Goal: Communication & Community: Share content

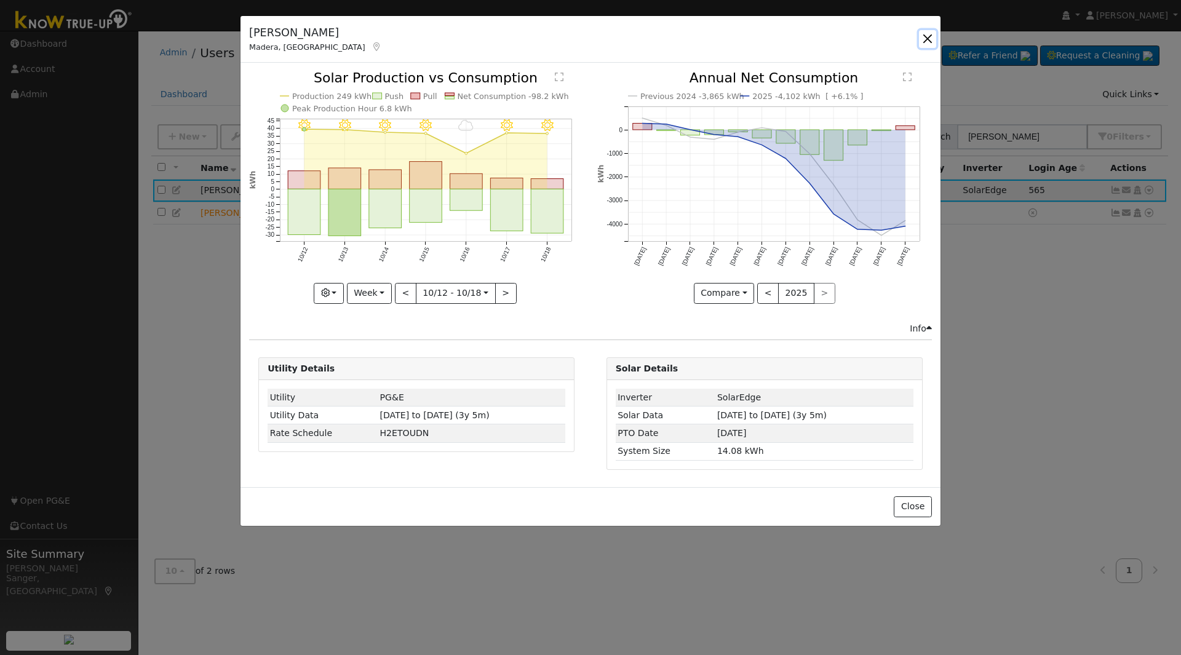
click at [925, 36] on button "button" at bounding box center [927, 38] width 17 height 17
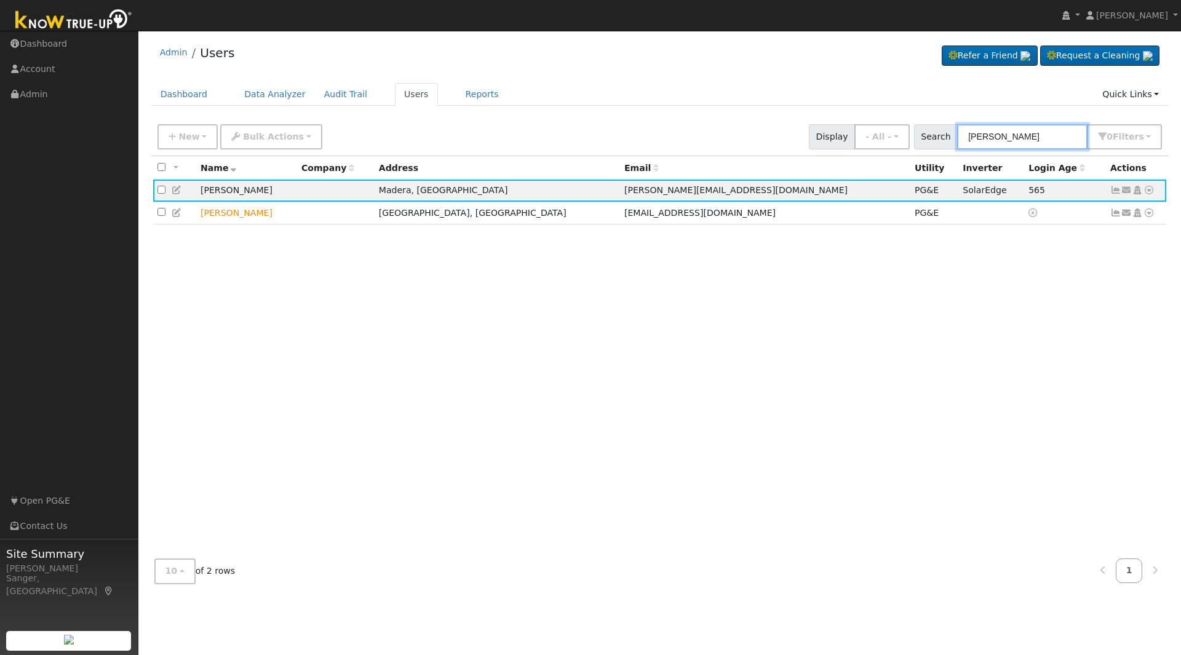
drag, startPoint x: 1044, startPoint y: 141, endPoint x: 868, endPoint y: 148, distance: 176.6
click at [868, 149] on div "New Add User Quick Add Quick Connect Quick Convert Lead Bulk Actions Send Email…" at bounding box center [659, 135] width 1009 height 30
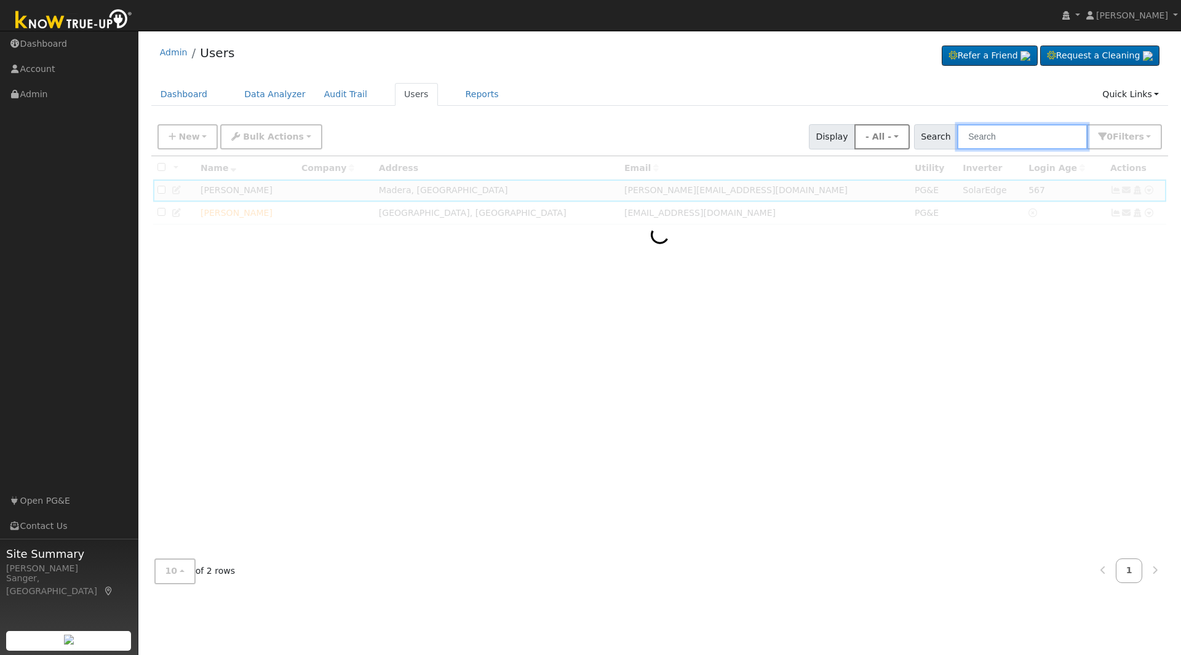
paste input "Steve Hooke"
type input "Steve Hooke"
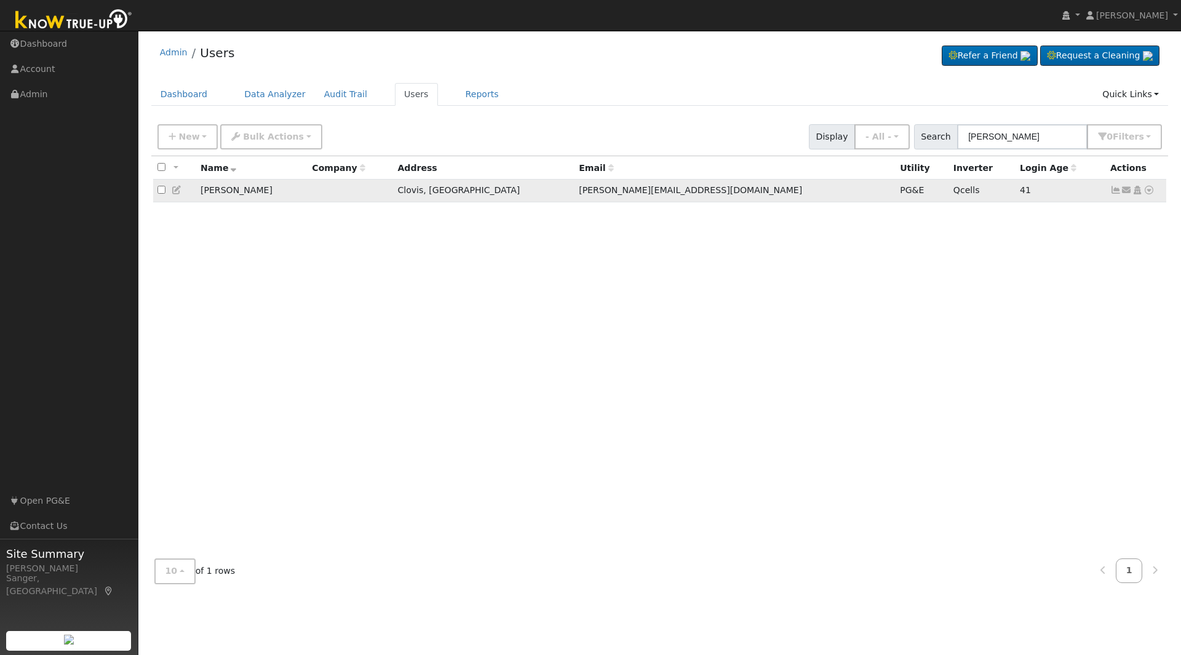
click at [177, 190] on icon at bounding box center [177, 190] width 11 height 9
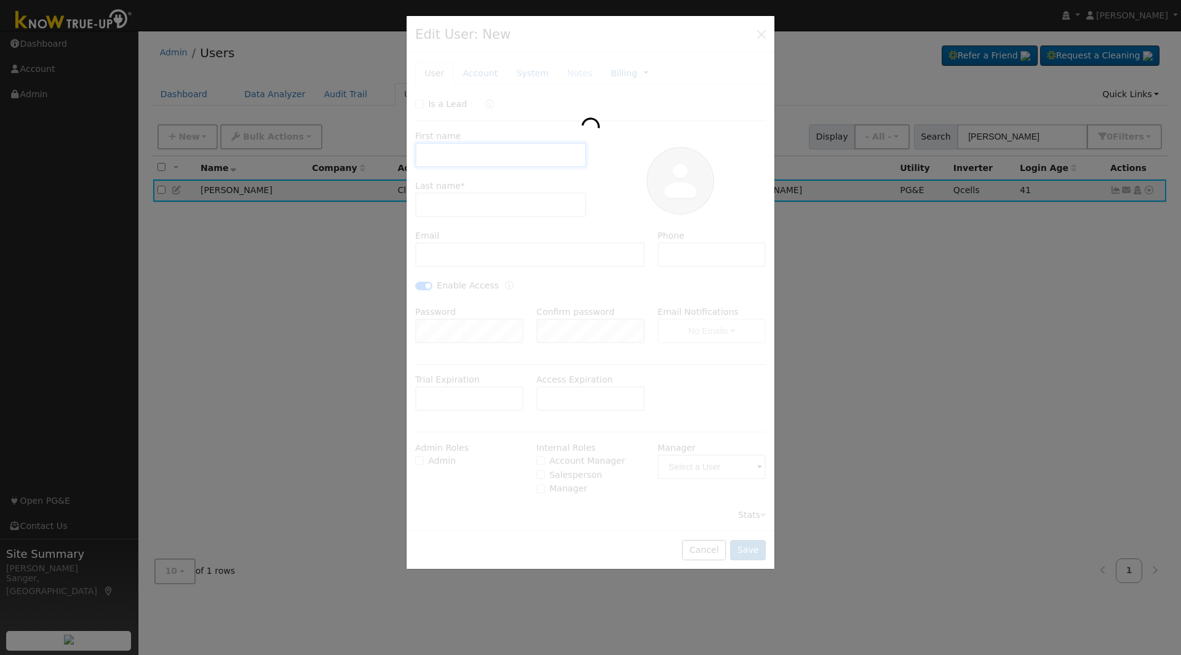
type input "Steven"
type input "Hooke"
type input "s.hooke@sbcglobal.net"
type input "5599309033"
checkbox input "true"
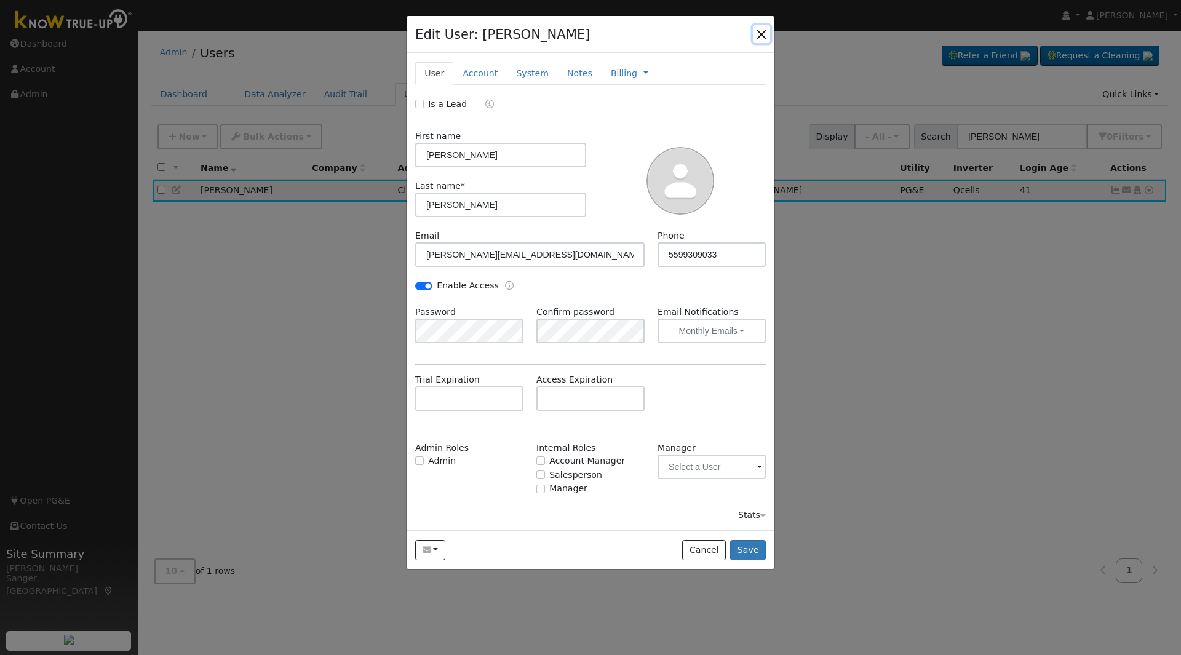
click at [758, 31] on button "button" at bounding box center [761, 33] width 17 height 17
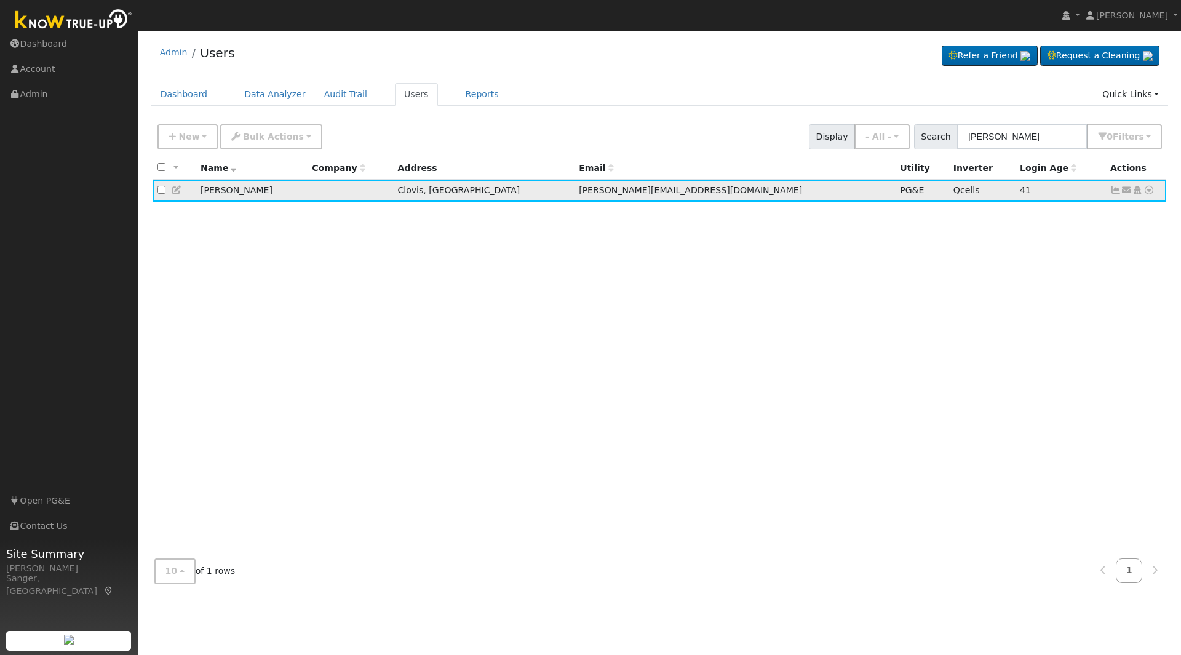
click at [1114, 191] on icon at bounding box center [1115, 190] width 11 height 9
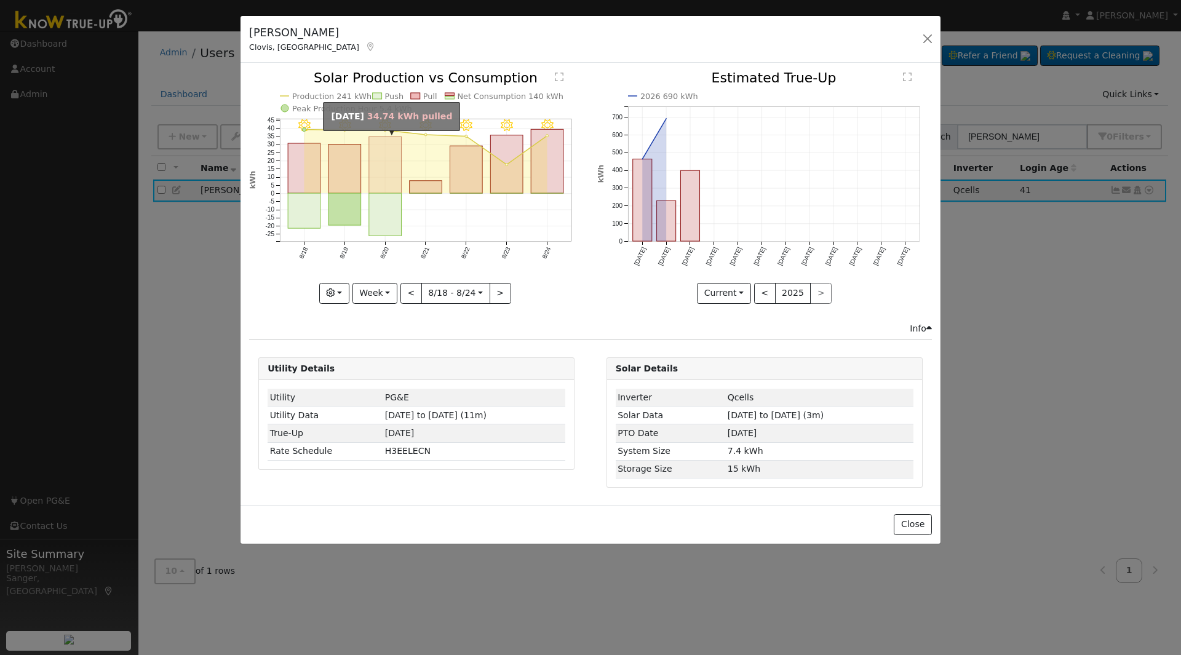
click at [388, 193] on rect "onclick=""" at bounding box center [385, 165] width 33 height 57
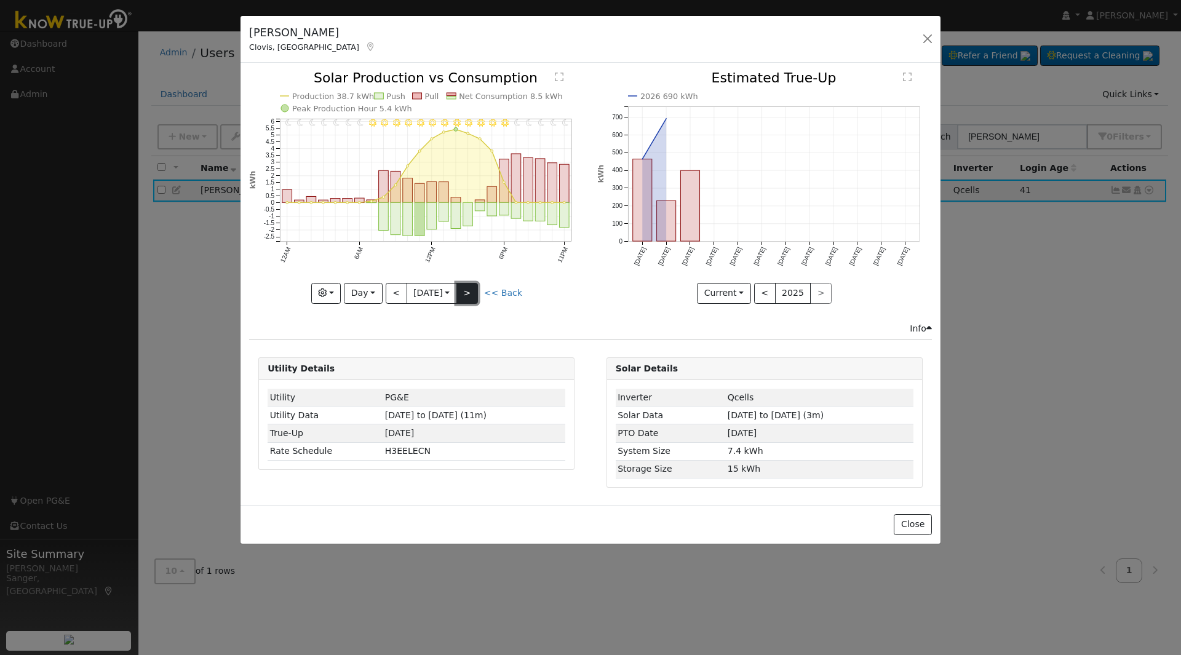
click at [470, 293] on button ">" at bounding box center [467, 293] width 22 height 21
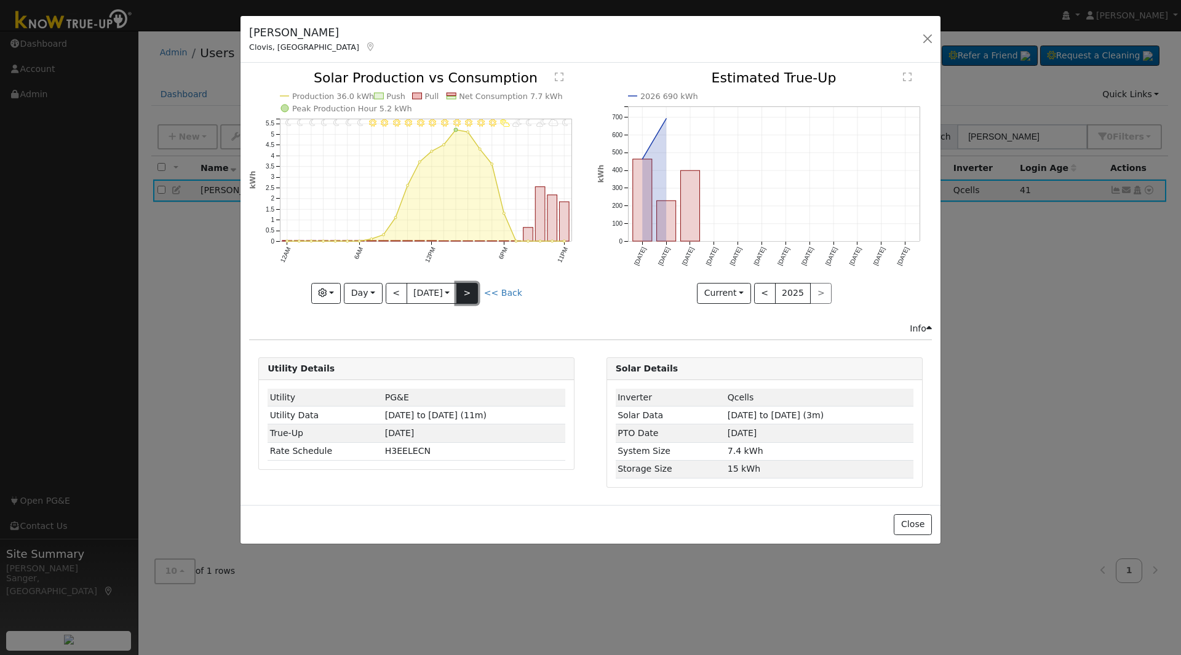
click at [470, 293] on button ">" at bounding box center [467, 293] width 22 height 21
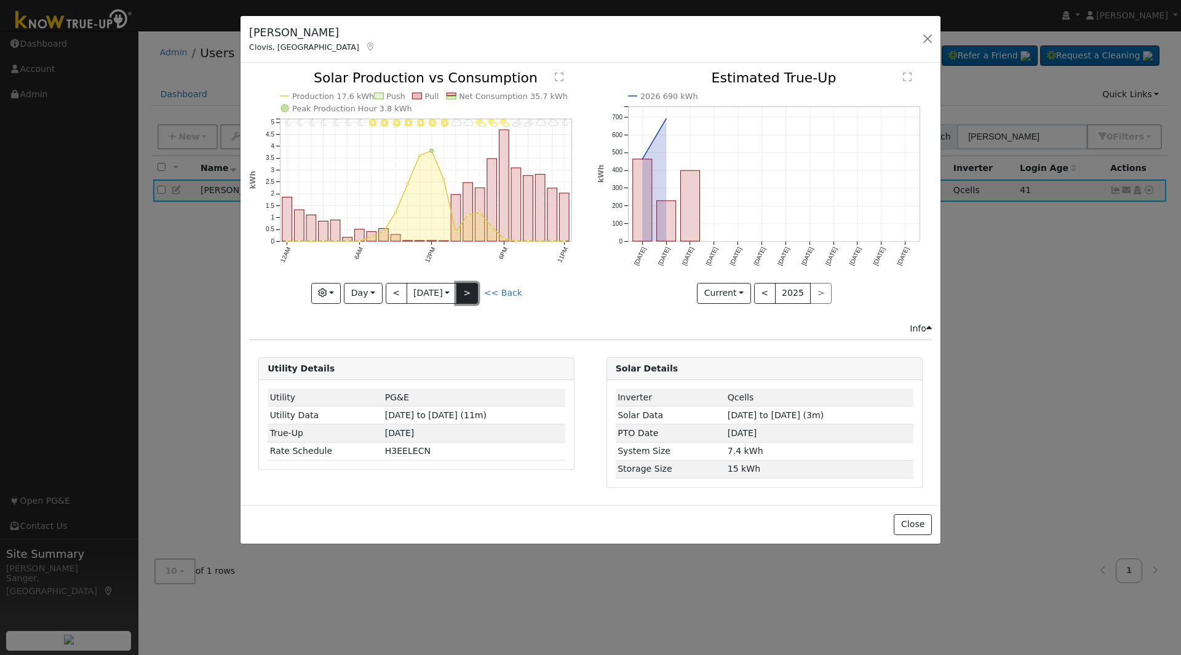
click at [470, 293] on button ">" at bounding box center [467, 293] width 22 height 21
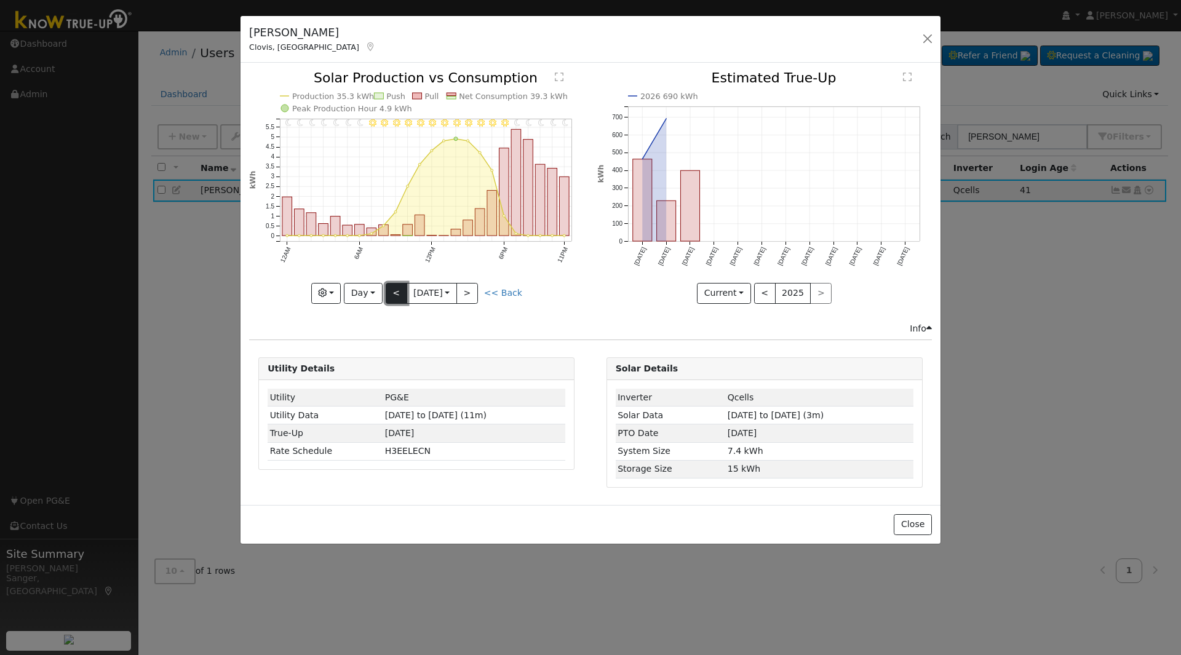
click at [395, 290] on button "<" at bounding box center [397, 293] width 22 height 21
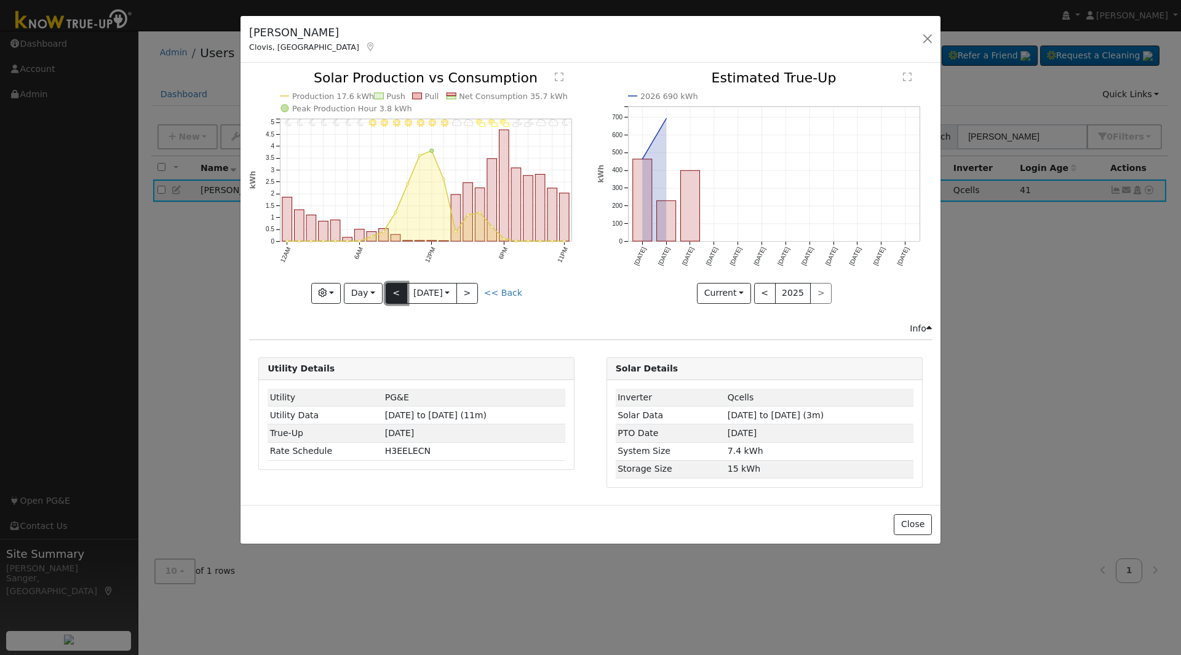
click at [395, 290] on button "<" at bounding box center [397, 293] width 22 height 21
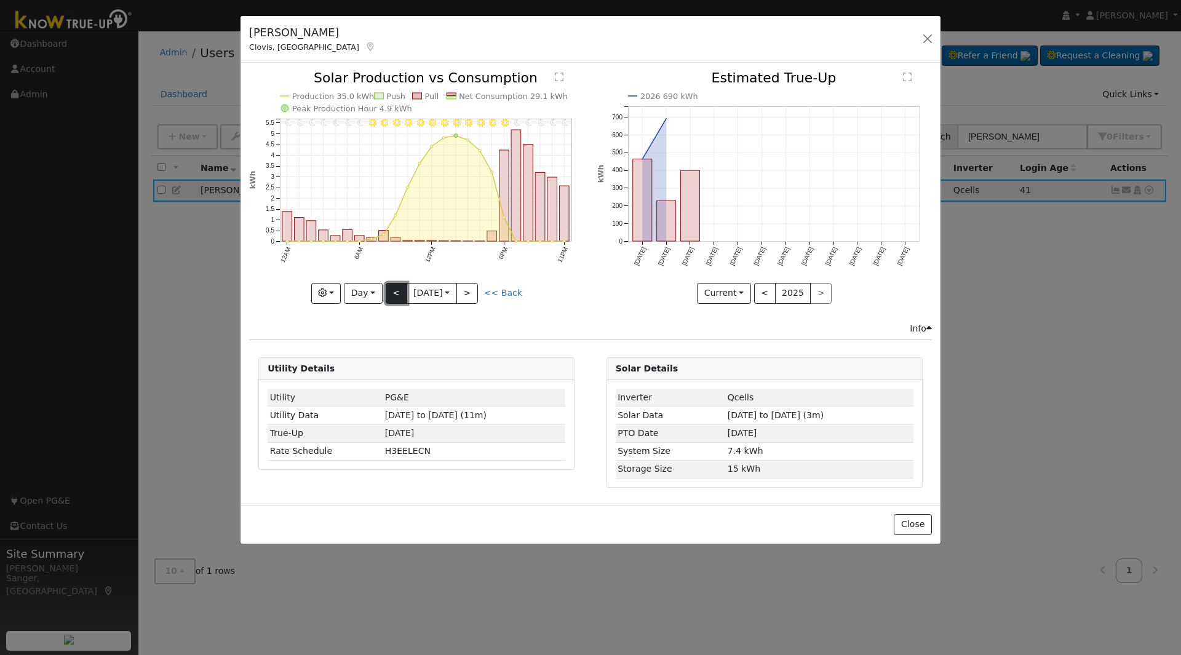
click at [395, 290] on button "<" at bounding box center [397, 293] width 22 height 21
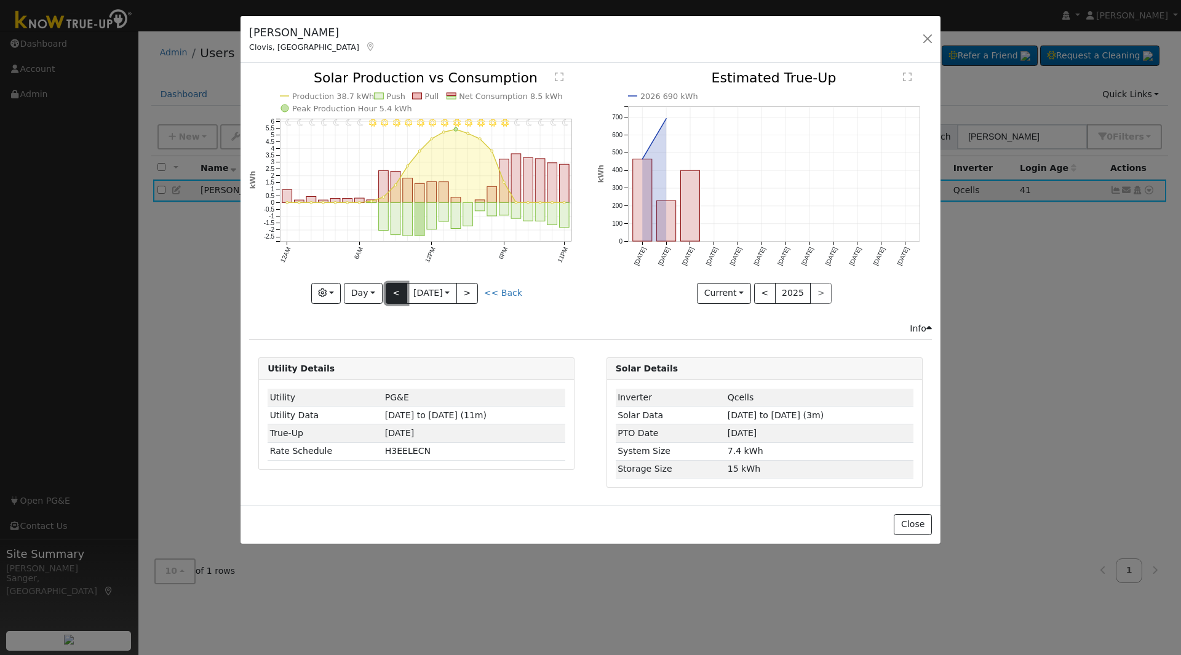
click at [395, 290] on button "<" at bounding box center [397, 293] width 22 height 21
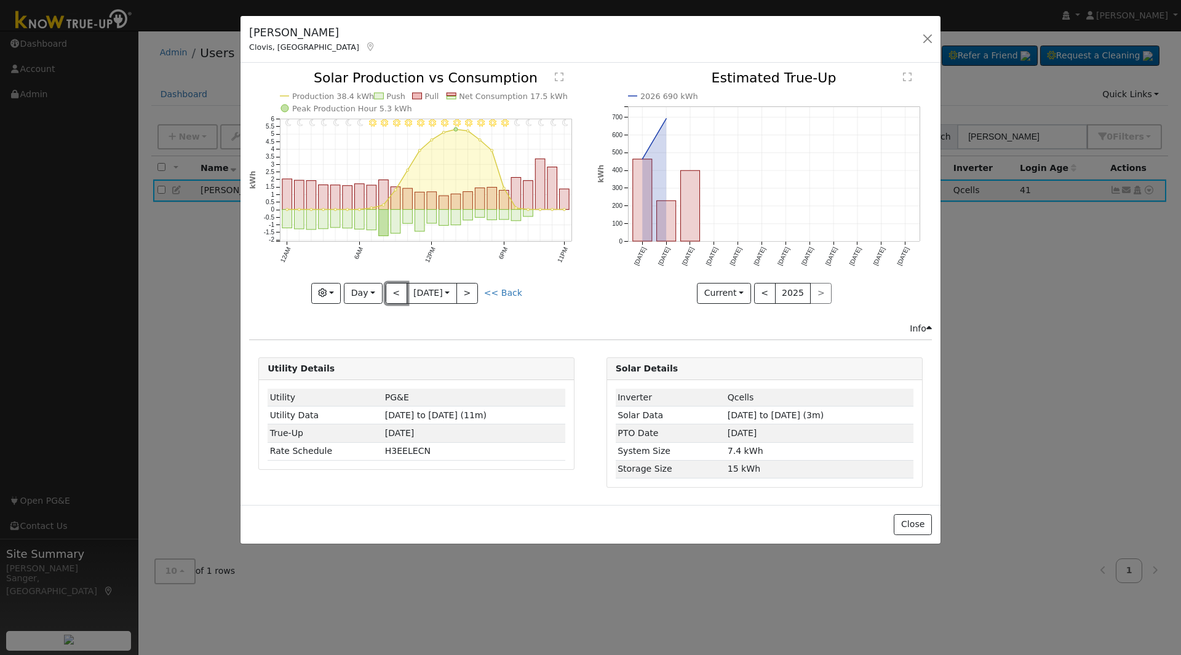
click at [394, 291] on button "<" at bounding box center [397, 293] width 22 height 21
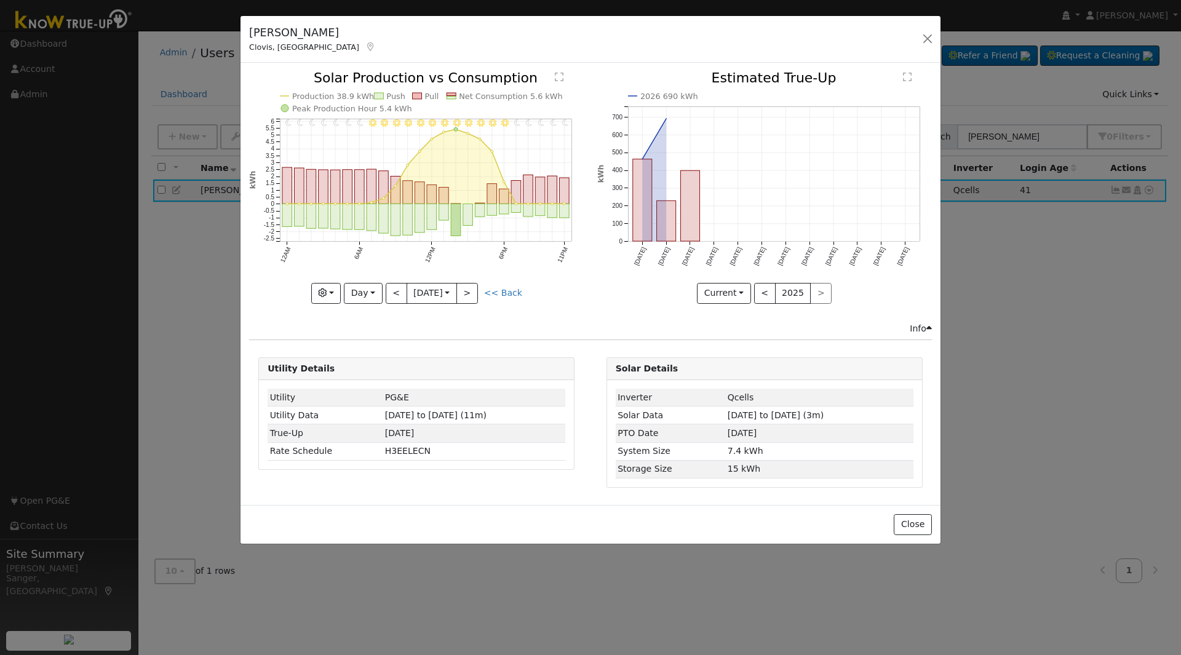
click at [394, 291] on div "11PM - Clear 10PM - Clear 9PM - Clear 8PM - Clear 7PM - Clear 6PM - Clear 5PM -…" at bounding box center [416, 187] width 335 height 232
click at [394, 291] on button "<" at bounding box center [397, 293] width 22 height 21
click at [506, 294] on link "<< Back" at bounding box center [503, 293] width 38 height 10
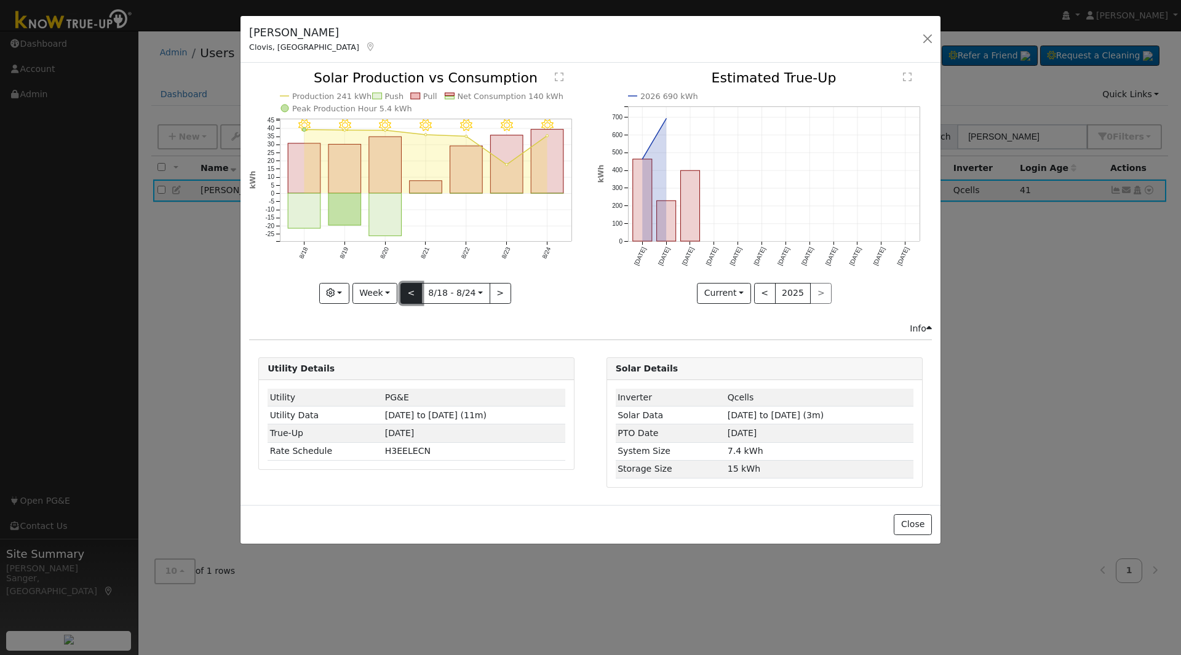
click at [405, 293] on button "<" at bounding box center [411, 293] width 22 height 21
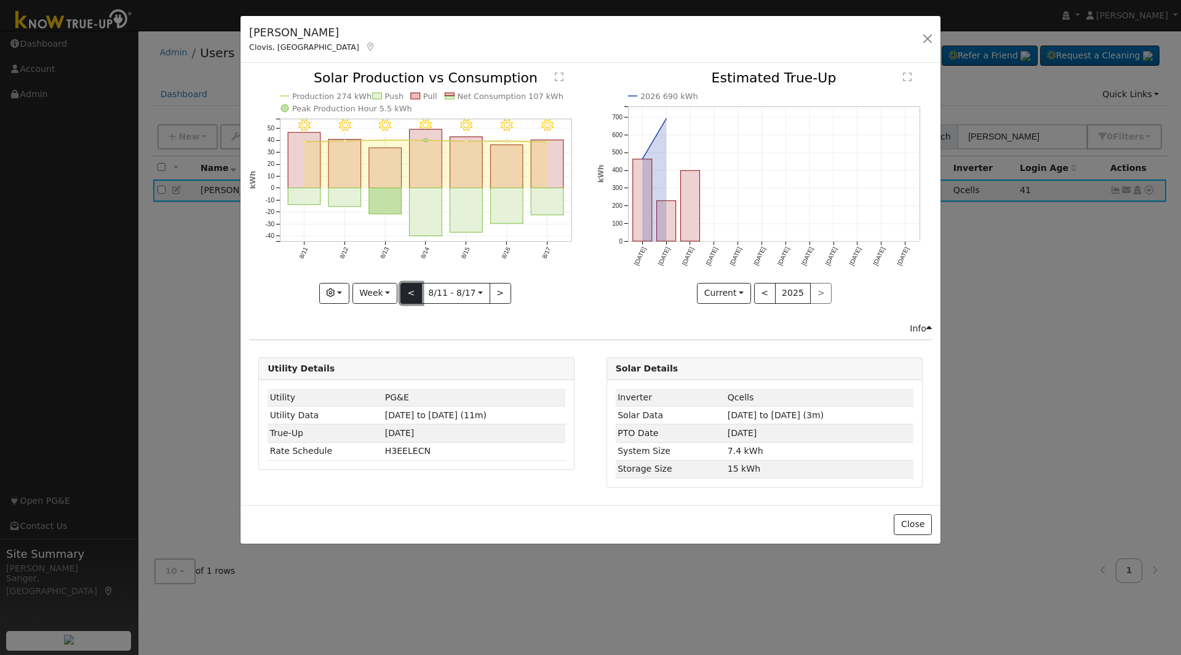
click at [405, 293] on button "<" at bounding box center [411, 293] width 22 height 21
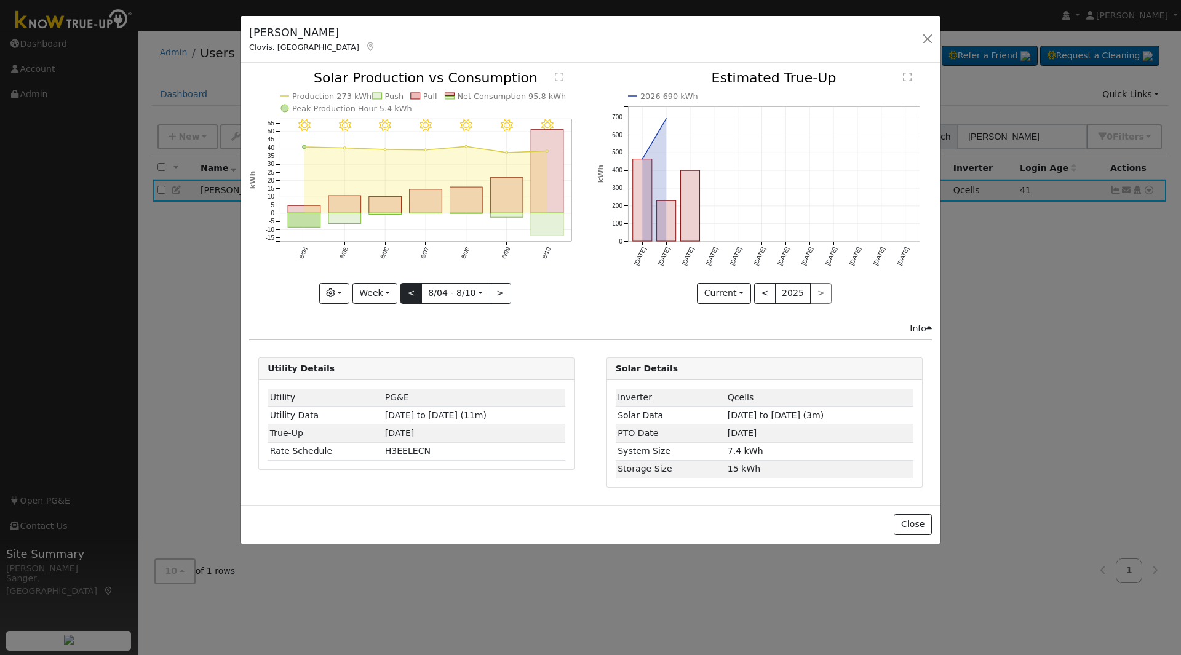
click at [405, 293] on div "8/10 - Clear 8/09 - Clear 8/08 - Clear 8/07 - Clear 8/06 - Clear 8/05 - Clear 8…" at bounding box center [416, 187] width 335 height 232
click at [405, 293] on button "<" at bounding box center [411, 293] width 22 height 21
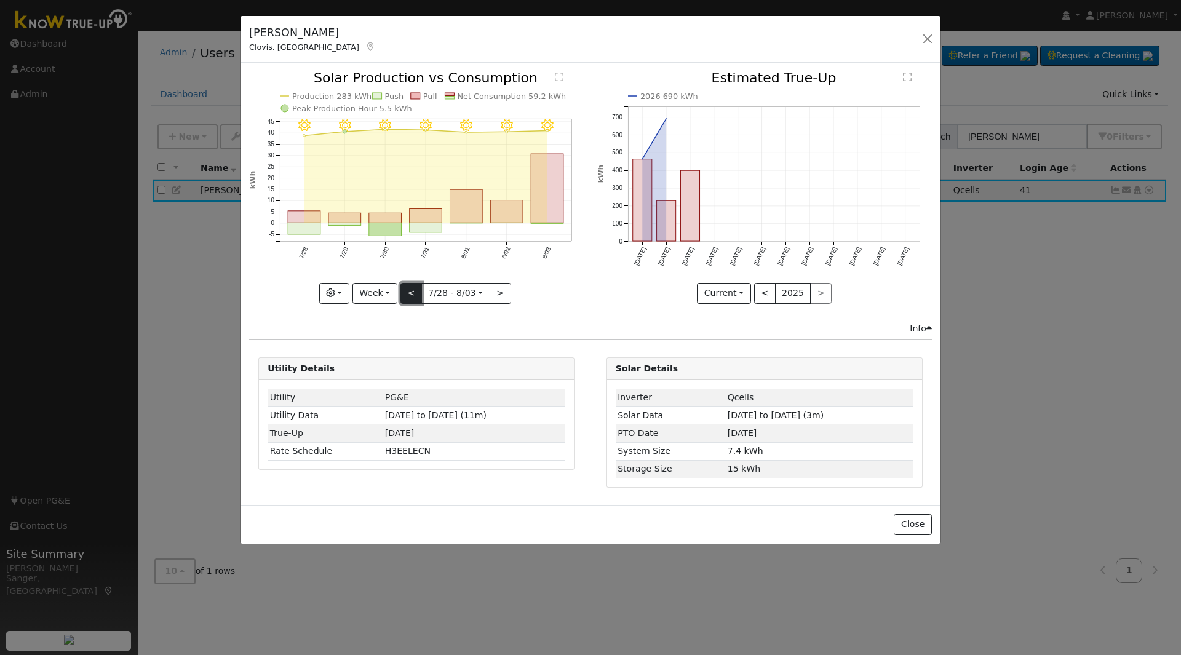
click at [405, 293] on button "<" at bounding box center [411, 293] width 22 height 21
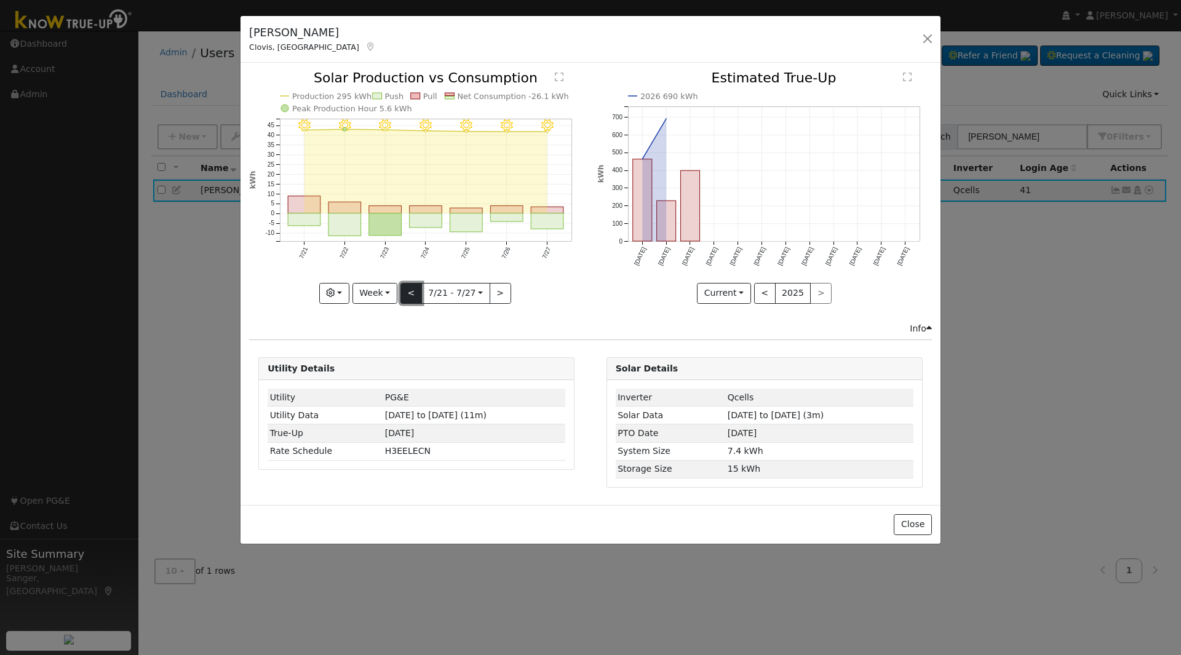
click at [405, 293] on button "<" at bounding box center [411, 293] width 22 height 21
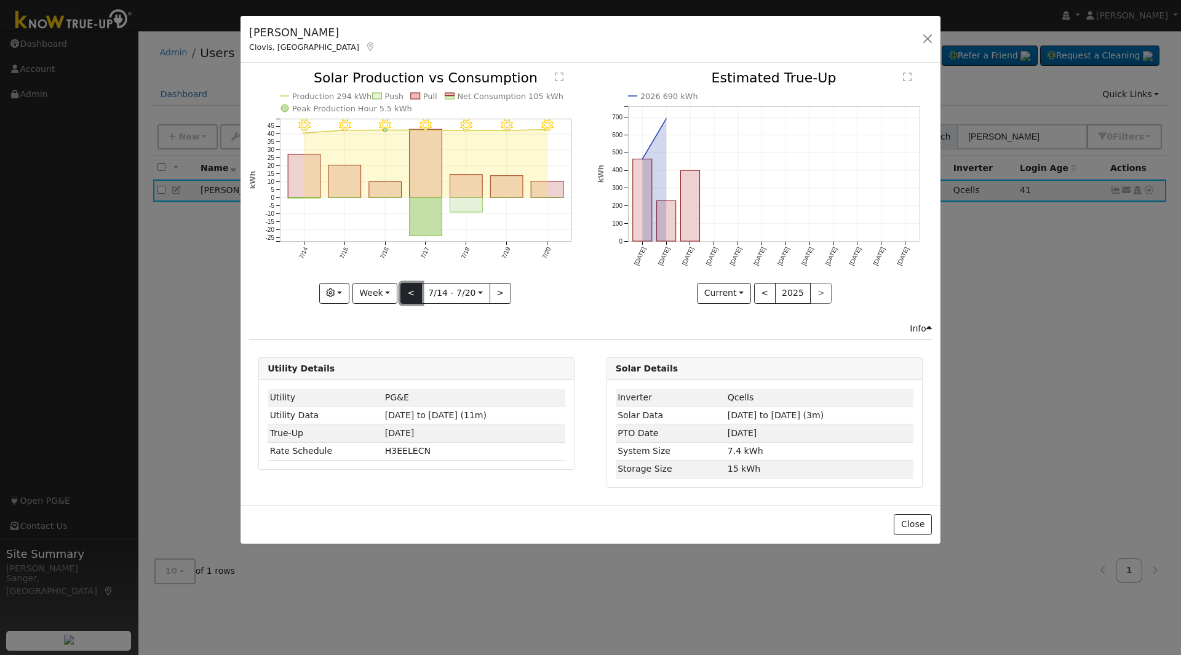
click at [405, 293] on button "<" at bounding box center [411, 293] width 22 height 21
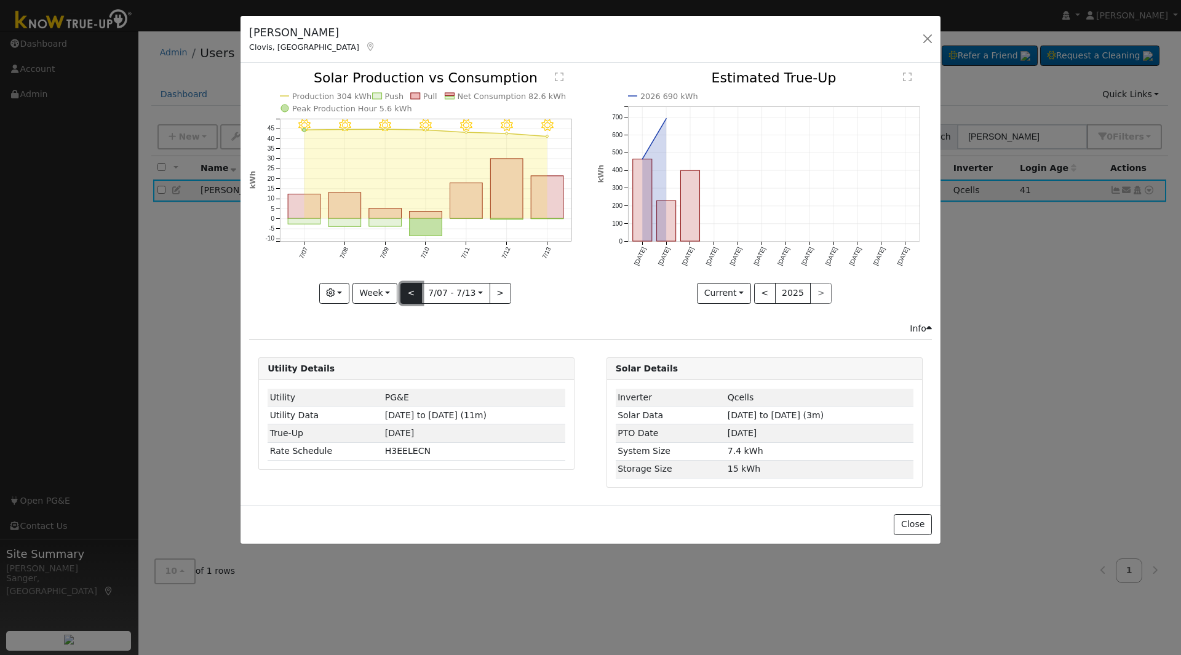
click at [405, 293] on button "<" at bounding box center [411, 293] width 22 height 21
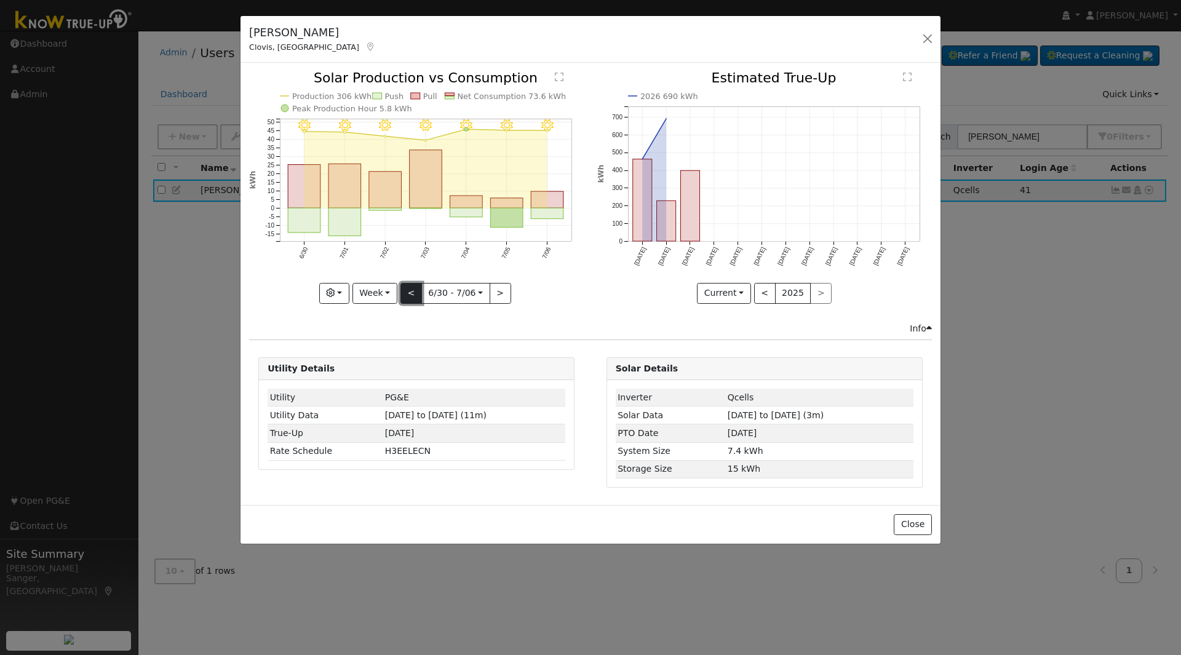
click at [405, 293] on button "<" at bounding box center [411, 293] width 22 height 21
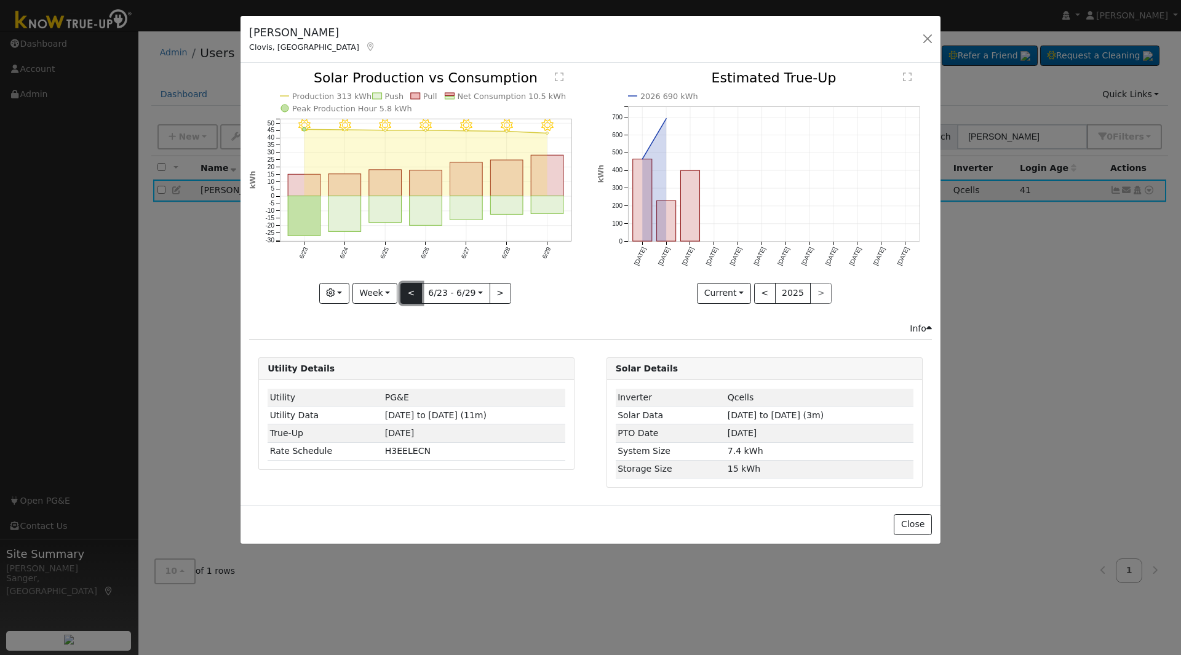
click at [405, 293] on button "<" at bounding box center [411, 293] width 22 height 21
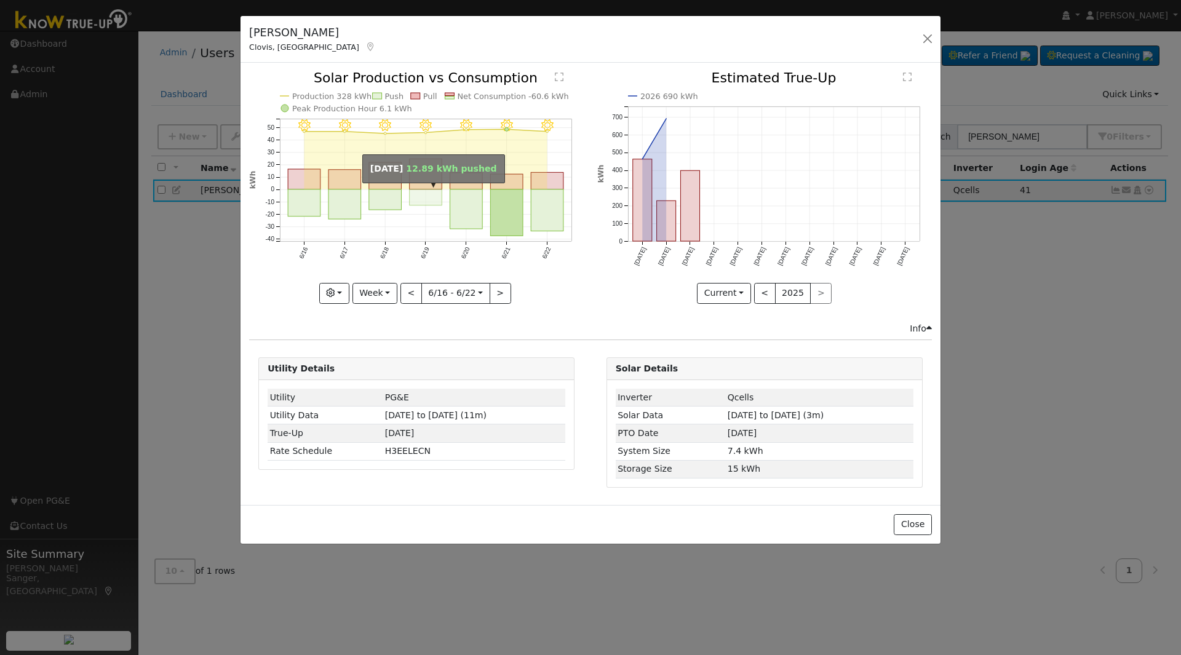
click at [426, 201] on rect "onclick=""" at bounding box center [426, 197] width 33 height 16
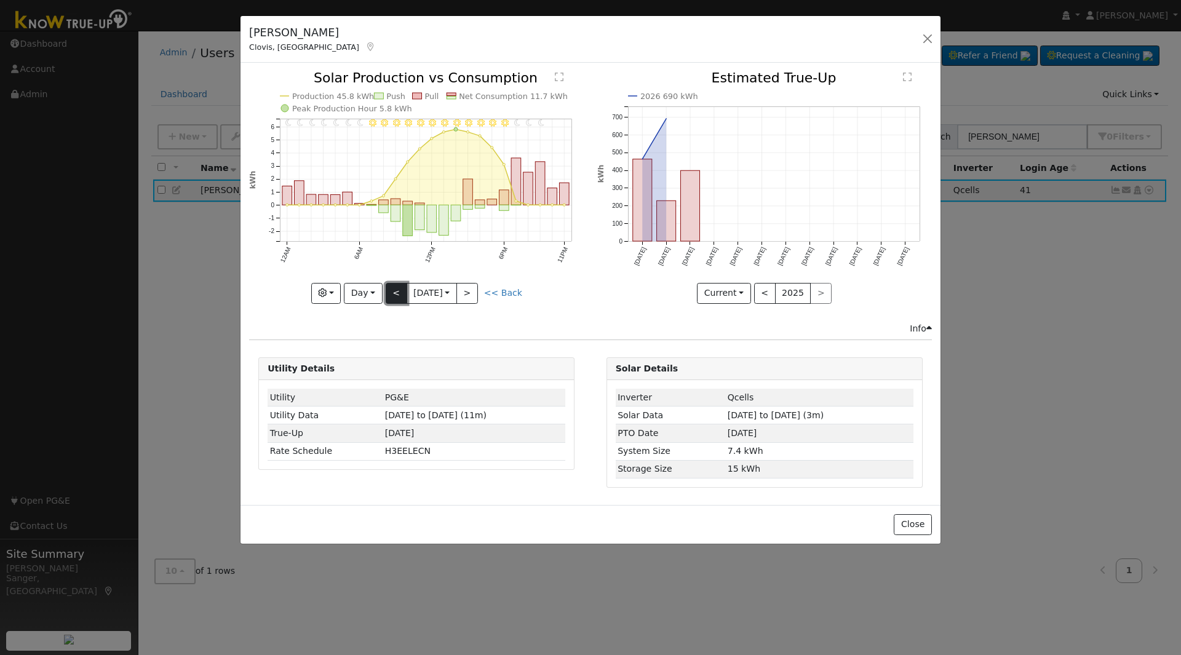
click at [389, 299] on button "<" at bounding box center [397, 293] width 22 height 21
click at [504, 293] on link "<< Back" at bounding box center [503, 293] width 38 height 10
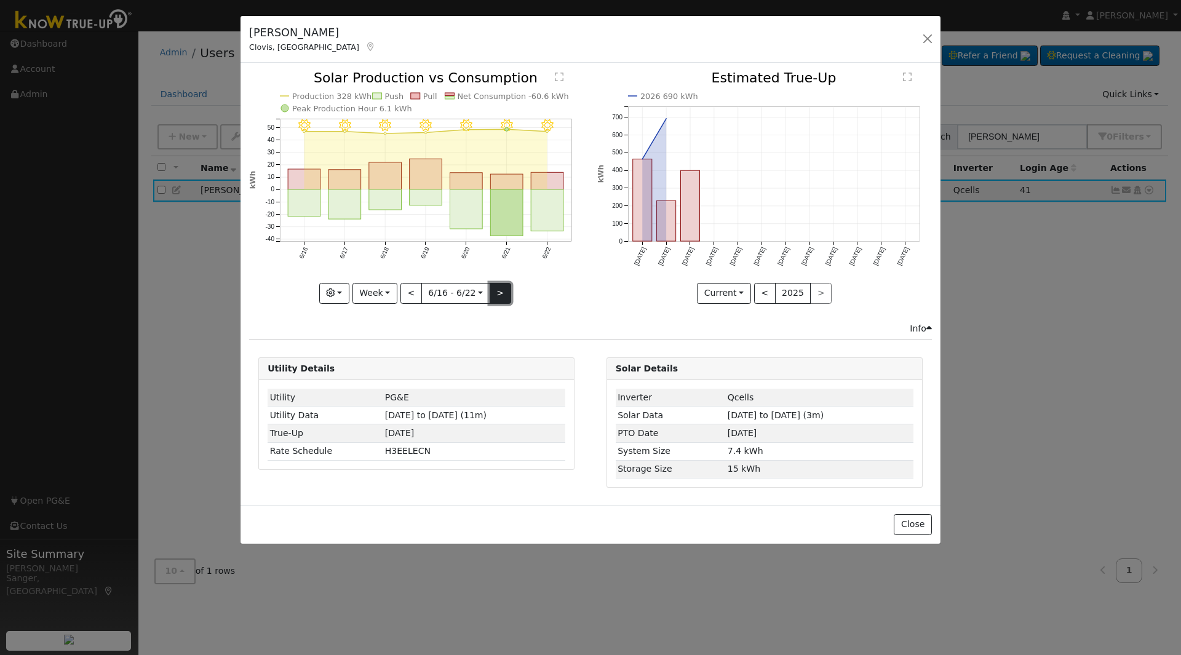
click at [499, 293] on button ">" at bounding box center [500, 293] width 22 height 21
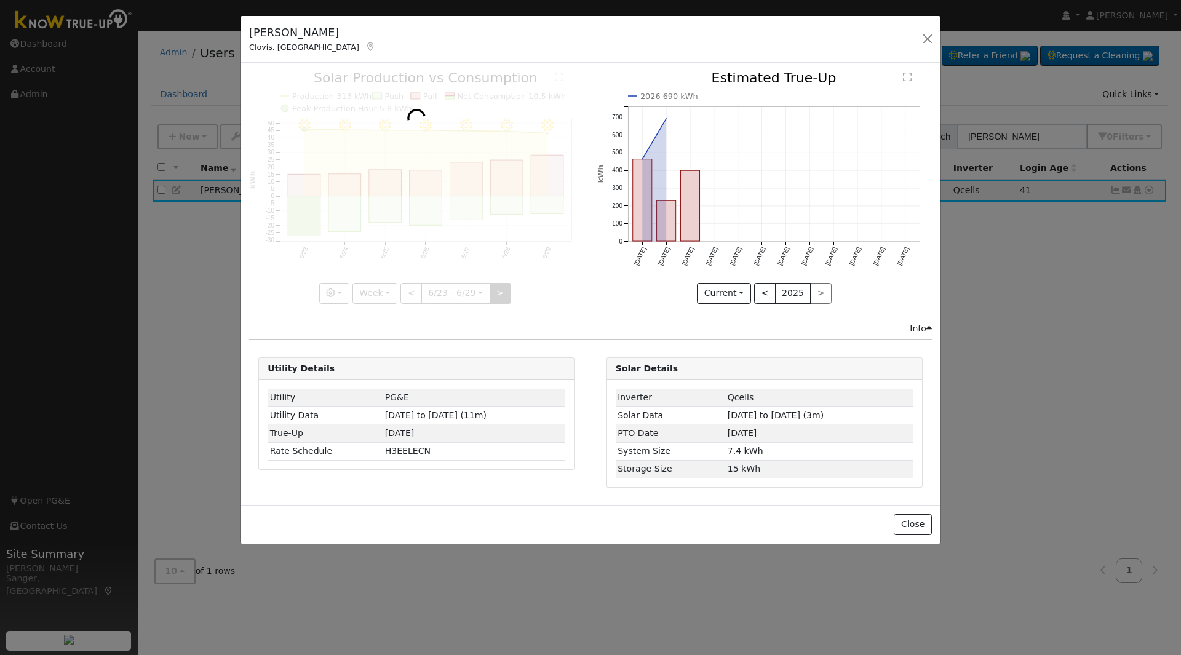
click at [499, 293] on div at bounding box center [416, 187] width 335 height 232
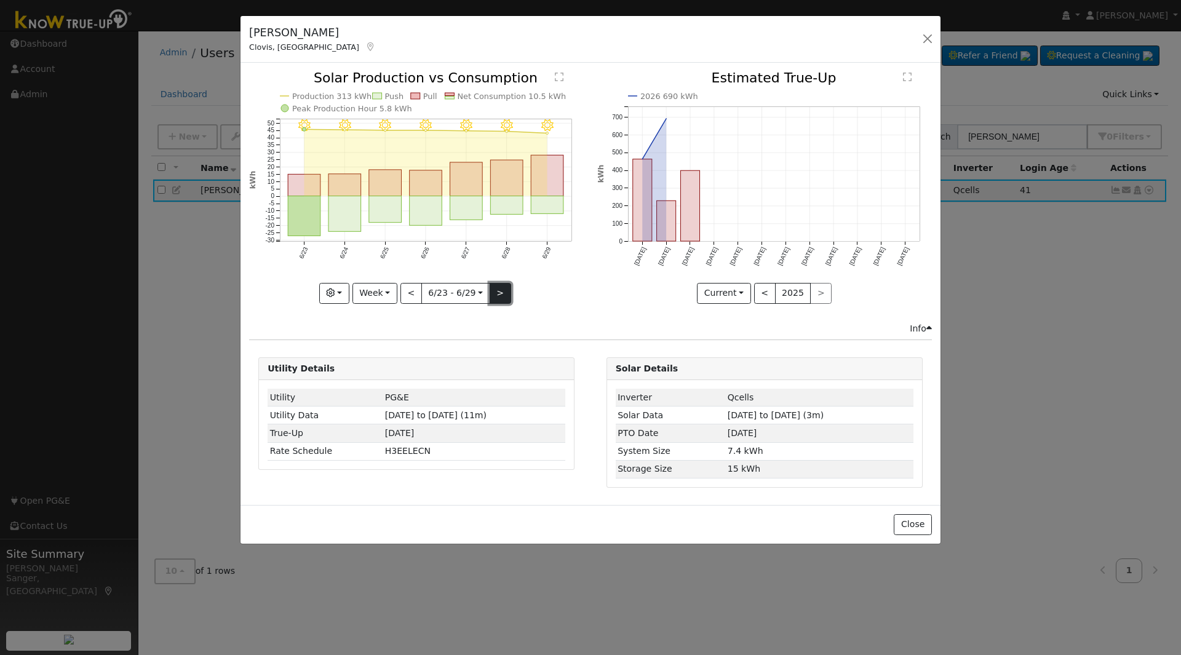
click at [499, 293] on button ">" at bounding box center [500, 293] width 22 height 21
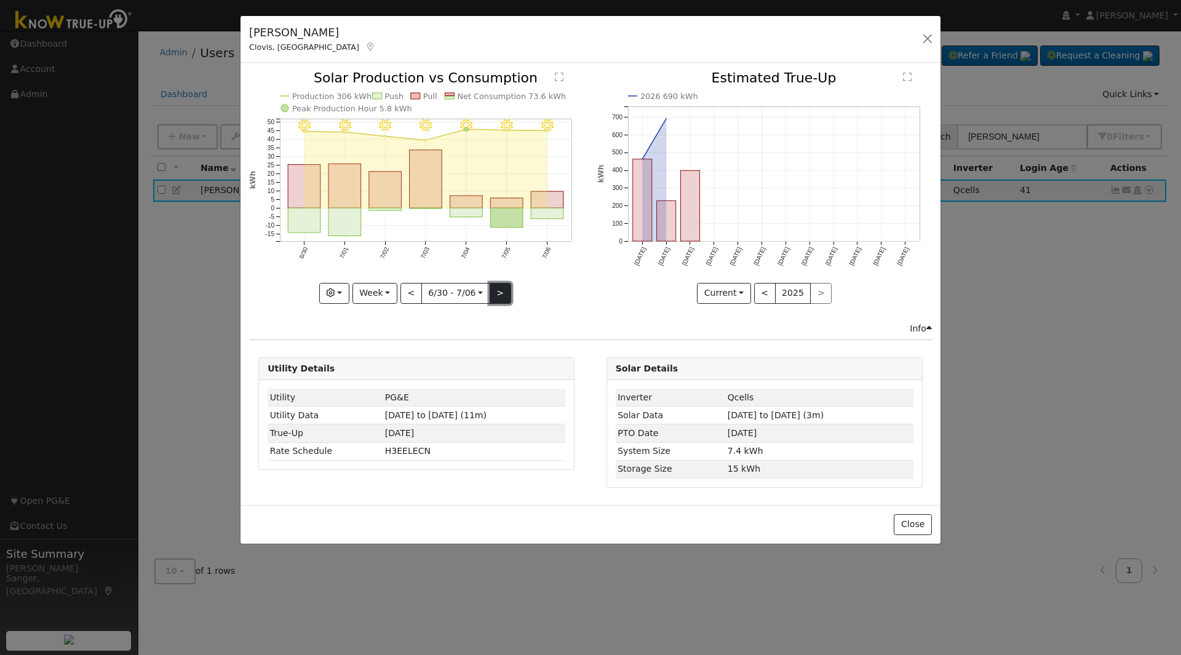
click at [499, 293] on button ">" at bounding box center [500, 293] width 22 height 21
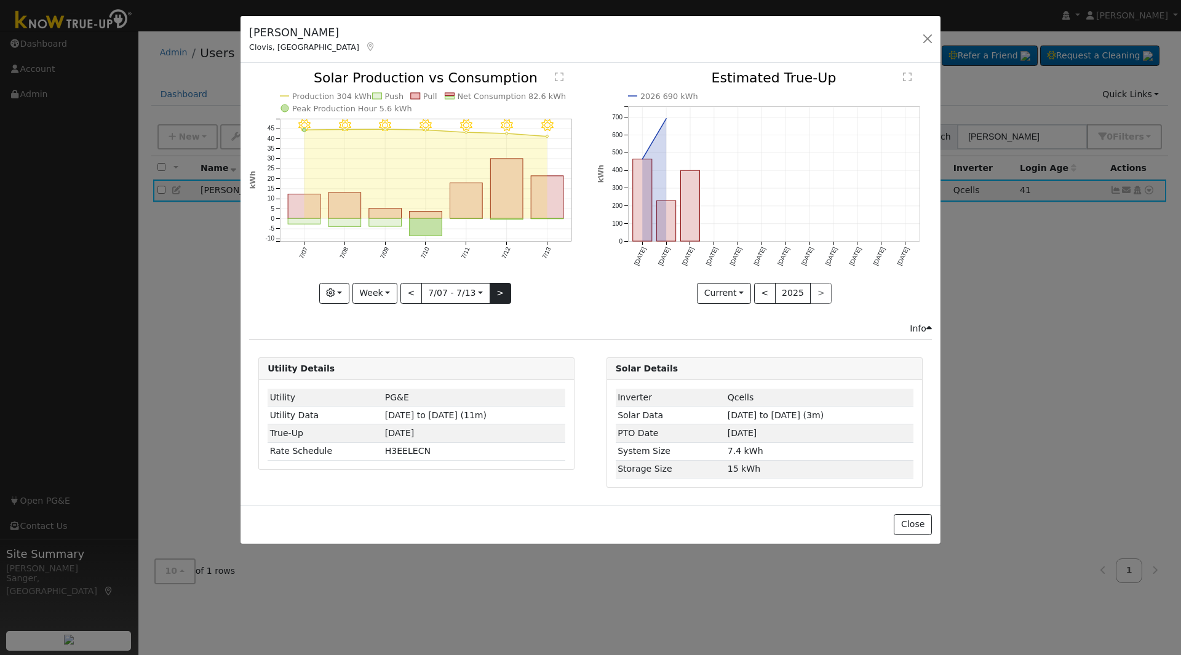
click at [499, 293] on div "7/13 - Clear 7/12 - Clear 7/11 - Clear 7/10 - Clear 7/09 - Clear 7/08 - Clear 7…" at bounding box center [416, 187] width 335 height 232
click at [460, 205] on rect "onclick=""" at bounding box center [466, 201] width 33 height 36
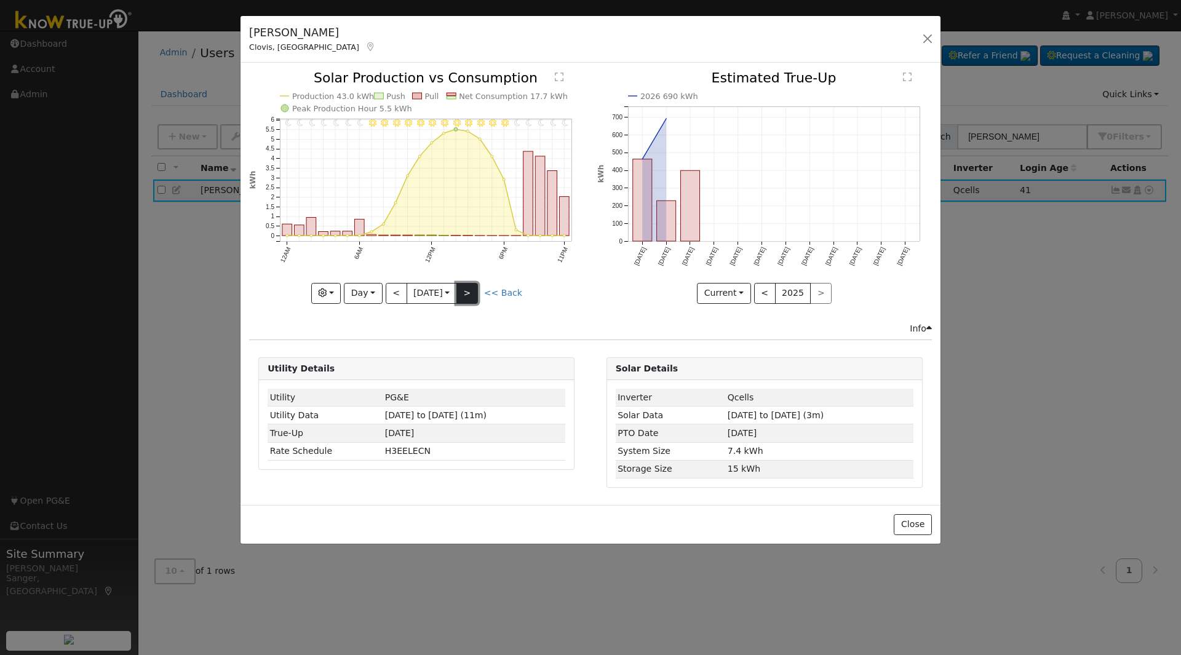
click at [467, 287] on button ">" at bounding box center [467, 293] width 22 height 21
click at [467, 287] on div "11PM - Clear 10PM - Clear 9PM - Clear 8PM - Clear 7PM - Clear 6PM - Clear 5PM -…" at bounding box center [416, 187] width 335 height 232
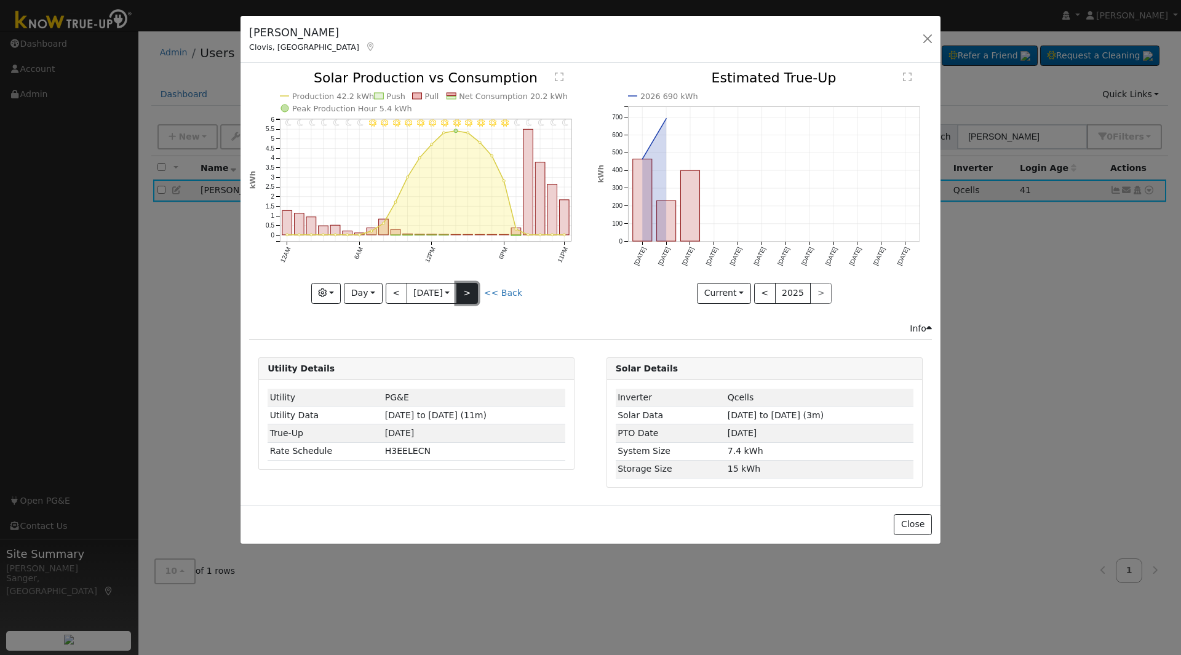
click at [467, 287] on button ">" at bounding box center [467, 293] width 22 height 21
click at [469, 291] on button ">" at bounding box center [467, 293] width 22 height 21
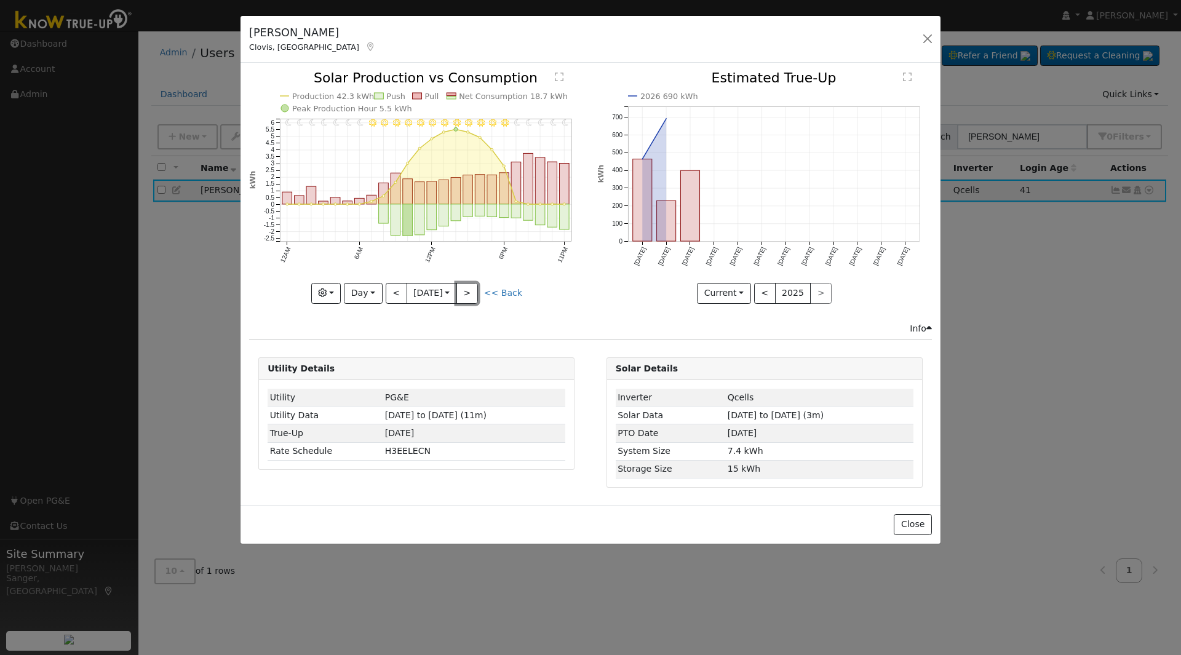
click at [469, 291] on button ">" at bounding box center [467, 293] width 22 height 21
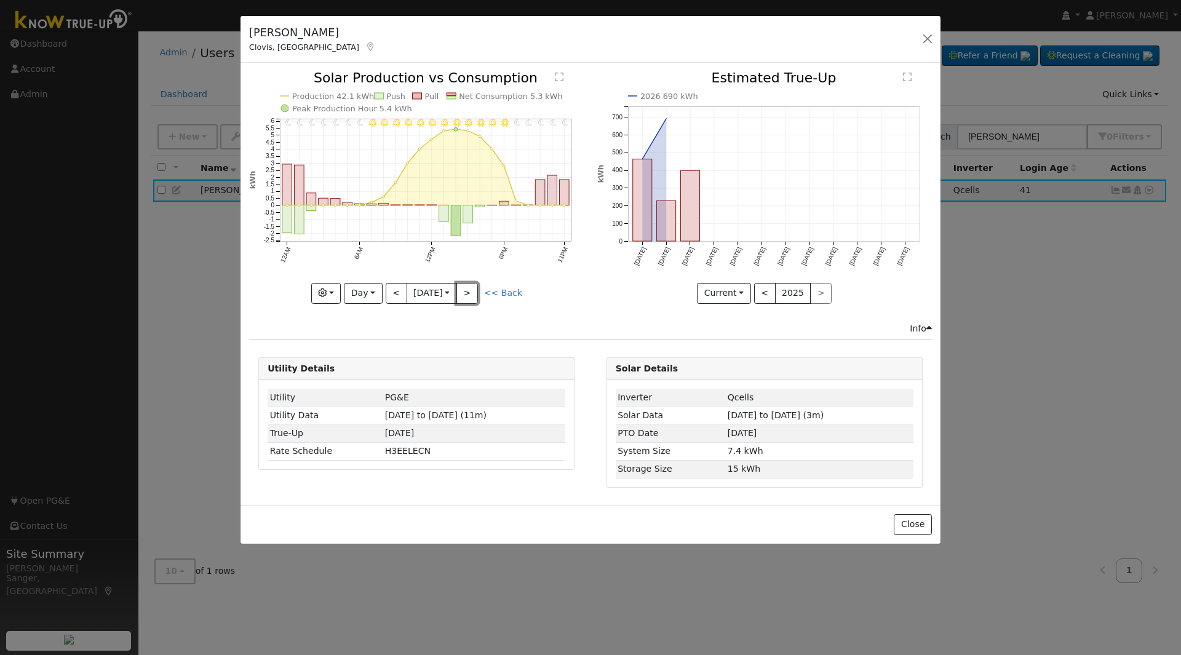
click at [469, 291] on button ">" at bounding box center [467, 293] width 22 height 21
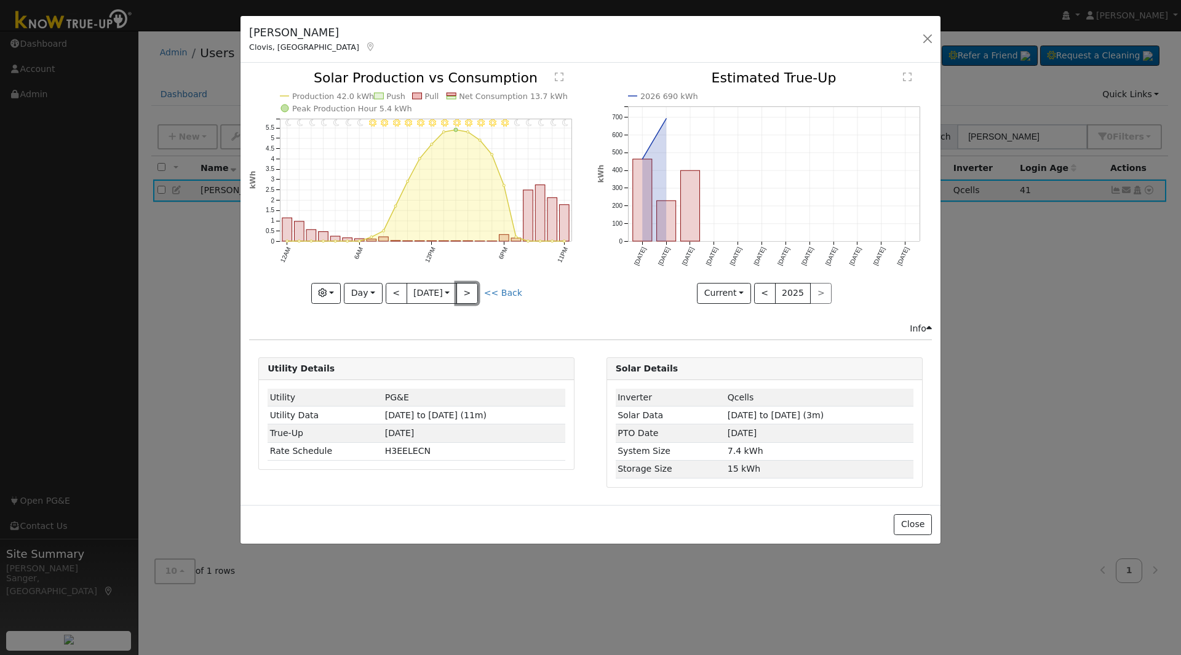
click at [469, 291] on button ">" at bounding box center [467, 293] width 22 height 21
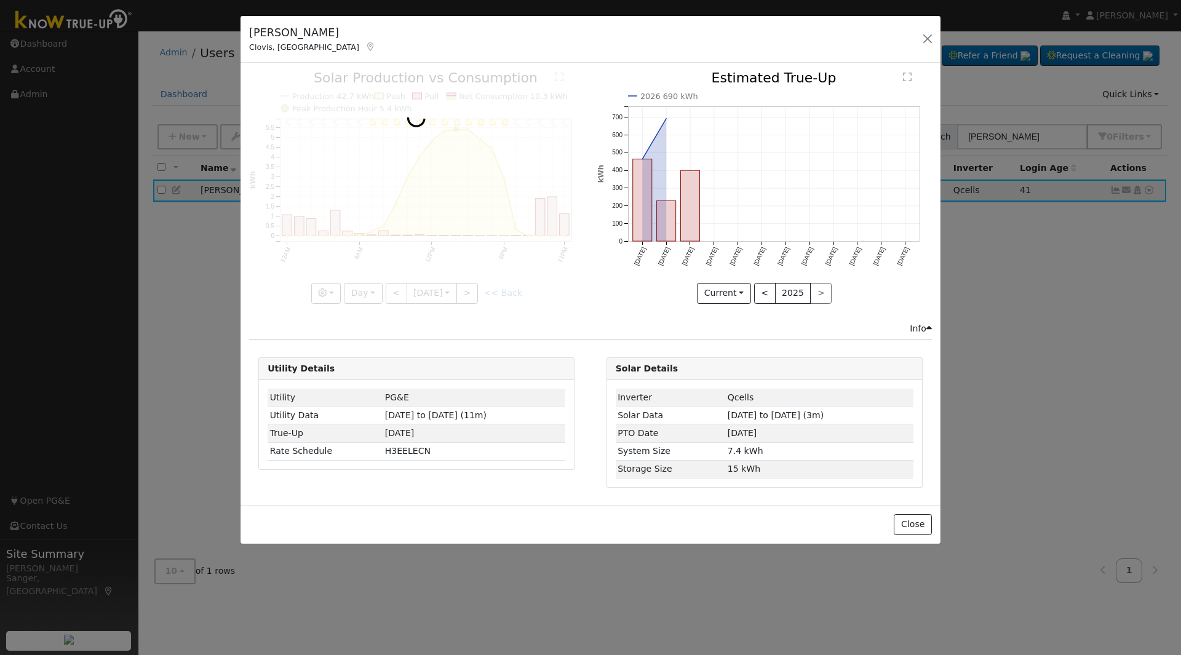
click at [469, 291] on div at bounding box center [416, 187] width 335 height 232
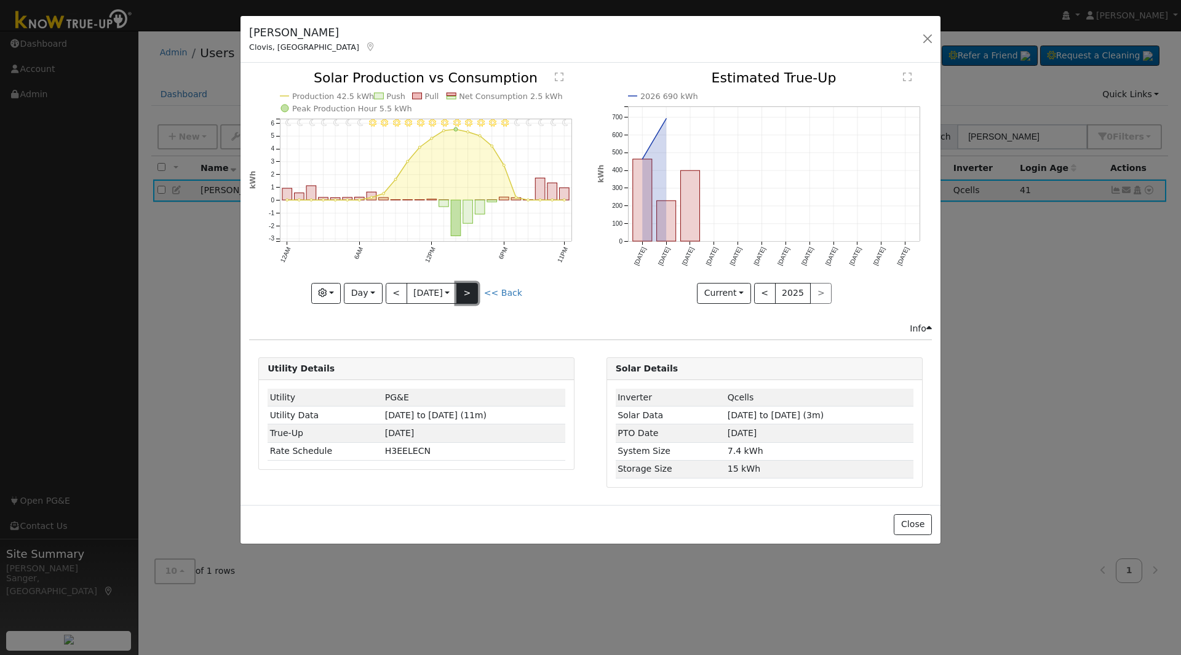
click at [471, 287] on button ">" at bounding box center [467, 293] width 22 height 21
click at [467, 293] on button ">" at bounding box center [467, 293] width 22 height 21
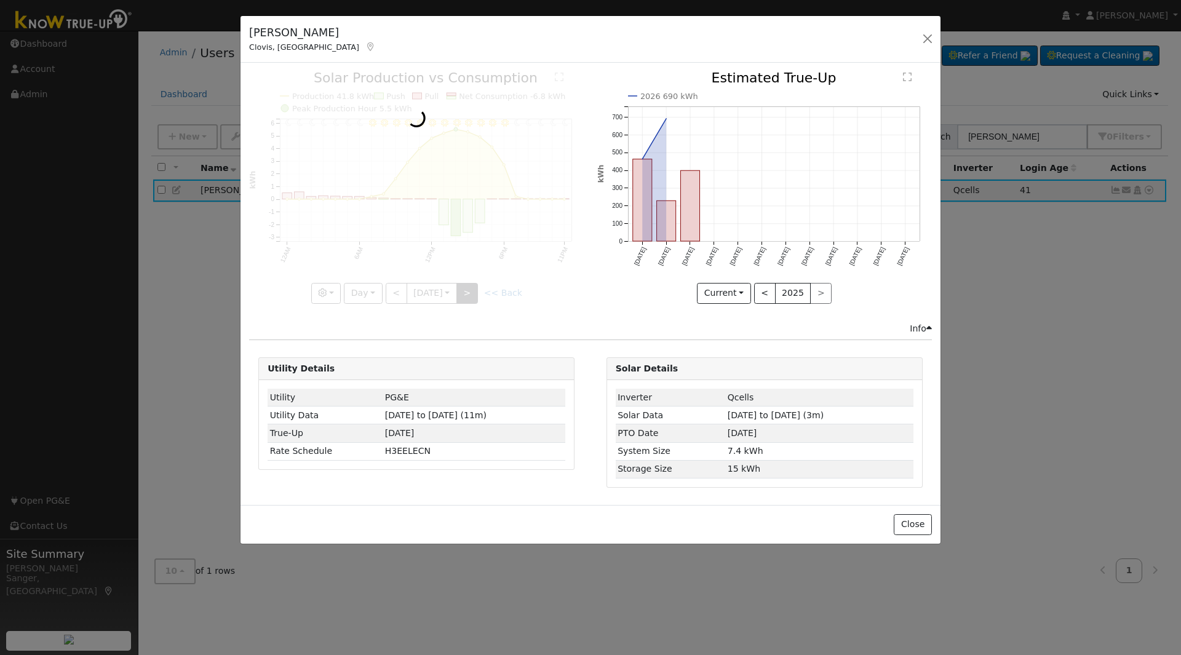
click at [467, 293] on div at bounding box center [416, 187] width 335 height 232
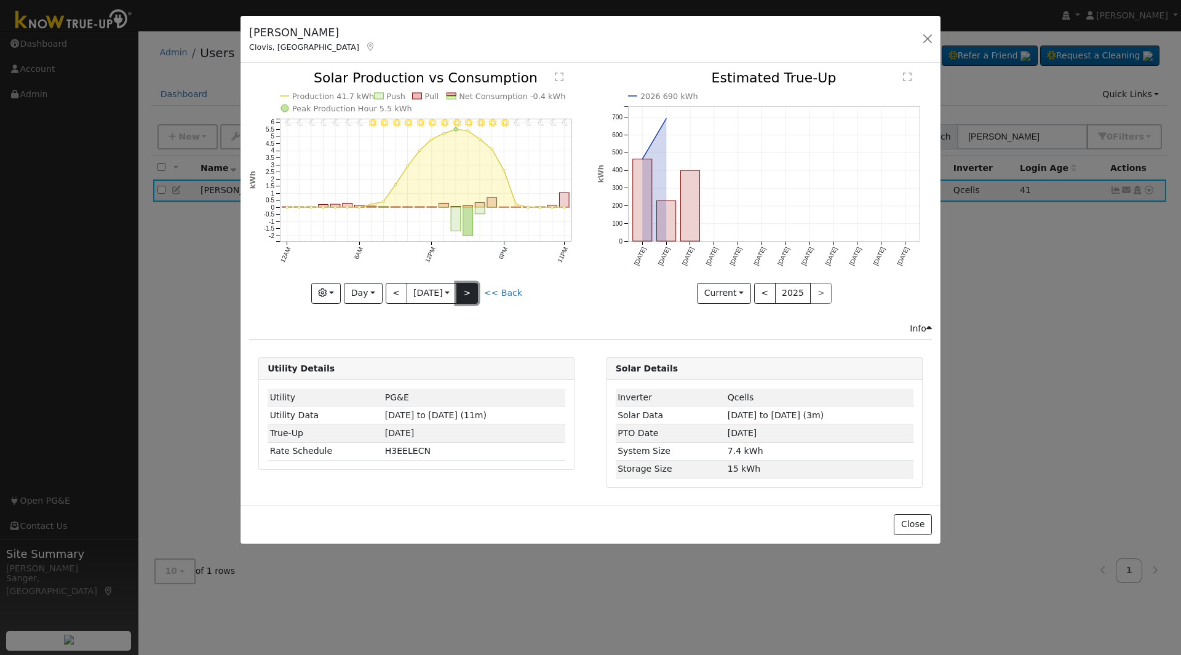
click at [468, 290] on button ">" at bounding box center [467, 293] width 22 height 21
click at [465, 298] on button ">" at bounding box center [467, 293] width 22 height 21
click at [466, 297] on button ">" at bounding box center [467, 293] width 22 height 21
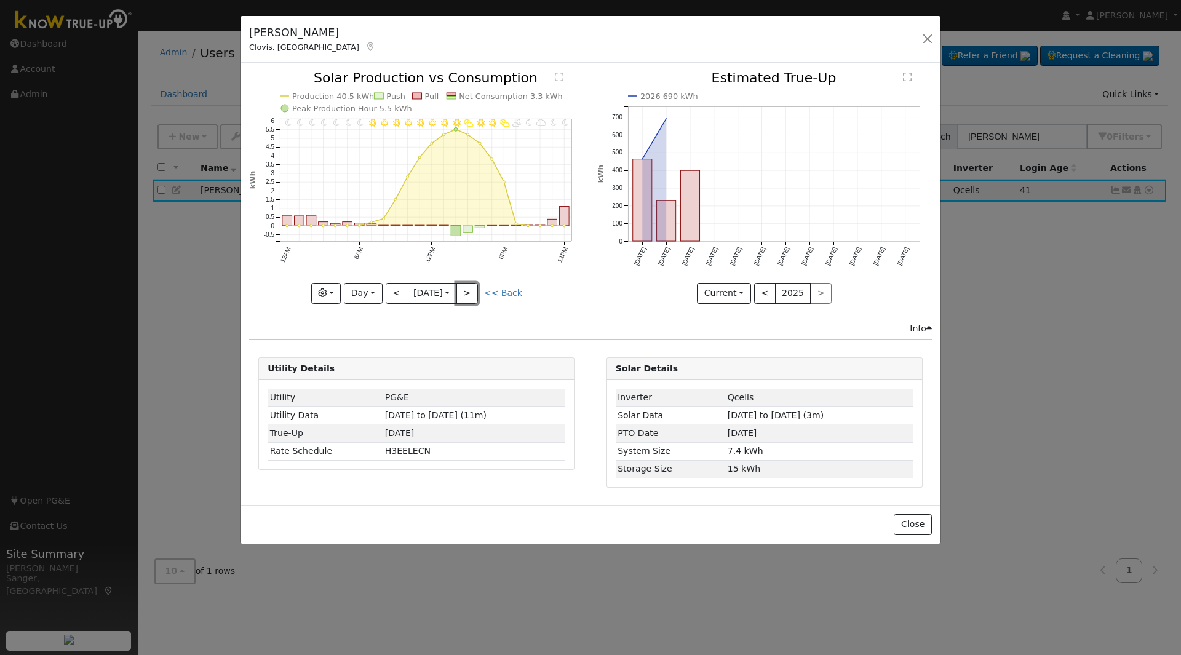
click at [473, 296] on button ">" at bounding box center [467, 293] width 22 height 21
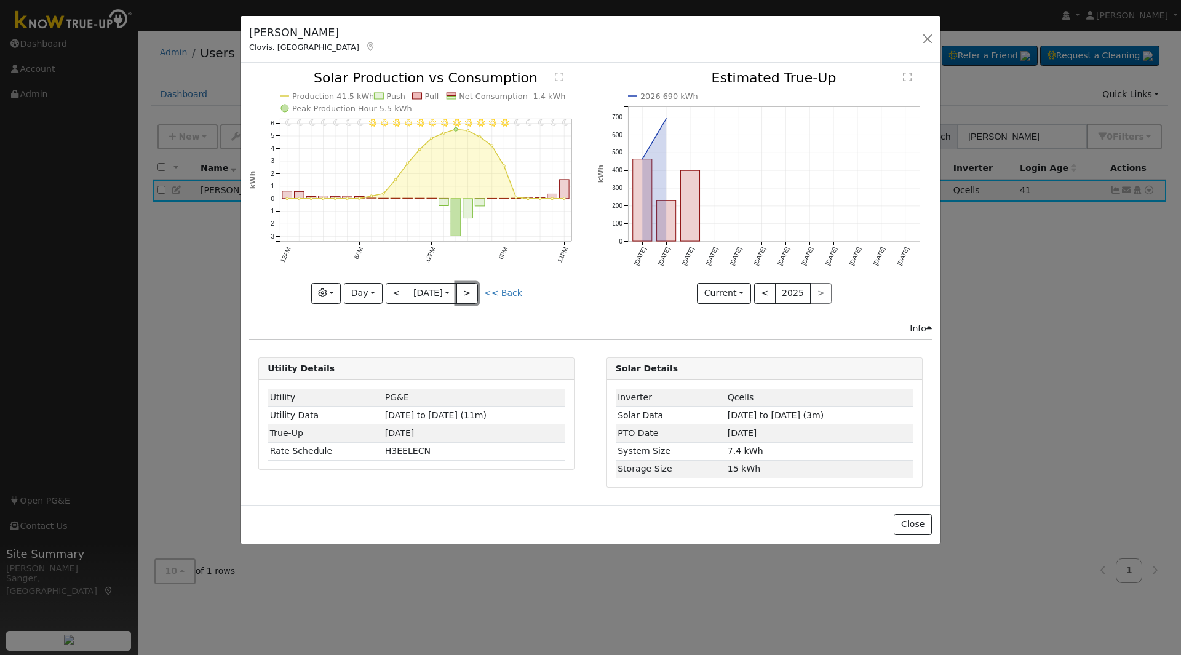
click at [473, 296] on button ">" at bounding box center [467, 293] width 22 height 21
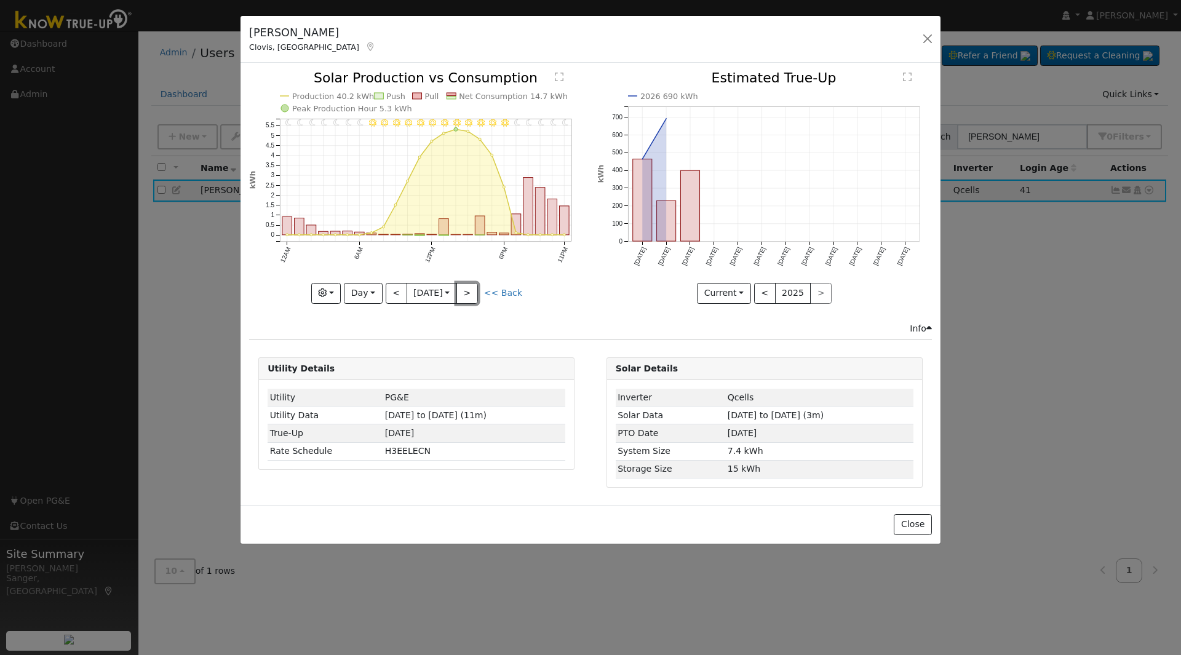
click at [473, 296] on button ">" at bounding box center [467, 293] width 22 height 21
click at [473, 296] on div "11PM - Clear 10PM - Clear 9PM - Clear 8PM - Clear 7PM - Clear 6PM - Clear 5PM -…" at bounding box center [416, 187] width 335 height 232
click at [473, 296] on button ">" at bounding box center [467, 293] width 22 height 21
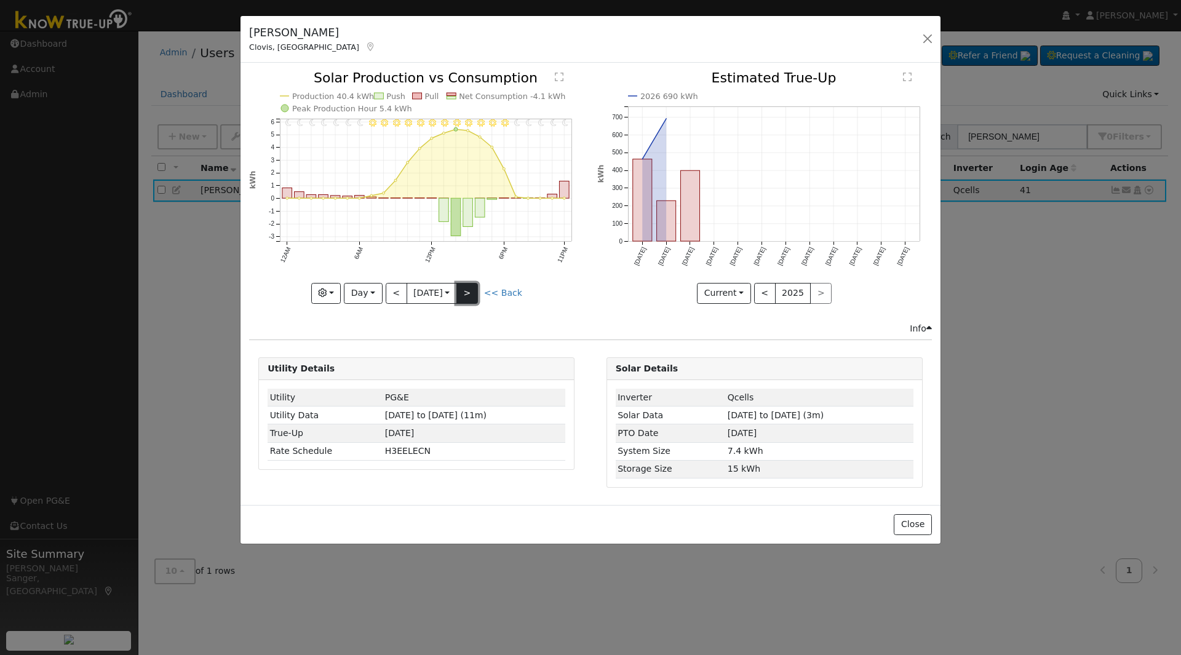
click at [472, 295] on button ">" at bounding box center [467, 293] width 22 height 21
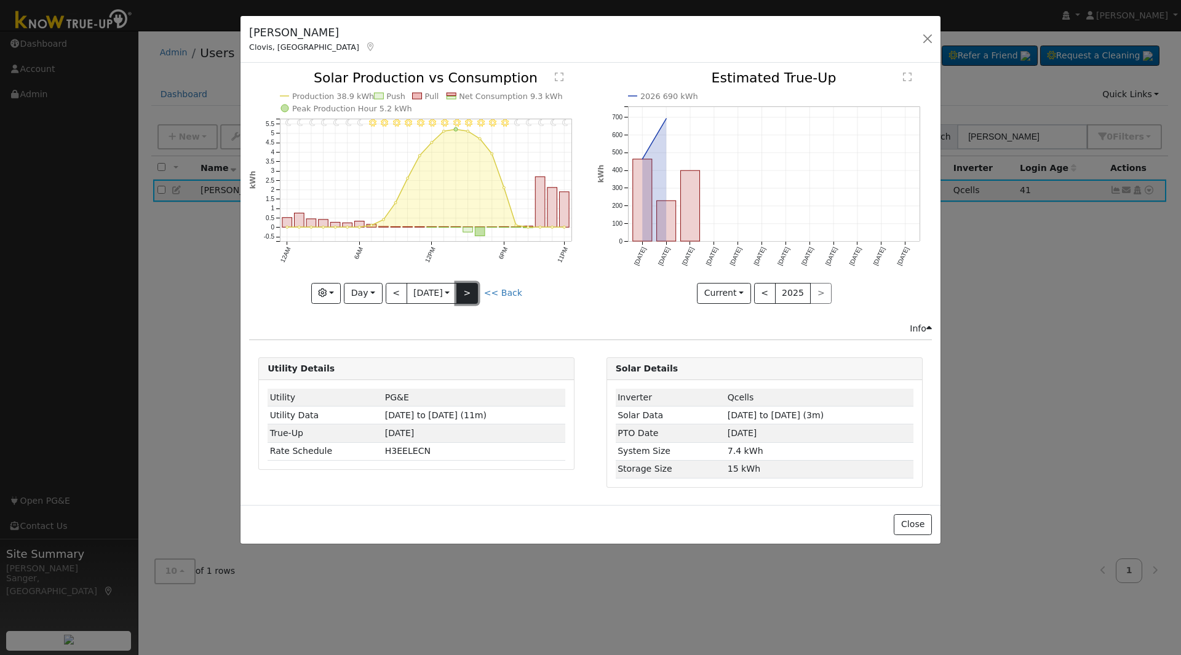
click at [472, 295] on button ">" at bounding box center [467, 293] width 22 height 21
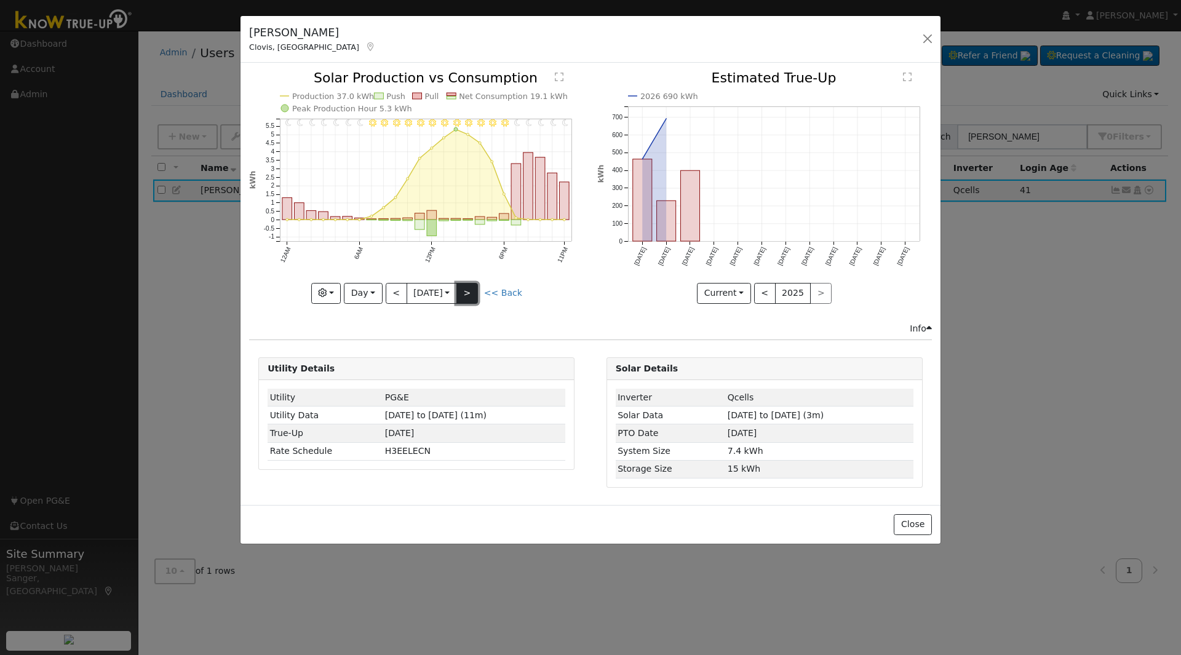
click at [472, 295] on button ">" at bounding box center [467, 293] width 22 height 21
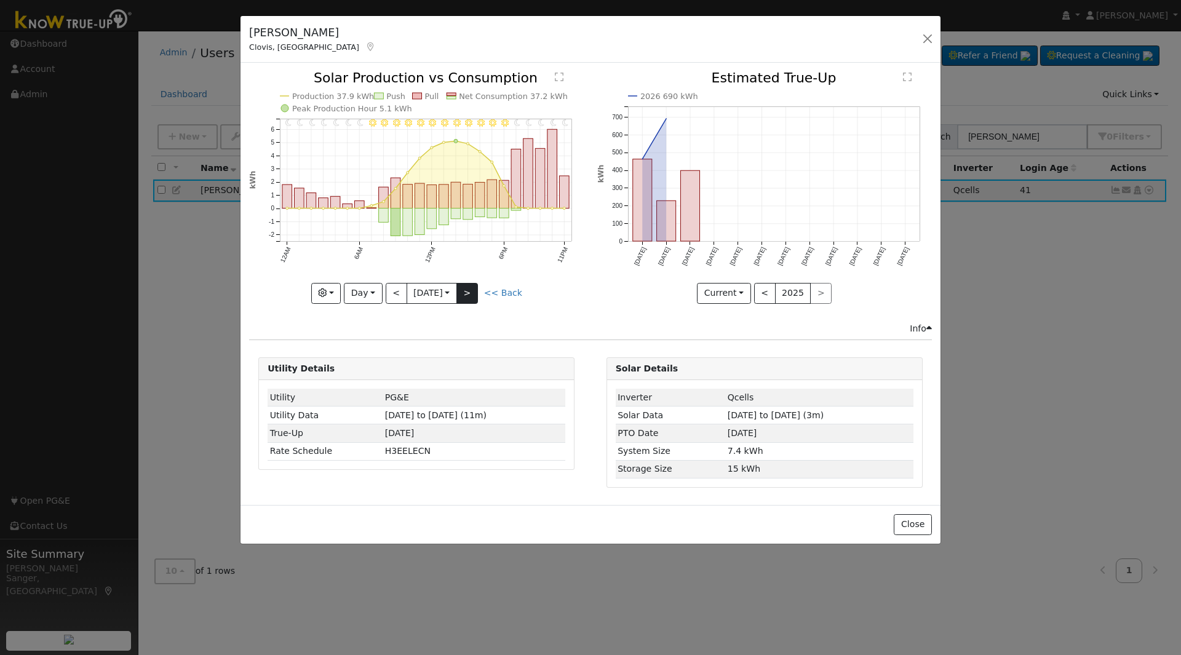
click at [472, 295] on div "11PM - Clear 10PM - Clear 9PM - Clear 8PM - Clear 7PM - Clear 6PM - Clear 5PM -…" at bounding box center [416, 187] width 335 height 232
click at [472, 295] on button ">" at bounding box center [467, 293] width 22 height 21
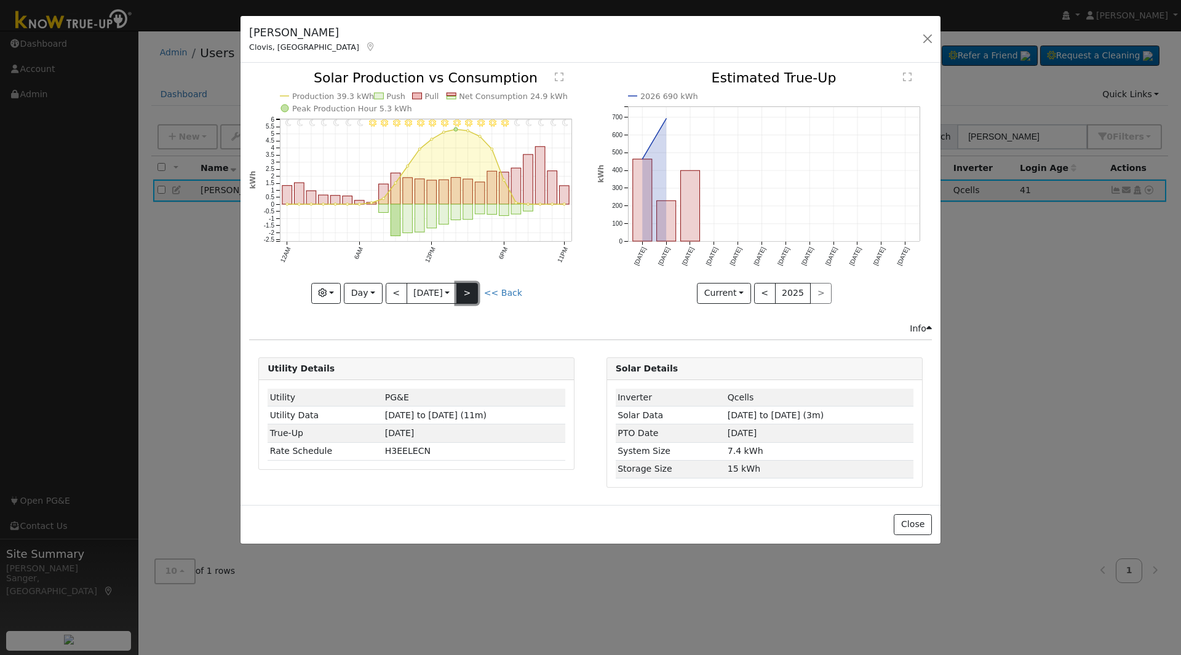
click at [472, 295] on button ">" at bounding box center [467, 293] width 22 height 21
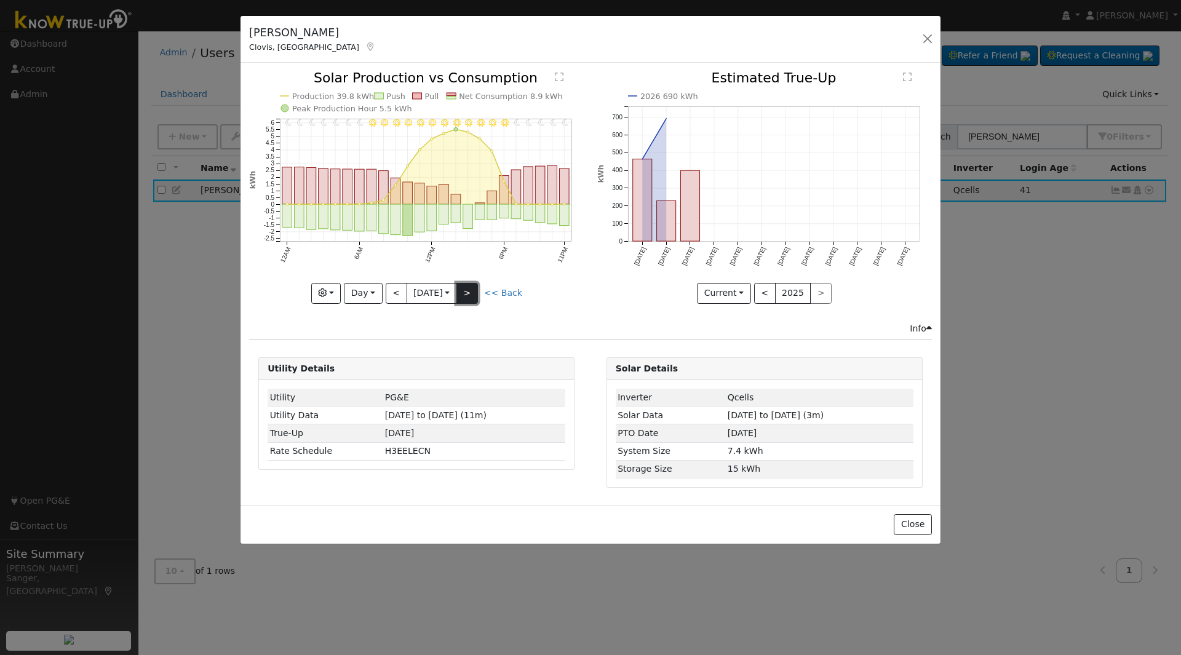
click at [472, 295] on button ">" at bounding box center [467, 293] width 22 height 21
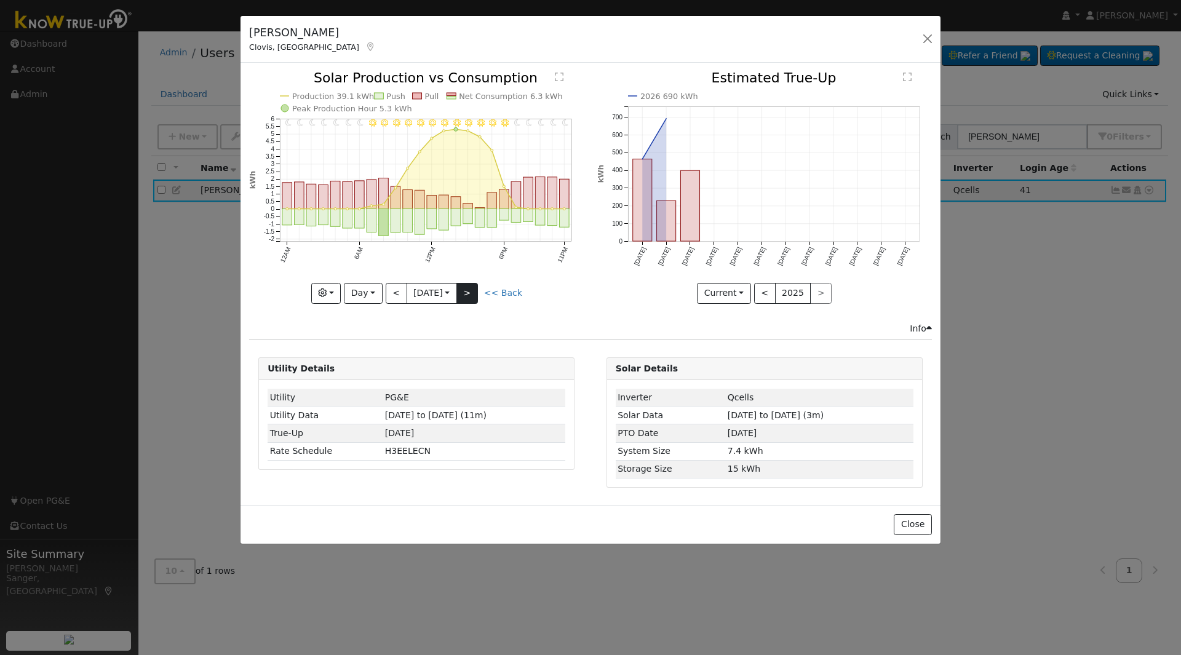
click at [472, 295] on div at bounding box center [416, 187] width 335 height 232
click at [472, 295] on button ">" at bounding box center [467, 293] width 22 height 21
click at [472, 295] on div at bounding box center [416, 187] width 335 height 232
click at [472, 295] on button ">" at bounding box center [467, 293] width 22 height 21
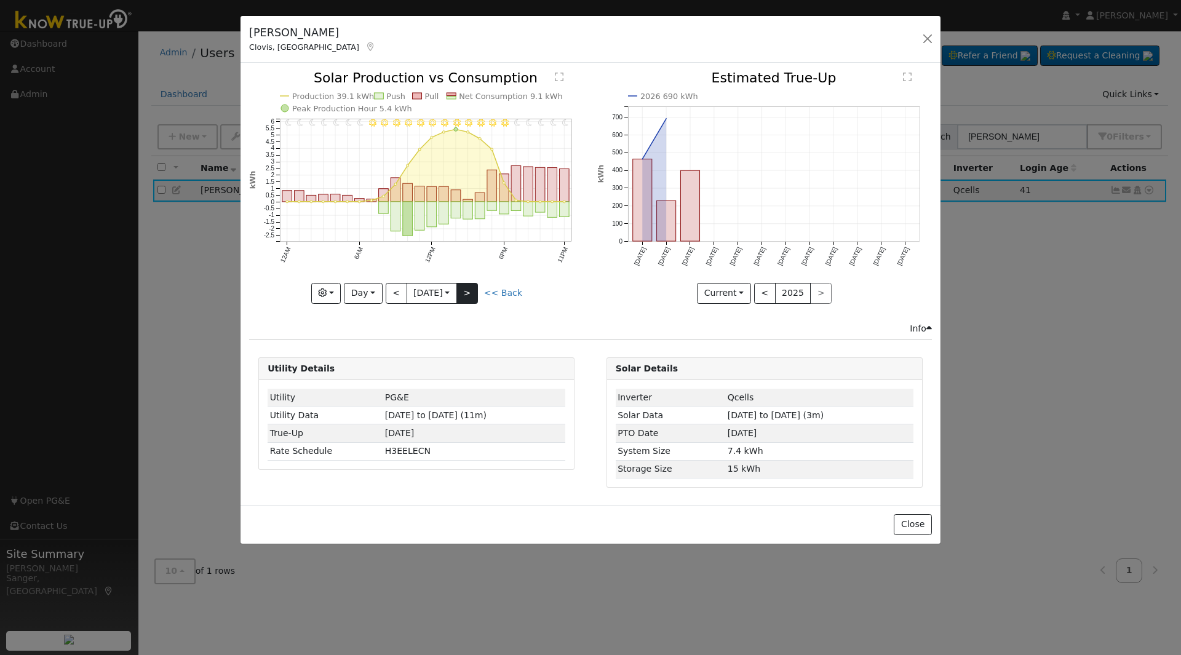
click at [472, 295] on div "11PM - Clear 10PM - Clear 9PM - Clear 8PM - Clear 7PM - Clear 6PM - Clear 5PM -…" at bounding box center [416, 187] width 335 height 232
click at [472, 295] on button ">" at bounding box center [467, 293] width 22 height 21
click at [472, 295] on div at bounding box center [416, 187] width 335 height 232
click at [472, 295] on button ">" at bounding box center [467, 293] width 22 height 21
click at [472, 295] on div "11PM - Clear 10PM - Clear 9PM - Clear 8PM - Clear 7PM - Clear 6PM - Clear 5PM -…" at bounding box center [416, 187] width 335 height 232
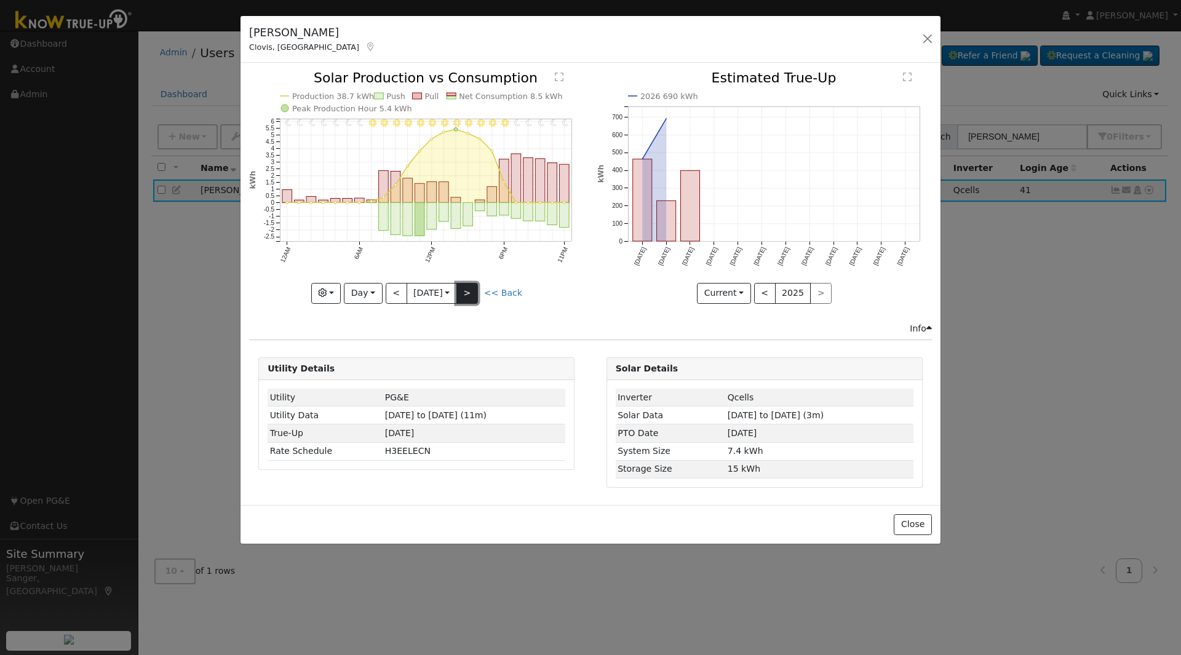
click at [472, 295] on button ">" at bounding box center [467, 293] width 22 height 21
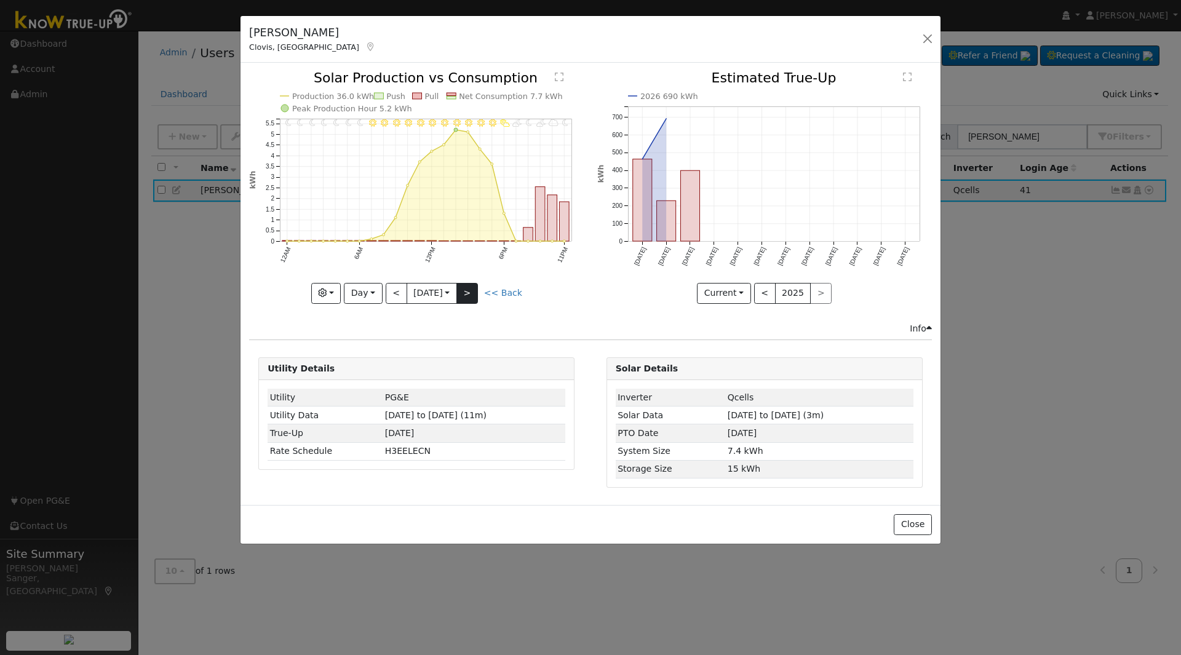
click at [472, 295] on div "11PM - MostlyClear 10PM - MostlyCloudy 9PM - PartlyCloudy 8PM - MostlyClear 7PM…" at bounding box center [416, 187] width 335 height 232
click at [475, 296] on button ">" at bounding box center [467, 293] width 22 height 21
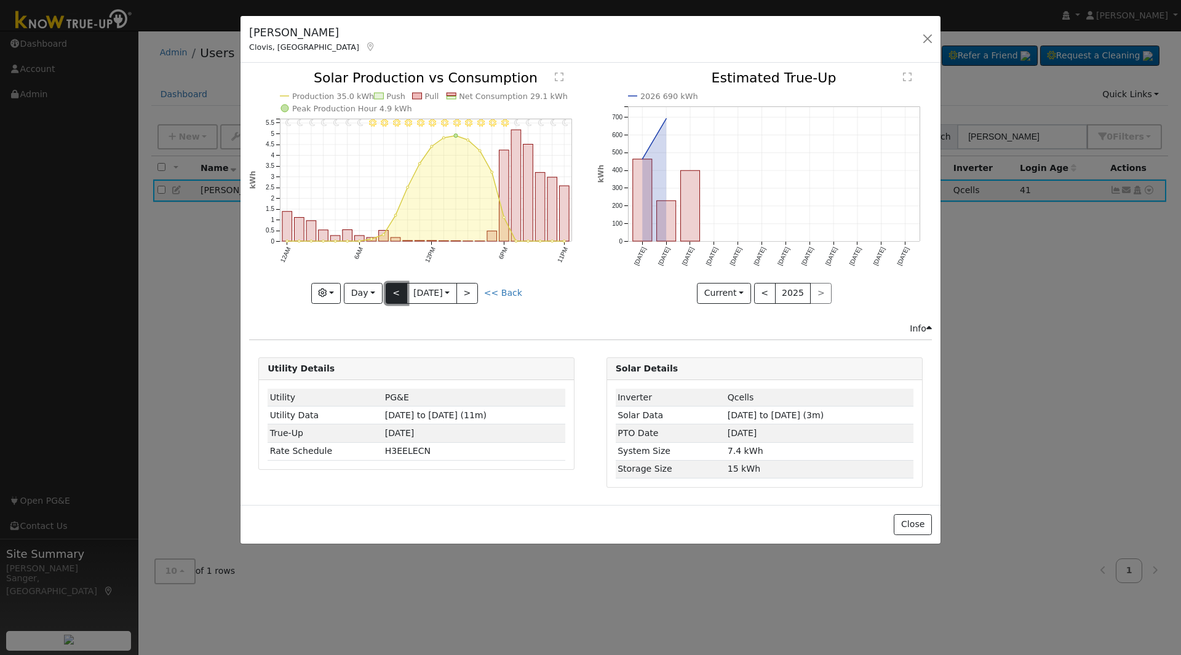
click at [394, 295] on button "<" at bounding box center [397, 293] width 22 height 21
type input "2025-08-21"
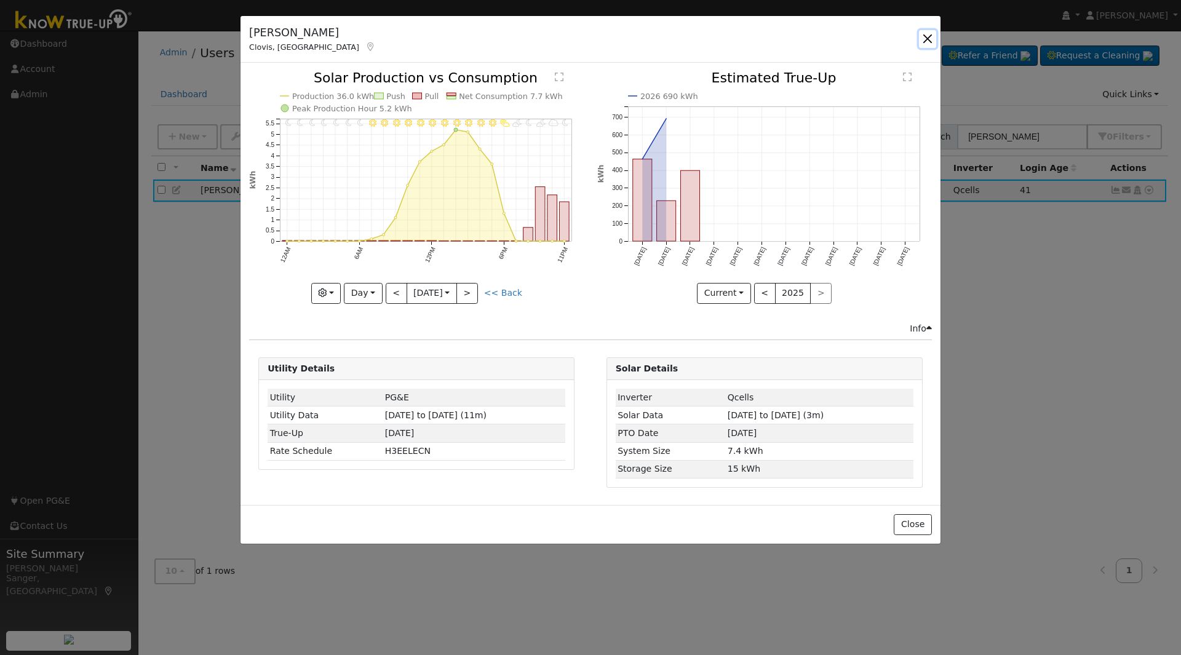
click at [930, 34] on button "button" at bounding box center [927, 38] width 17 height 17
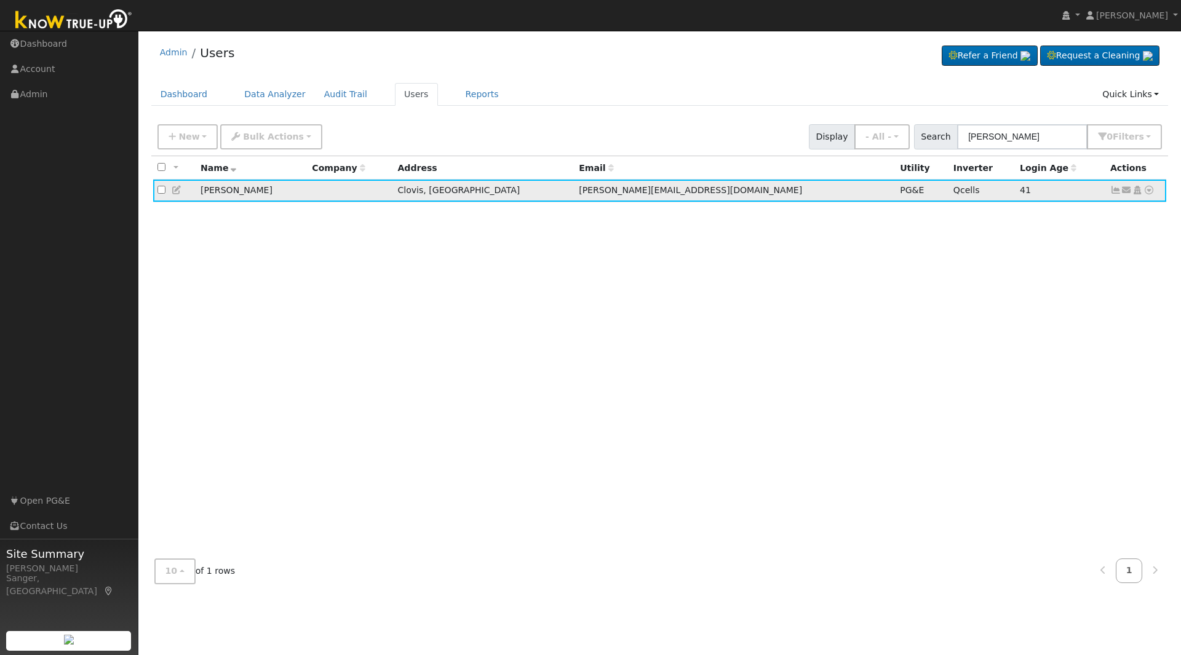
click at [173, 192] on icon at bounding box center [177, 190] width 11 height 9
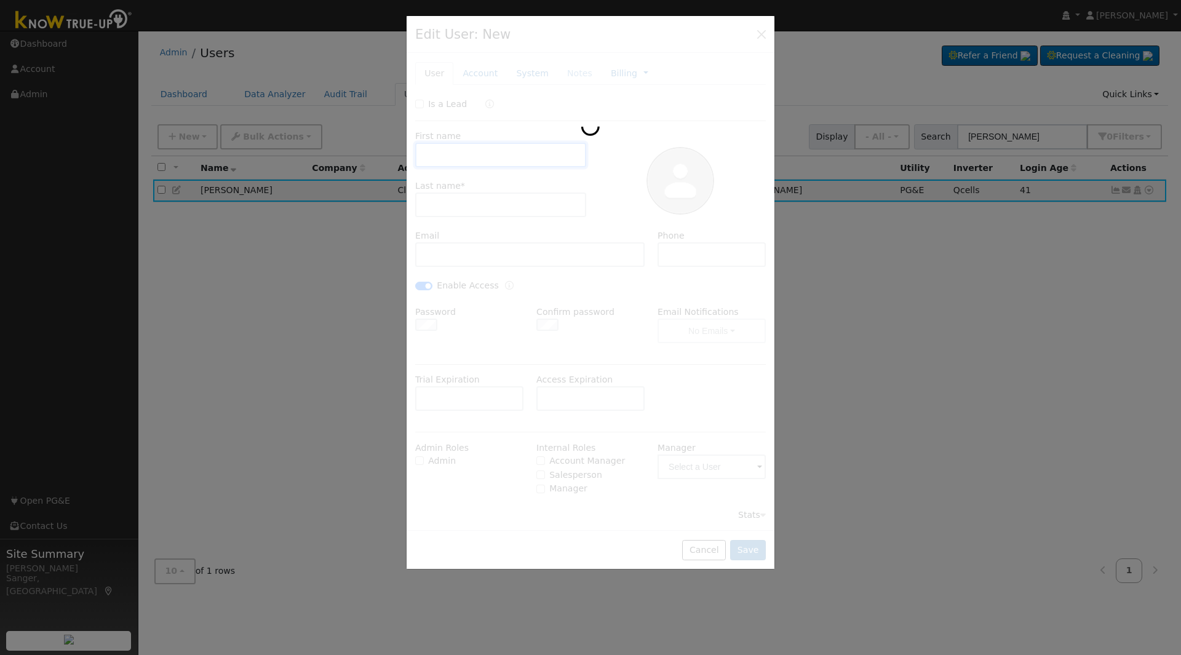
type input "Steven"
type input "Hooke"
type input "s.hooke@sbcglobal.net"
type input "5599309033"
checkbox input "true"
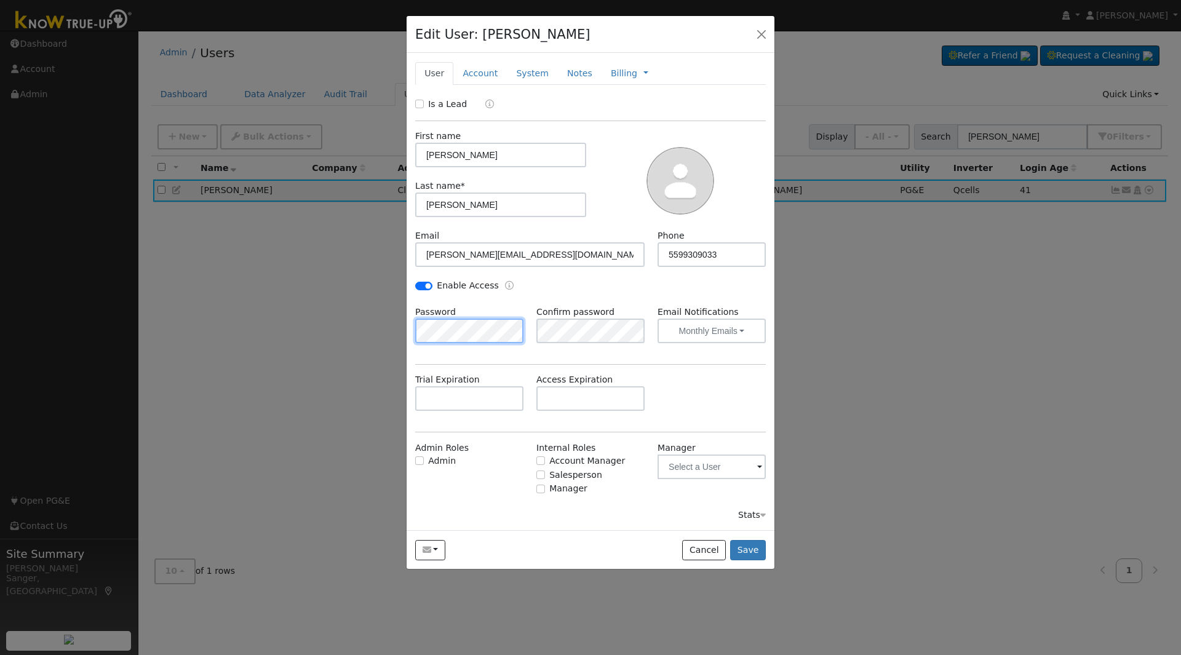
click at [0, 0] on div "Edit User: Steven Hooke Default Account Default Account 860 McArthur Avenue, Cl…" at bounding box center [0, 0] width 0 height 0
click at [746, 547] on button "Save" at bounding box center [748, 550] width 36 height 21
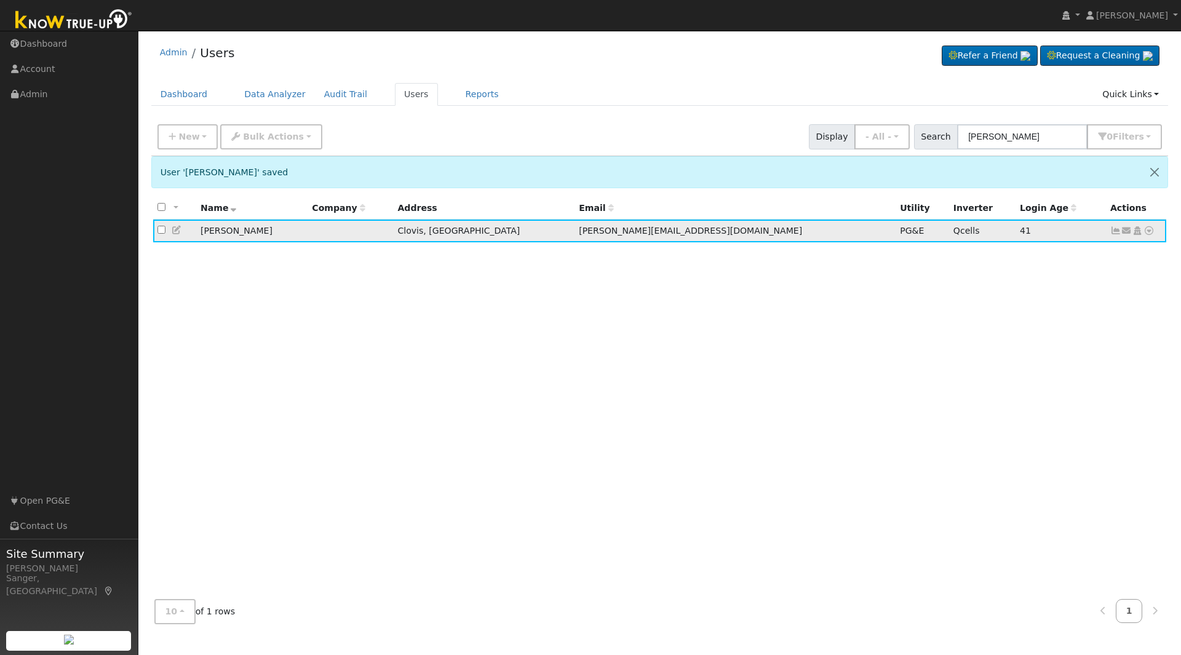
click at [1114, 231] on icon at bounding box center [1115, 230] width 11 height 9
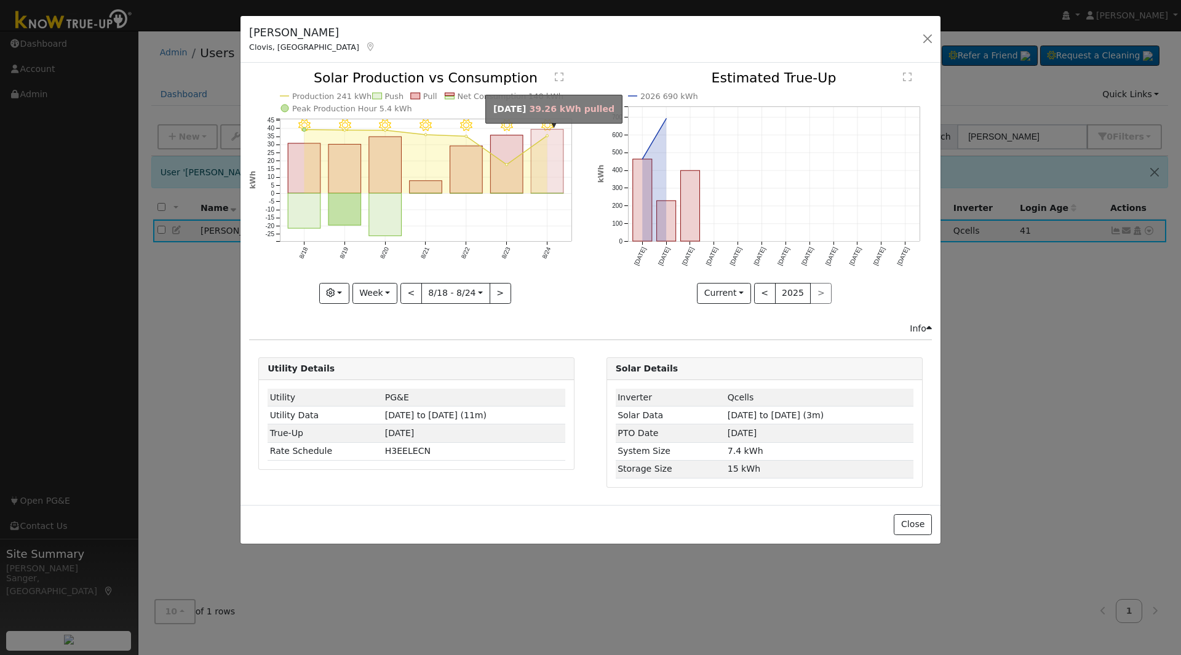
click at [538, 173] on rect "onclick=""" at bounding box center [547, 162] width 33 height 64
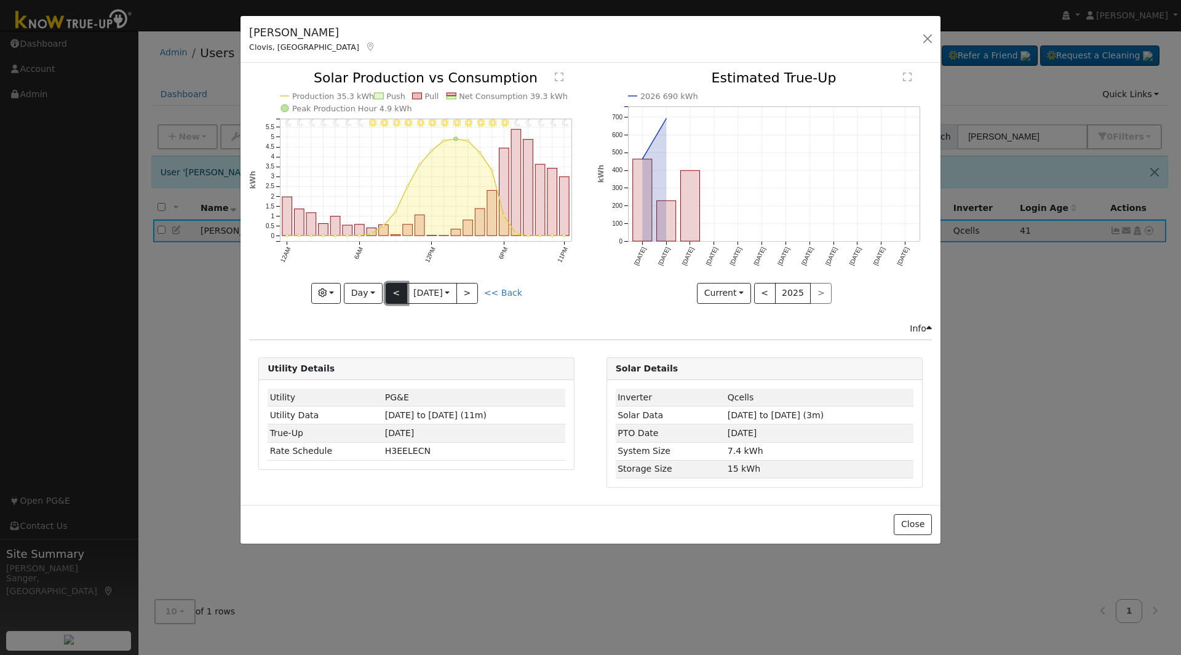
click at [390, 295] on button "<" at bounding box center [397, 293] width 22 height 21
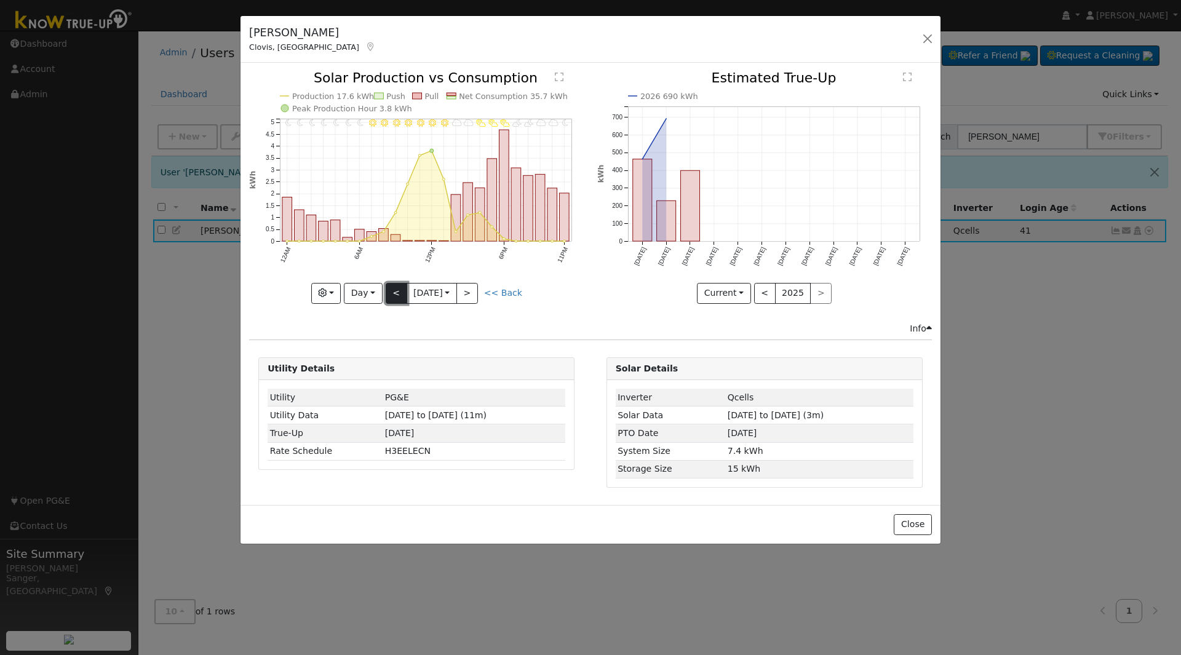
click at [390, 295] on button "<" at bounding box center [397, 293] width 22 height 21
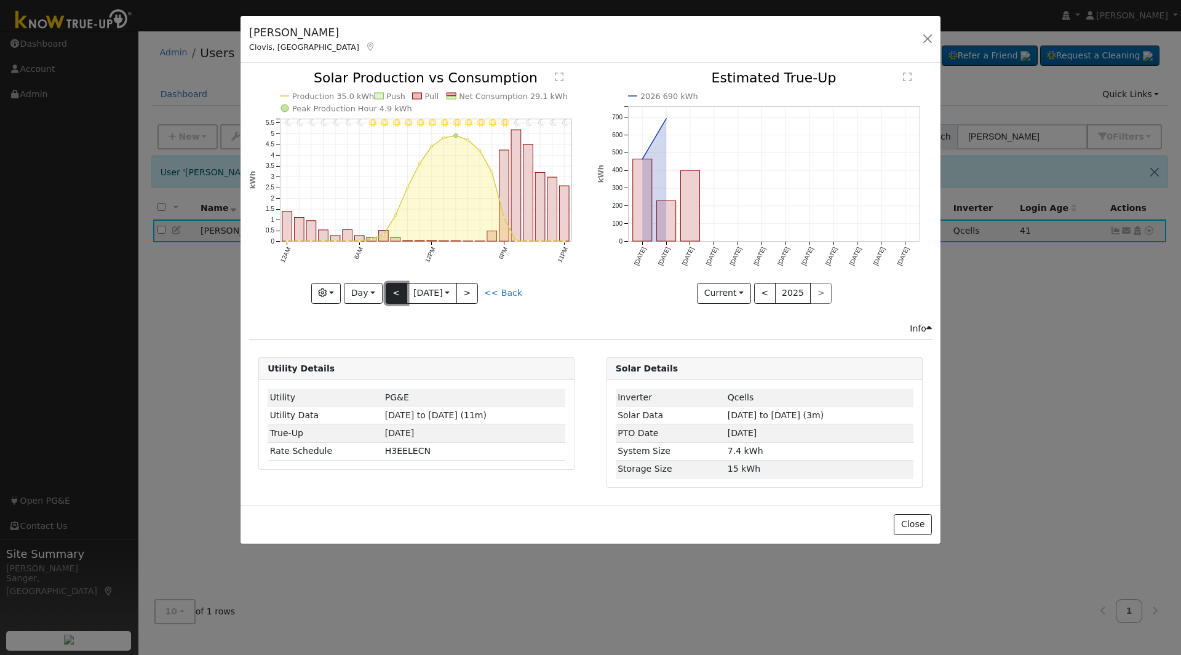
click at [390, 295] on button "<" at bounding box center [397, 293] width 22 height 21
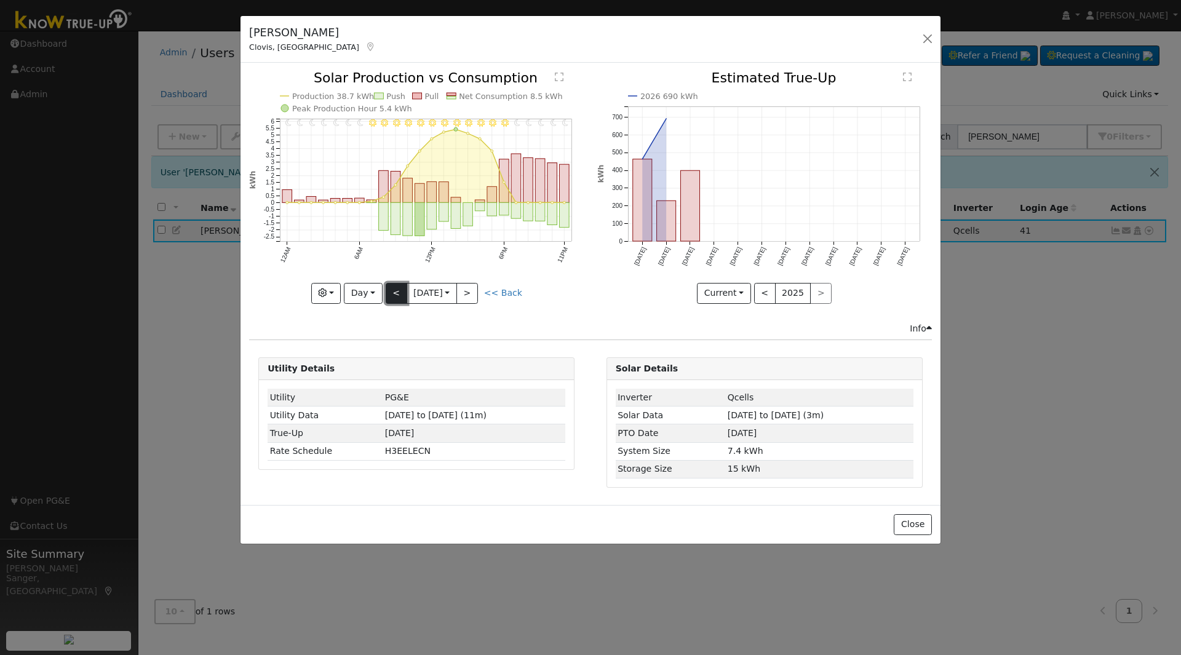
click at [397, 290] on button "<" at bounding box center [397, 293] width 22 height 21
click at [392, 298] on button "<" at bounding box center [397, 293] width 22 height 21
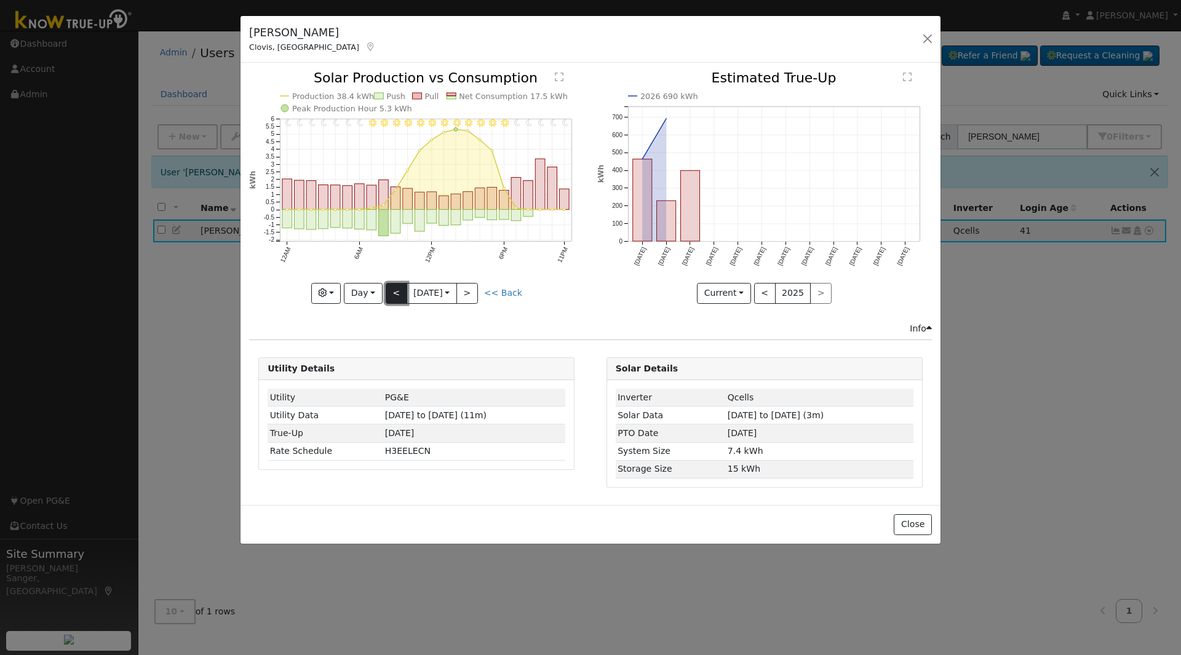
click at [392, 298] on button "<" at bounding box center [397, 293] width 22 height 21
click at [391, 298] on button "<" at bounding box center [397, 293] width 22 height 21
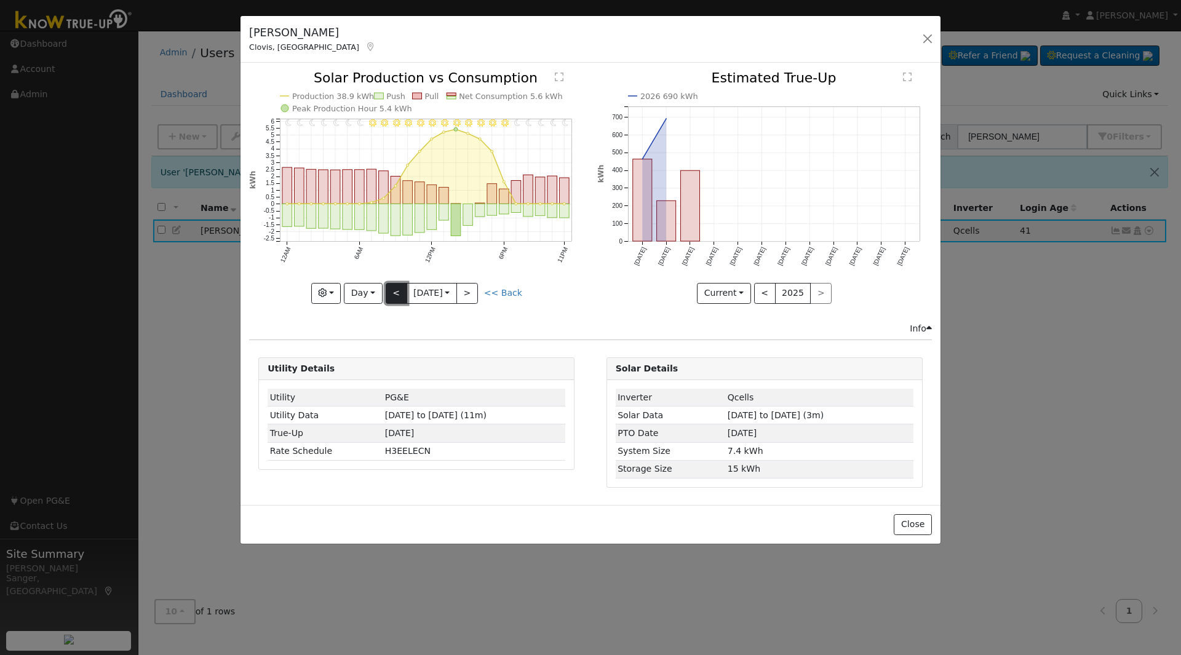
click at [397, 288] on button "<" at bounding box center [397, 293] width 22 height 21
click at [347, 290] on button "Day" at bounding box center [363, 293] width 38 height 21
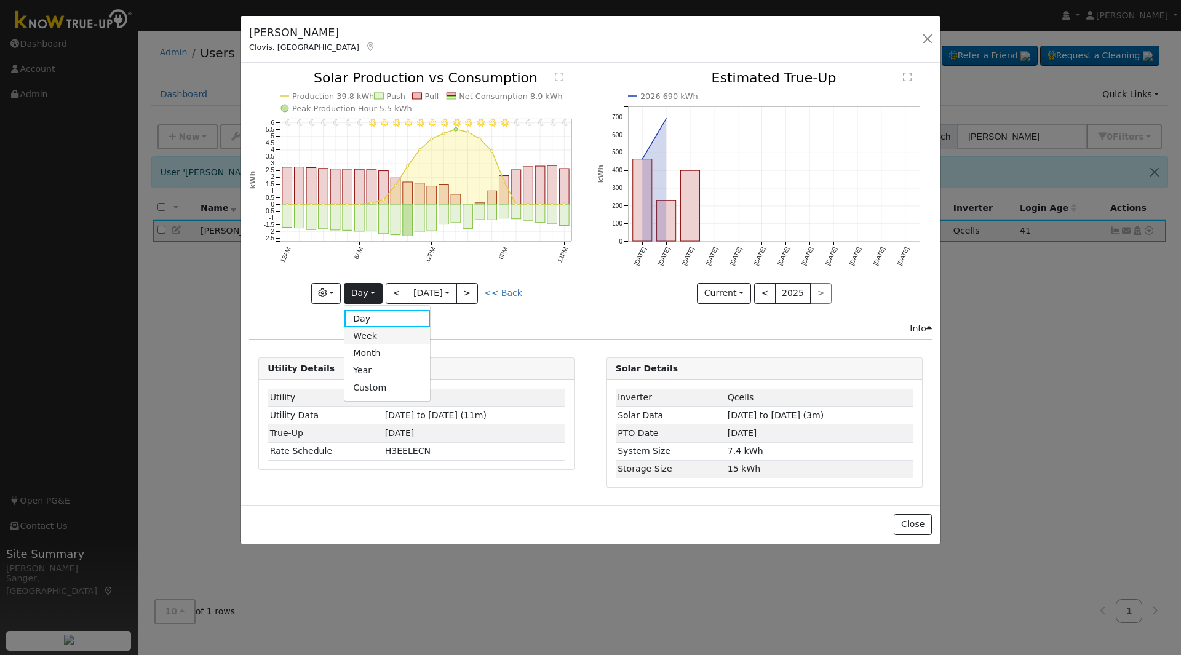
click at [371, 334] on link "Week" at bounding box center [386, 335] width 85 height 17
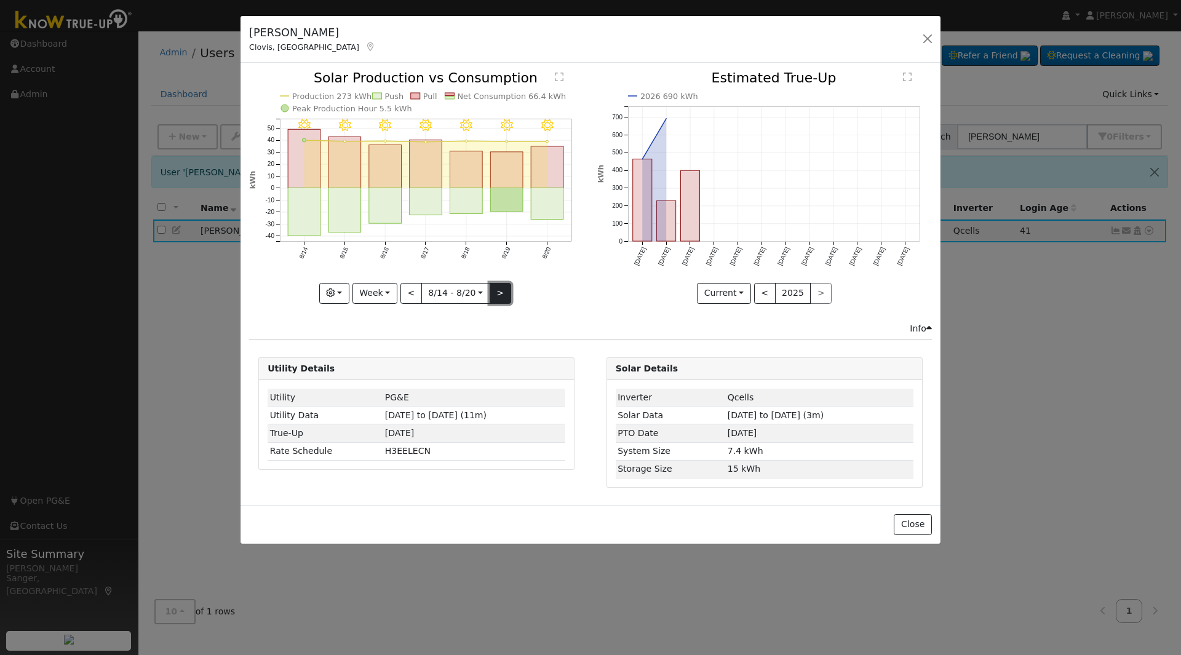
click at [499, 295] on button ">" at bounding box center [500, 293] width 22 height 21
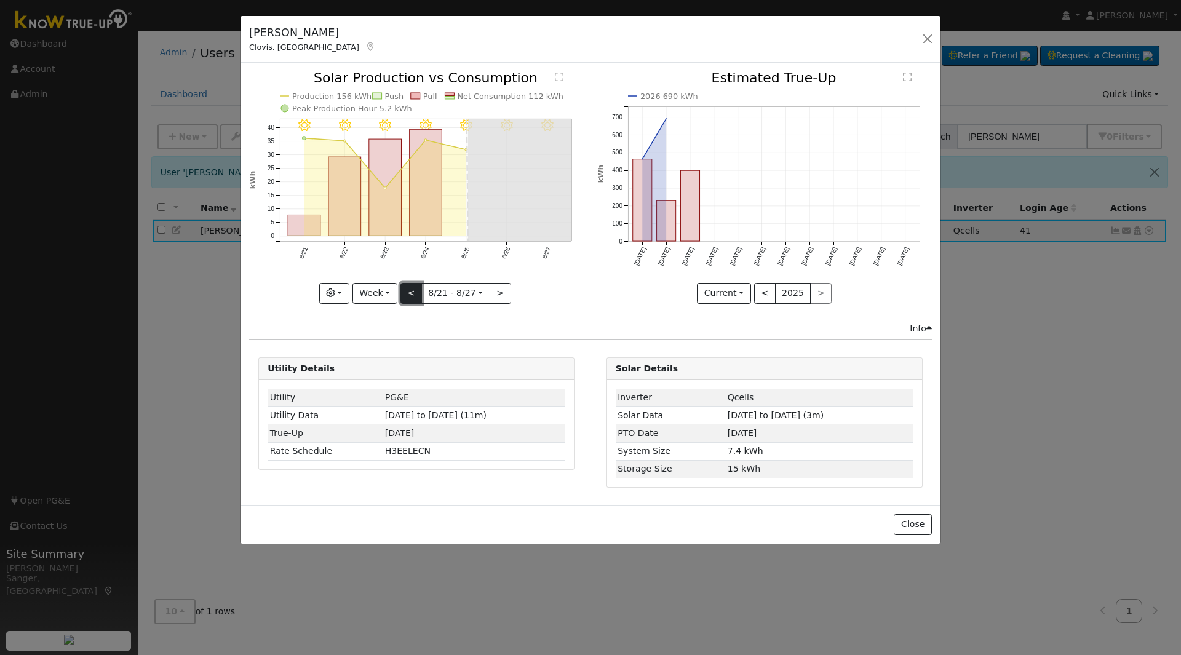
click at [413, 295] on button "<" at bounding box center [411, 293] width 22 height 21
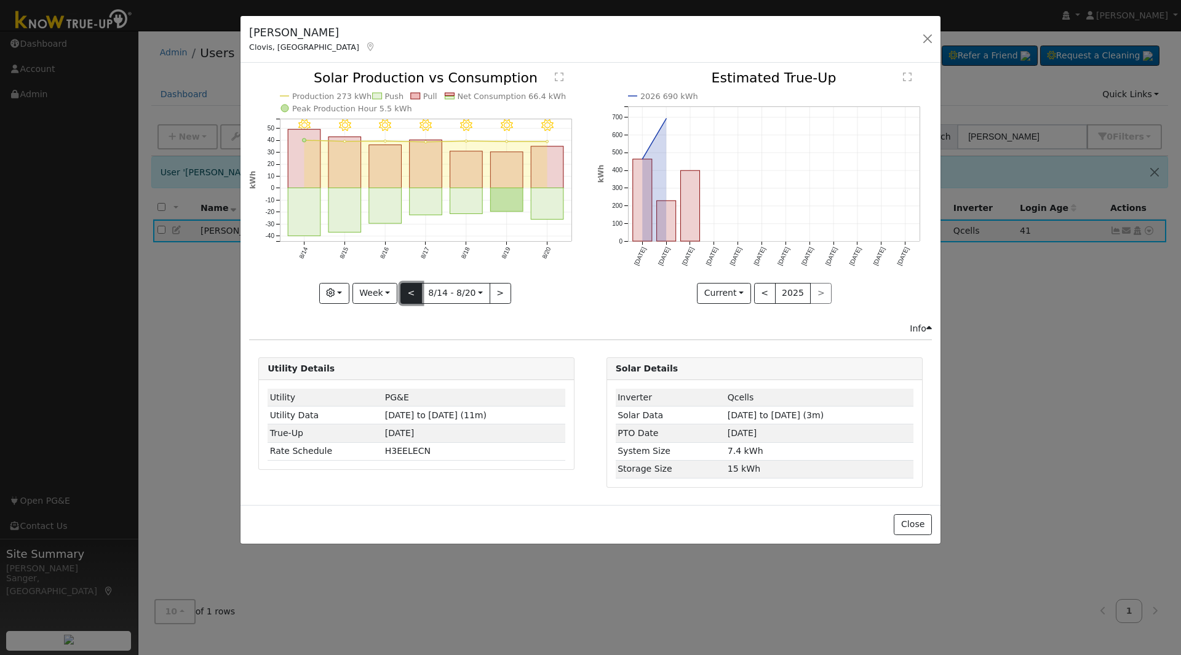
click at [413, 295] on button "<" at bounding box center [411, 293] width 22 height 21
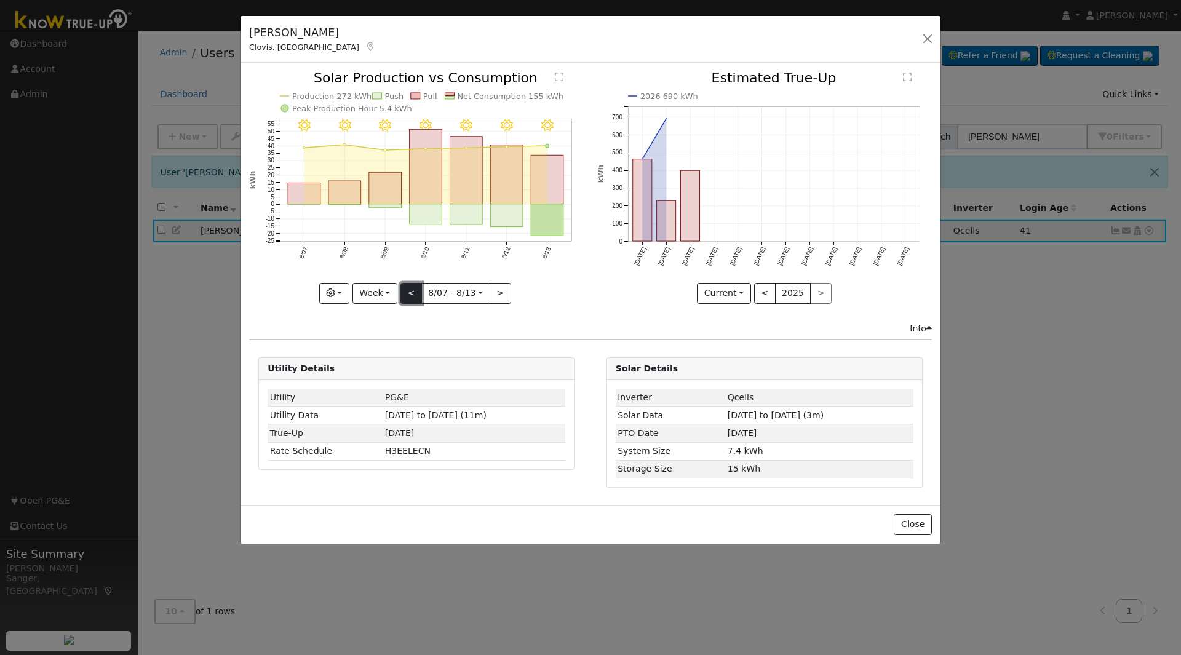
click at [410, 283] on button "<" at bounding box center [411, 293] width 22 height 21
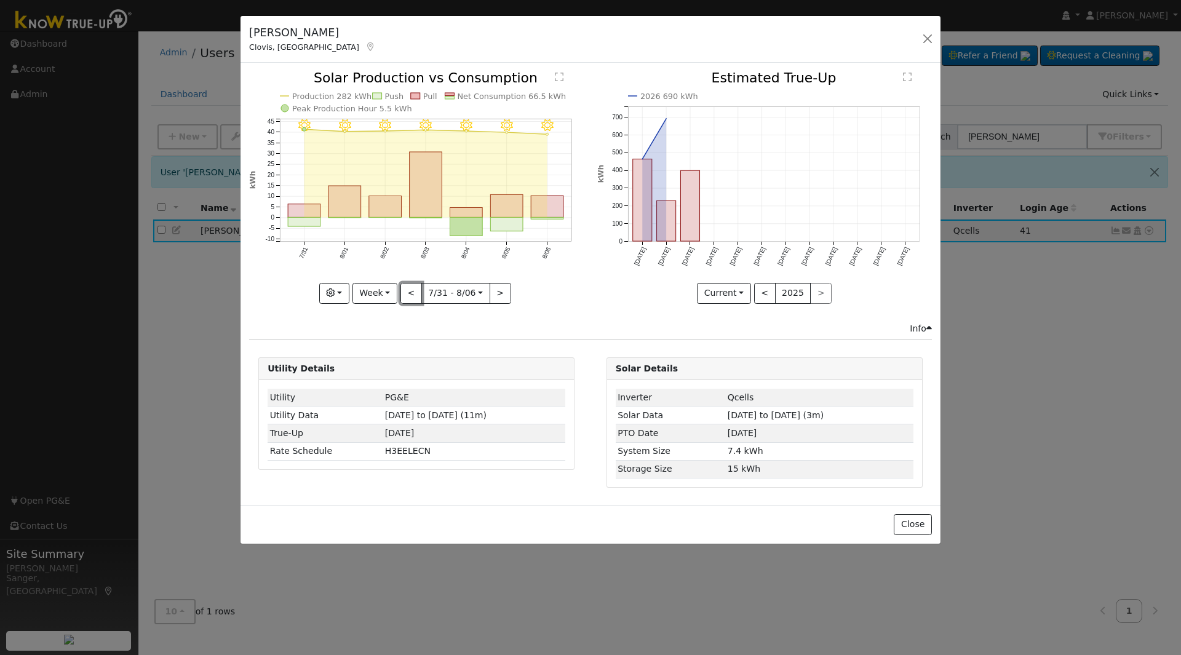
click at [409, 285] on button "<" at bounding box center [411, 293] width 22 height 21
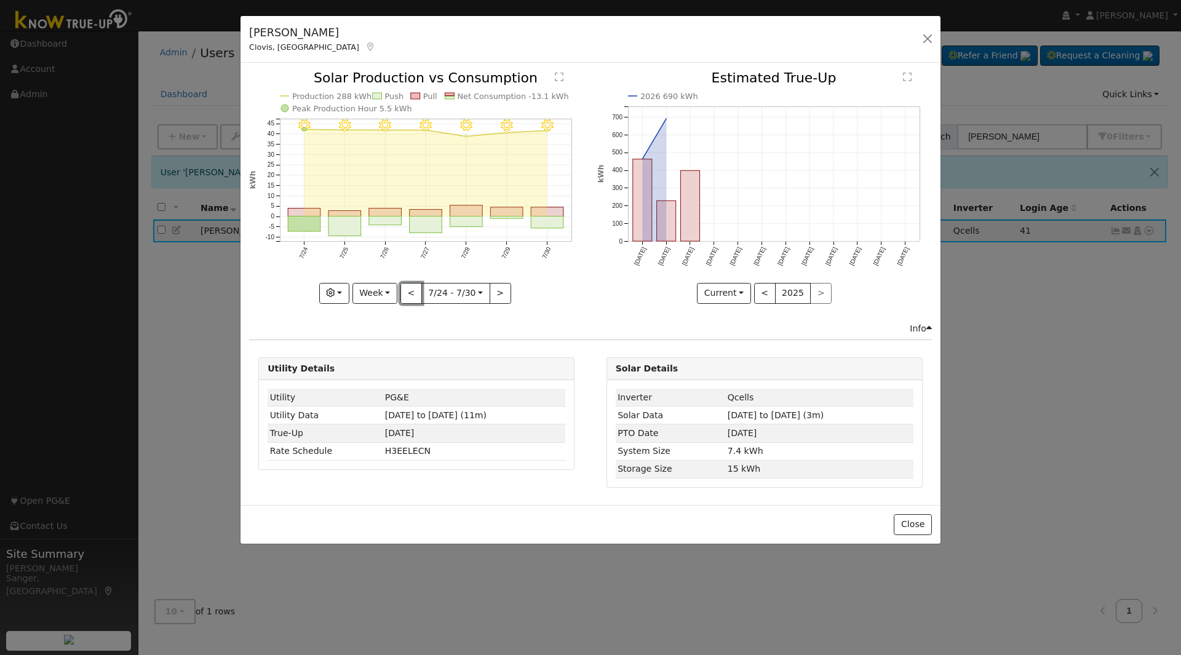
click at [409, 285] on button "<" at bounding box center [411, 293] width 22 height 21
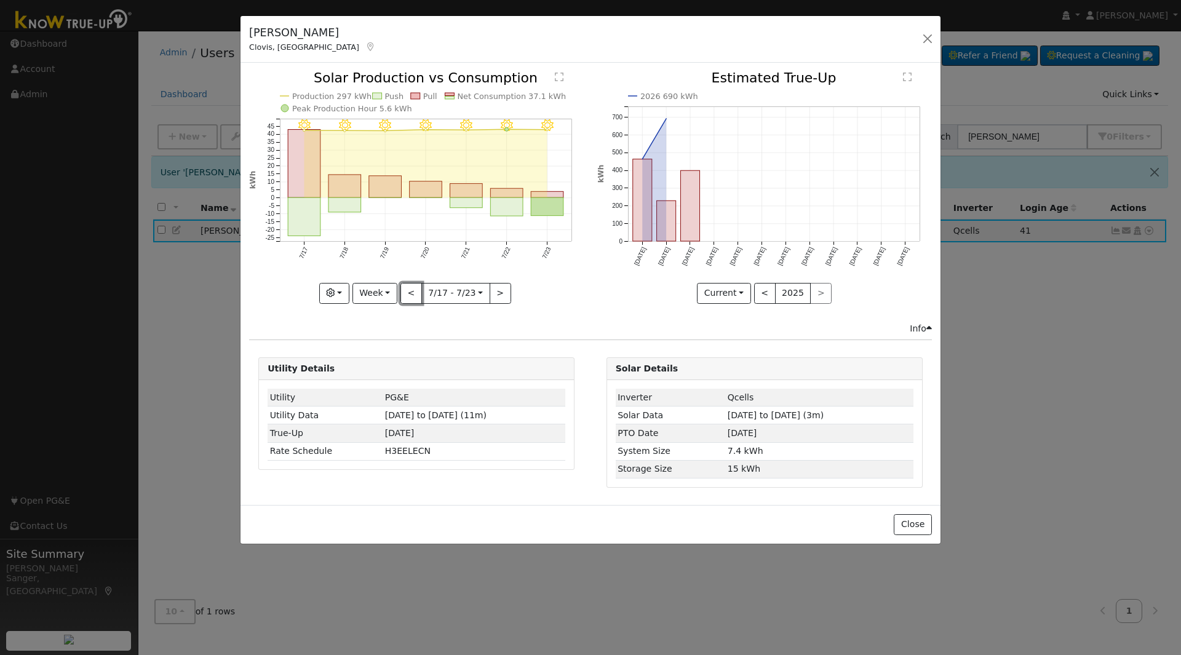
click at [409, 285] on button "<" at bounding box center [411, 293] width 22 height 21
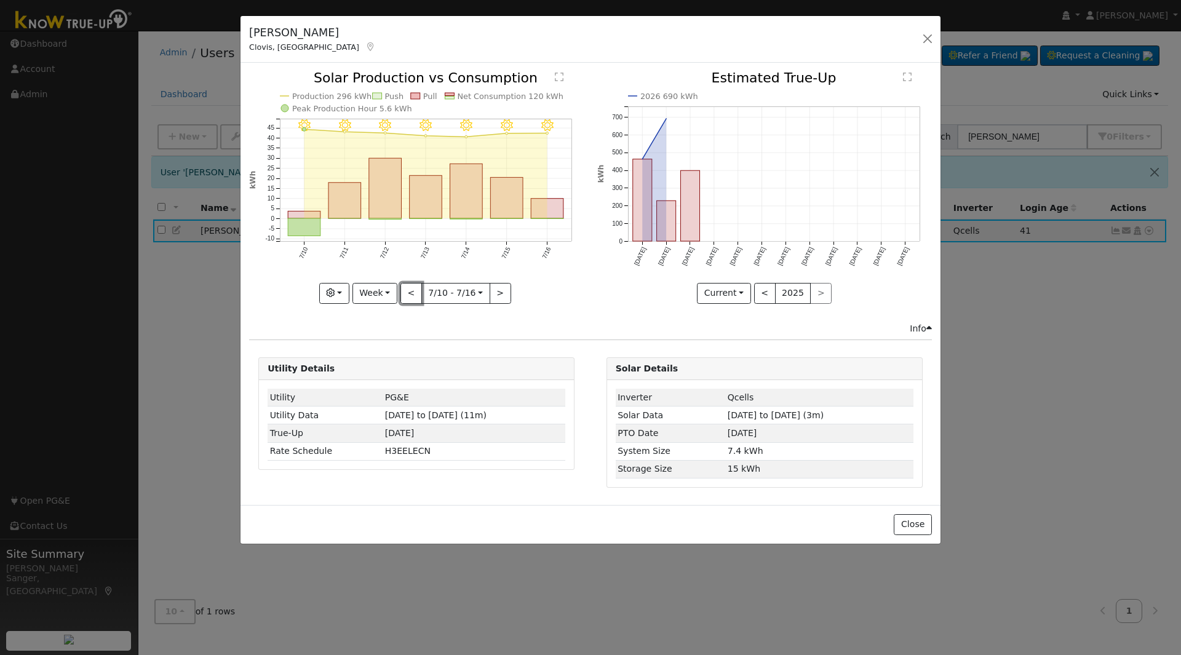
click at [409, 285] on button "<" at bounding box center [411, 293] width 22 height 21
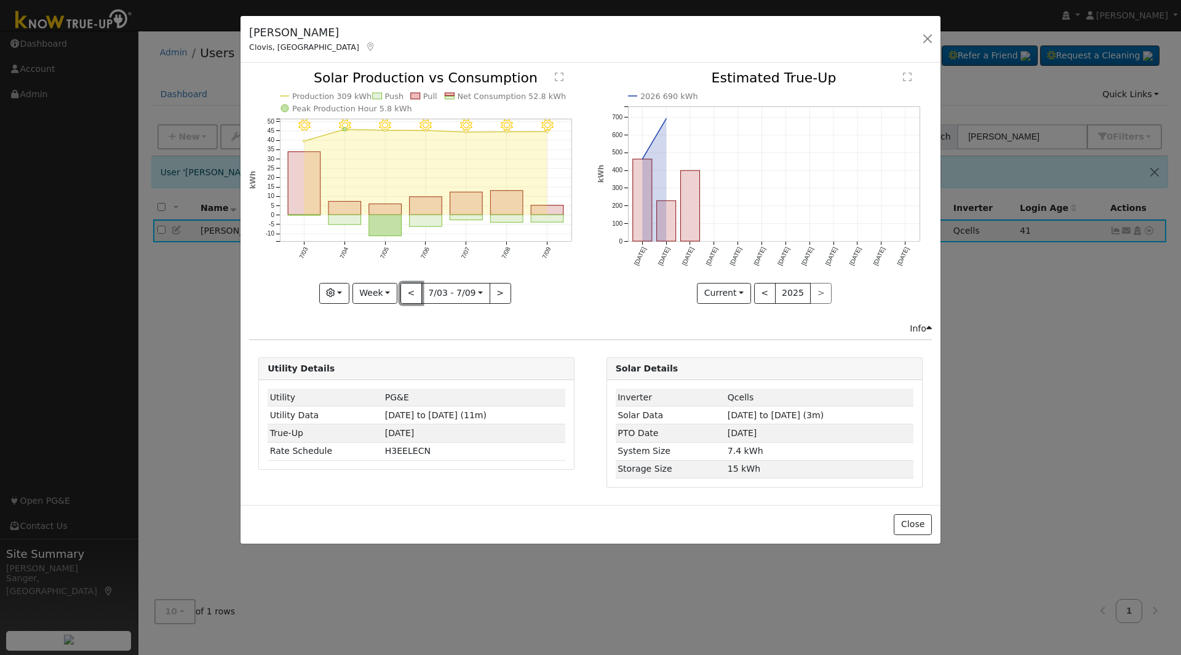
click at [406, 285] on button "<" at bounding box center [411, 293] width 22 height 21
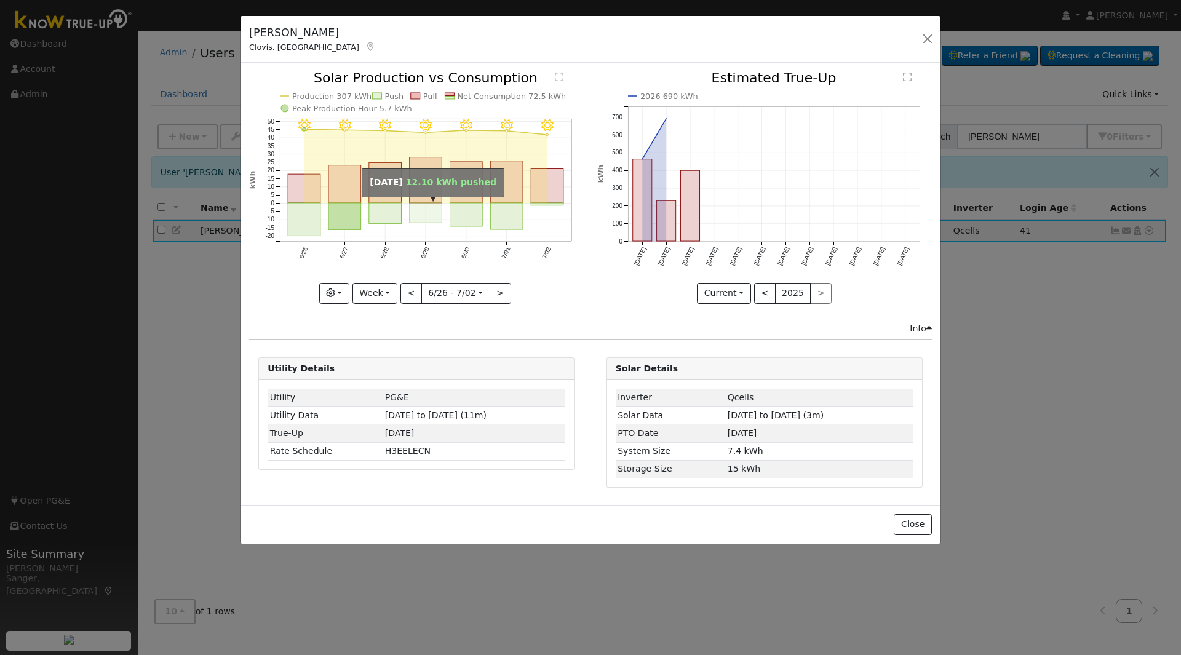
click at [419, 207] on rect "onclick=""" at bounding box center [426, 213] width 33 height 20
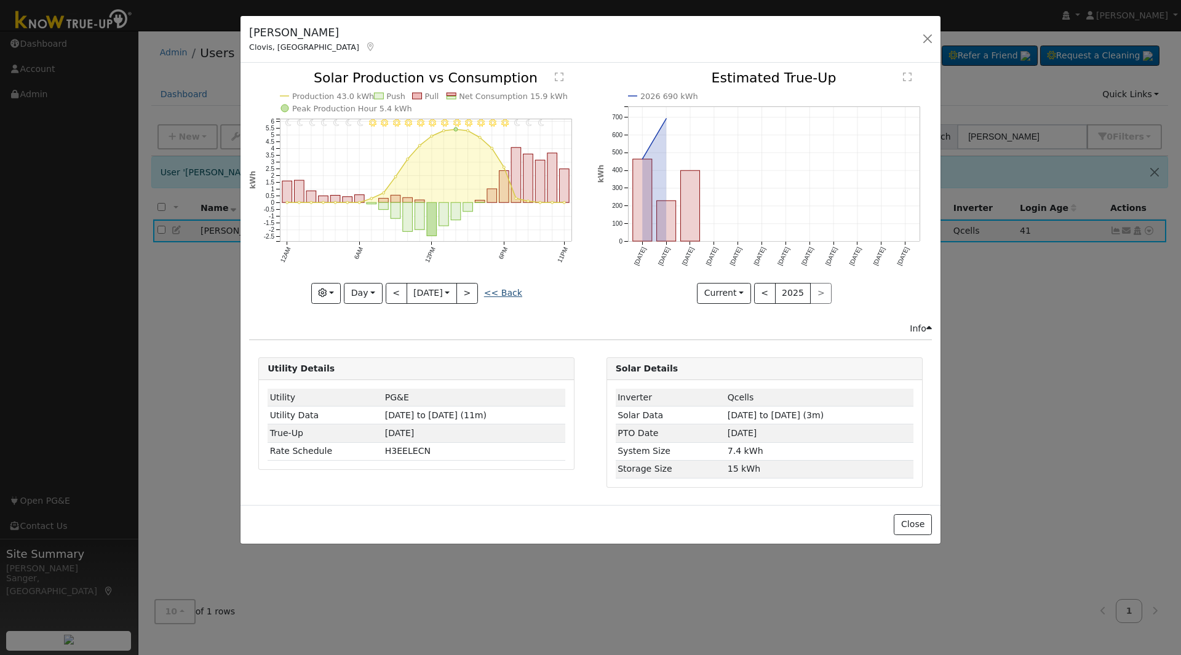
click at [503, 295] on link "<< Back" at bounding box center [503, 293] width 38 height 10
type input "2025-06-26"
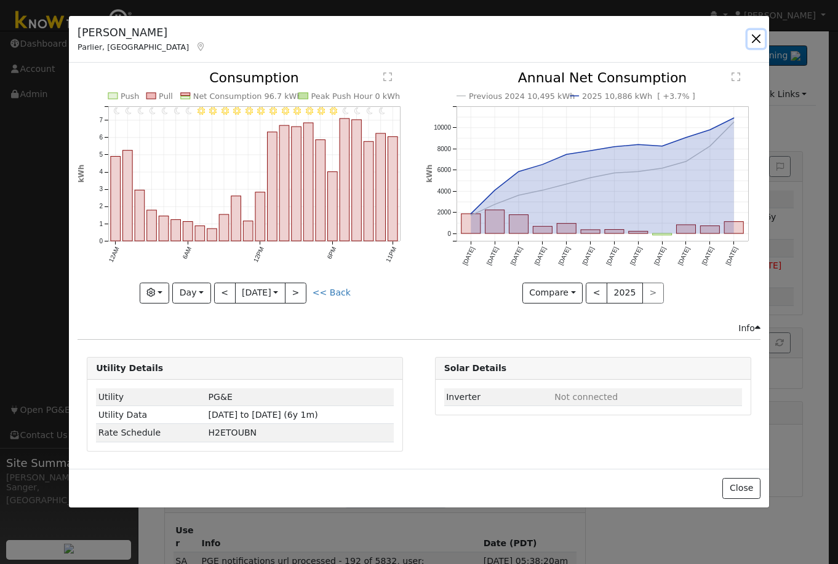
click at [759, 38] on button "button" at bounding box center [755, 38] width 17 height 17
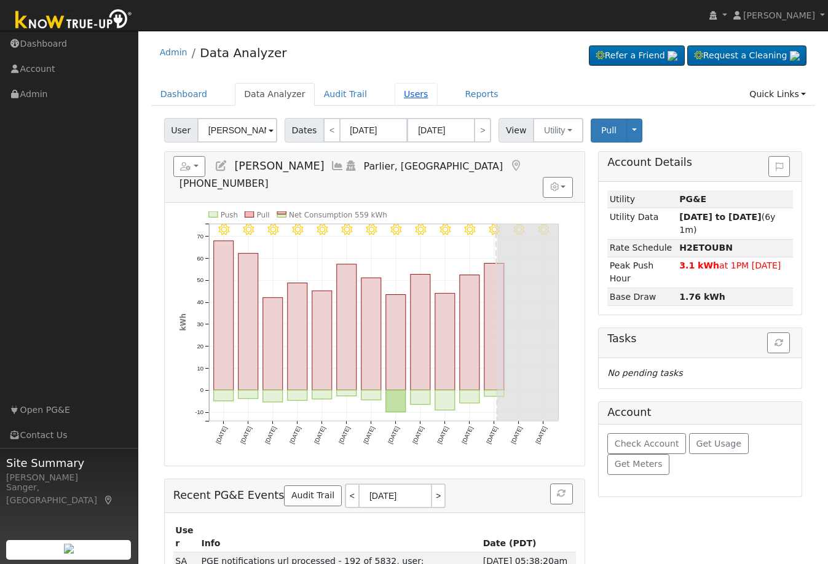
click at [398, 93] on link "Users" at bounding box center [416, 94] width 43 height 23
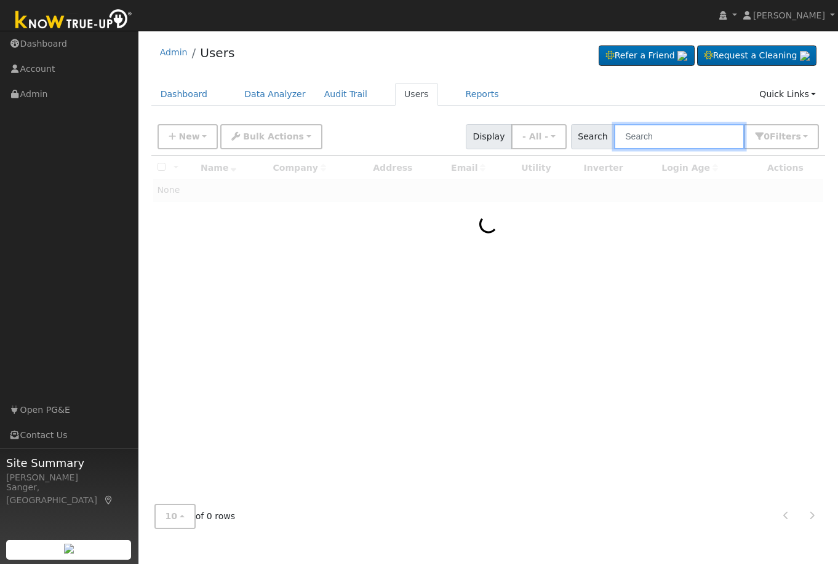
click at [675, 132] on input "text" at bounding box center [679, 136] width 130 height 25
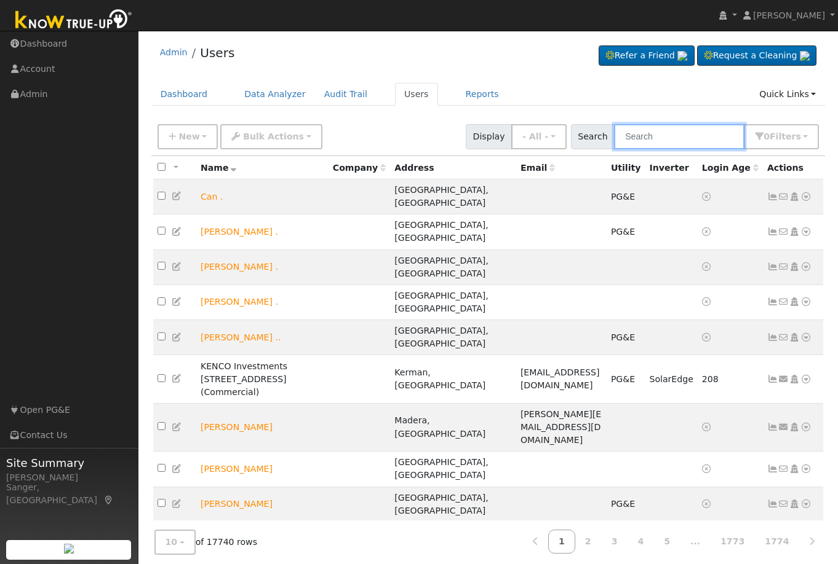
paste input "[PERSON_NAME]"
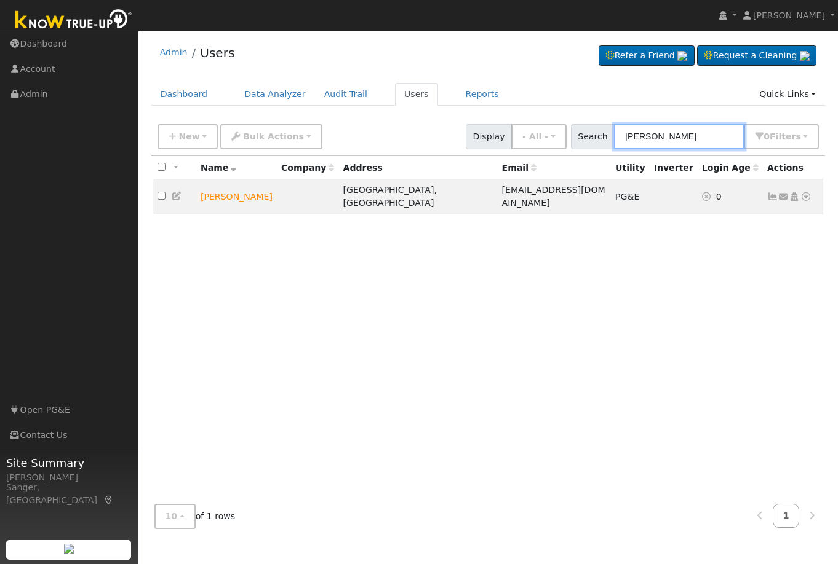
type input "[PERSON_NAME]"
click at [782, 192] on icon at bounding box center [783, 196] width 11 height 9
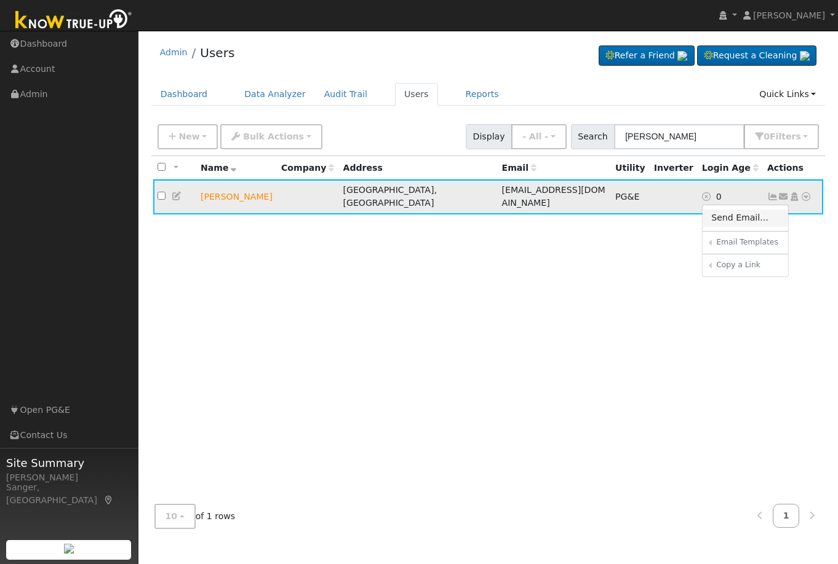
click at [724, 218] on link "Send Email..." at bounding box center [744, 218] width 85 height 17
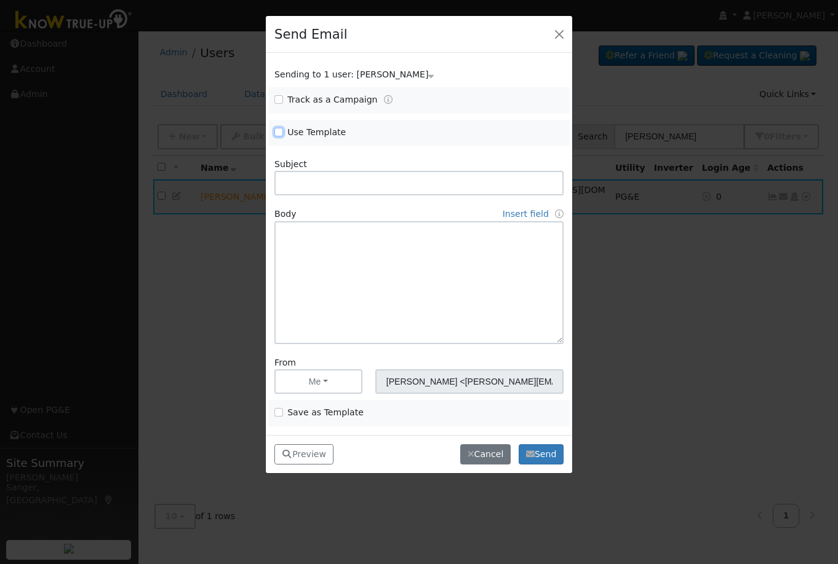
click at [280, 132] on input "Use Template" at bounding box center [278, 132] width 9 height 9
checkbox input "true"
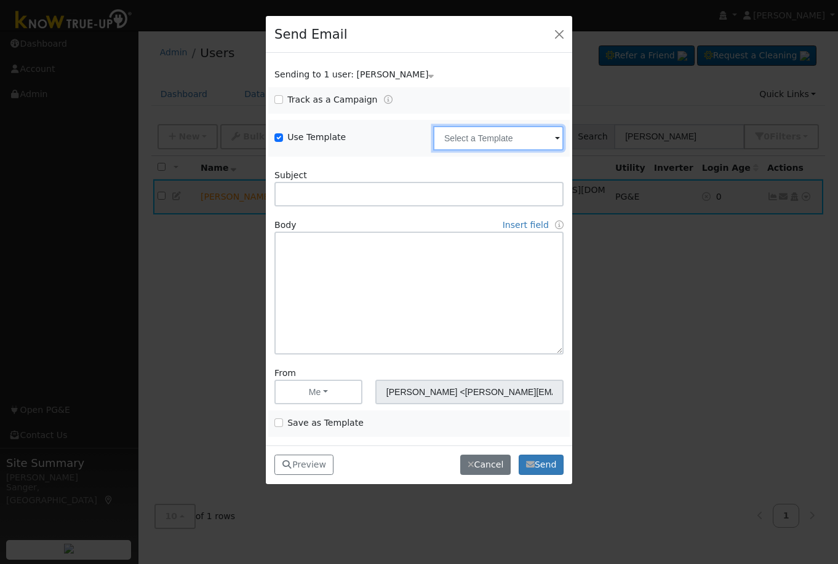
click at [456, 132] on input "text" at bounding box center [498, 138] width 130 height 25
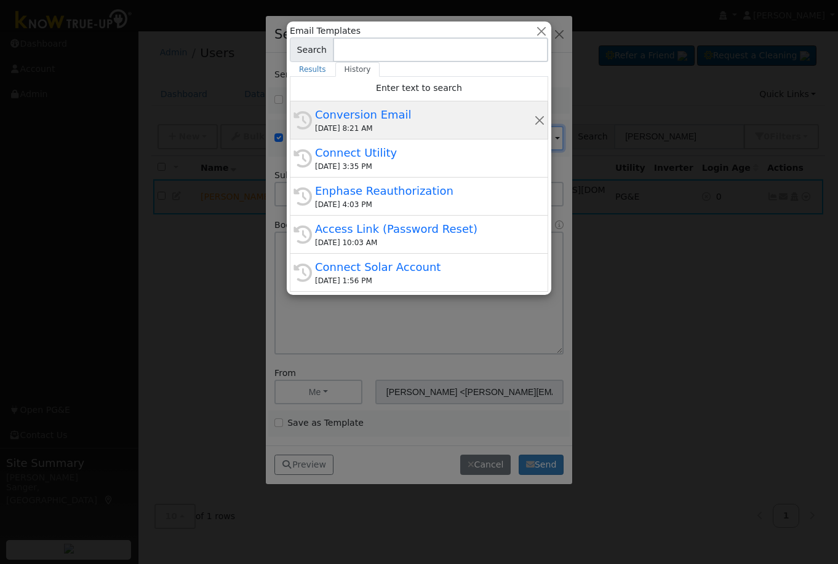
click at [397, 124] on div "08/22/2025 8:21 AM" at bounding box center [424, 128] width 219 height 11
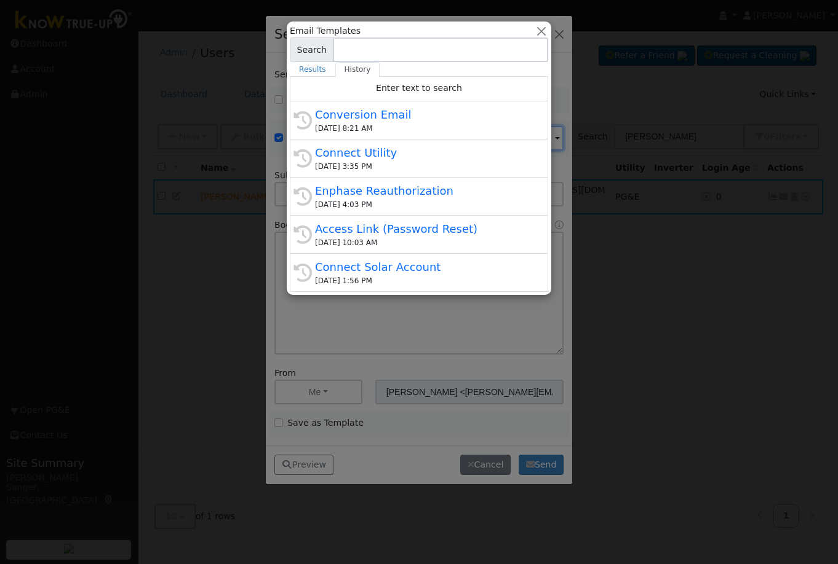
type input "Conversion Email"
type input "Connect Your Utility Account"
type textarea "Dear {user_fname}, The first step is to connect your electric utility account. …"
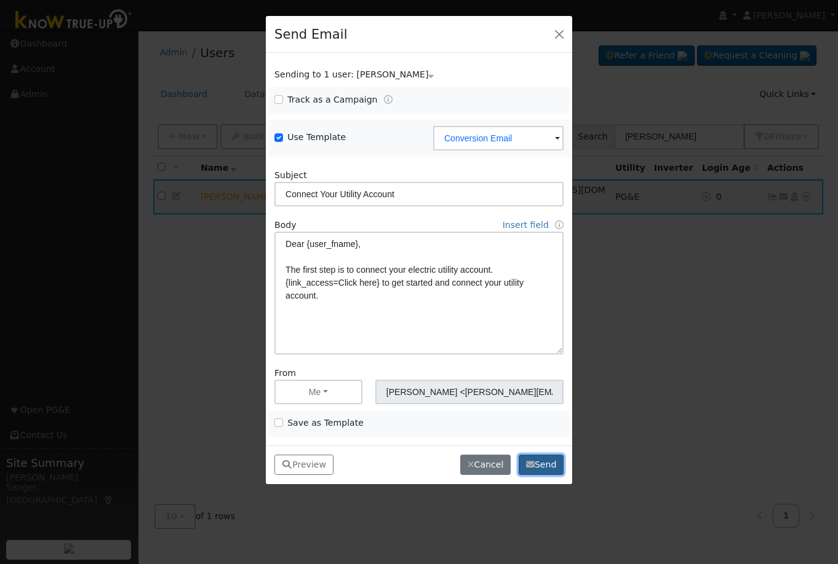
click at [552, 467] on button "Send" at bounding box center [540, 465] width 45 height 21
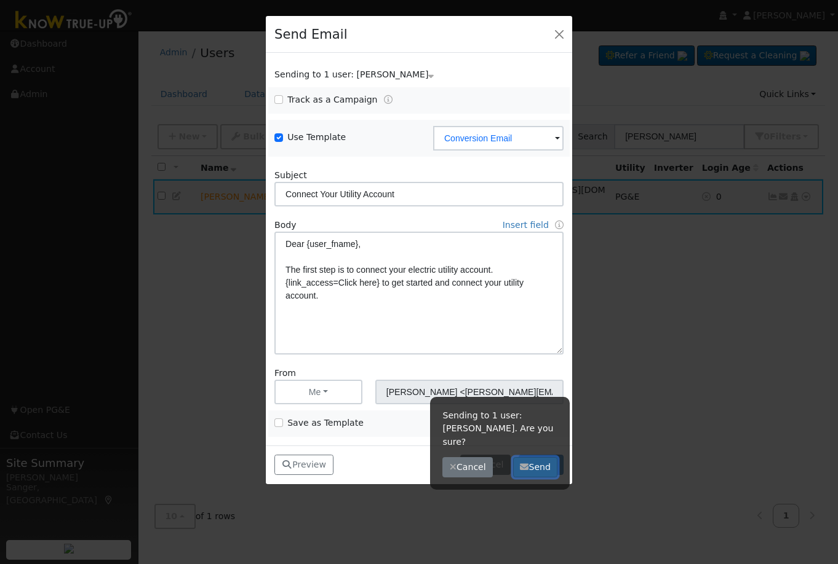
click at [531, 458] on button "Send" at bounding box center [535, 468] width 45 height 21
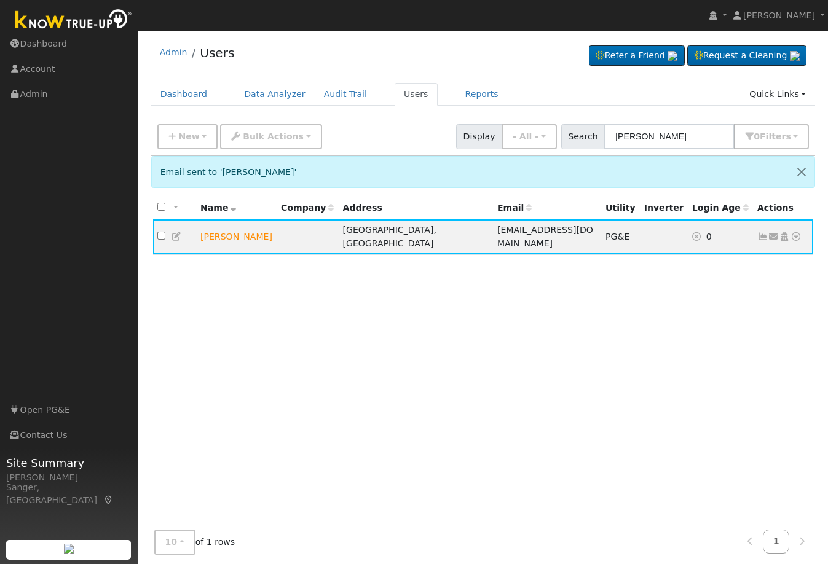
click at [326, 373] on div "All None All on page None on page Name Company Address Email Utility Inverter L…" at bounding box center [483, 366] width 665 height 339
